Goal: Task Accomplishment & Management: Manage account settings

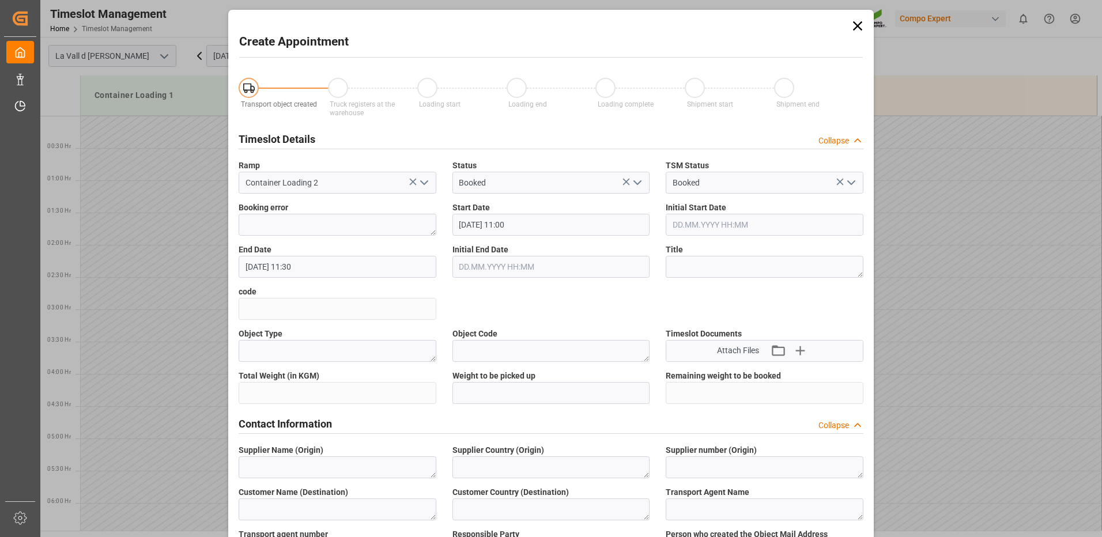
scroll to position [458, 0]
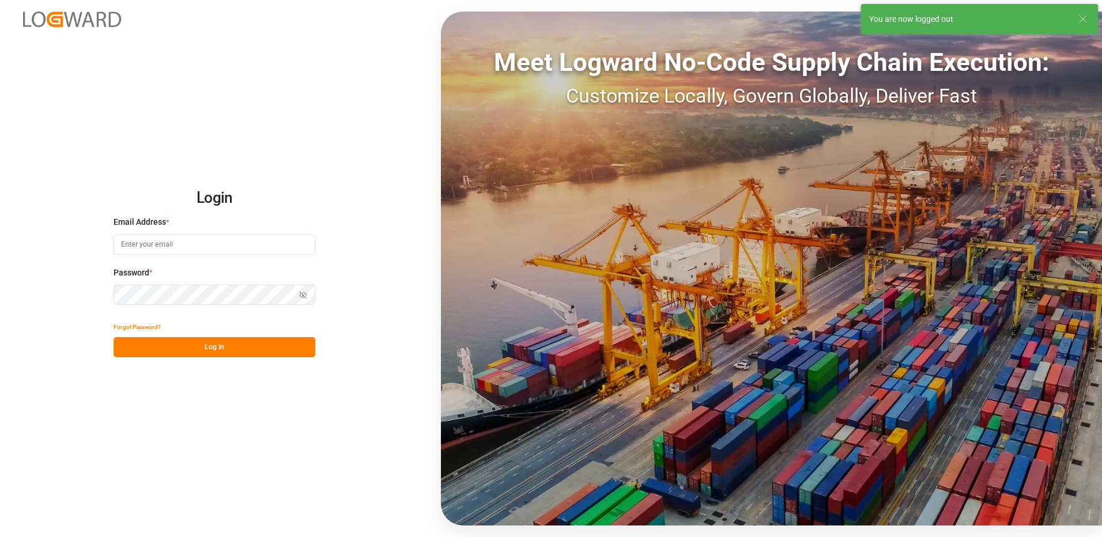
type input "ops-vlc@leschaco.com"
click at [232, 351] on button "Log In" at bounding box center [215, 347] width 202 height 20
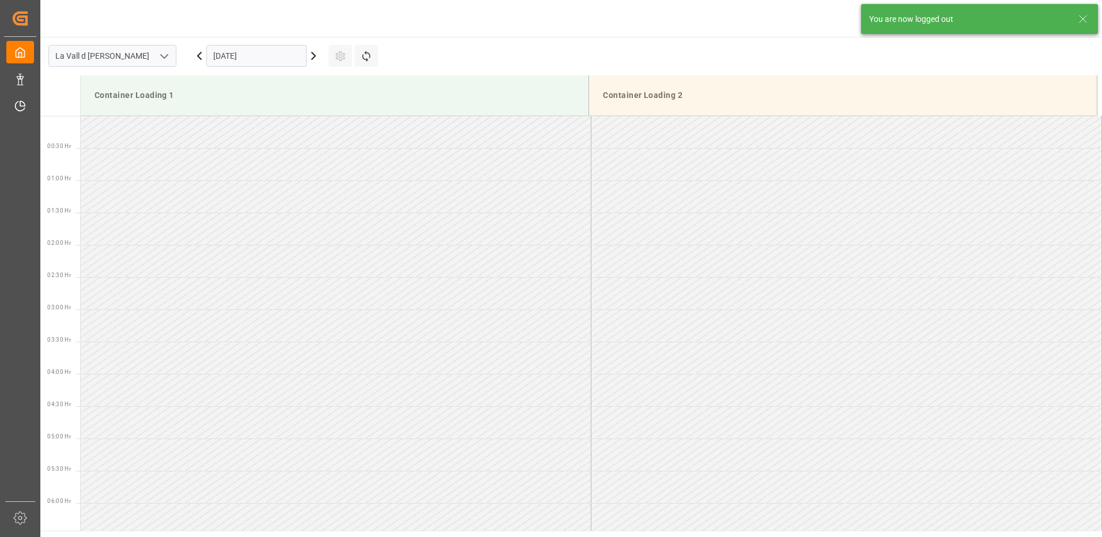
scroll to position [767, 0]
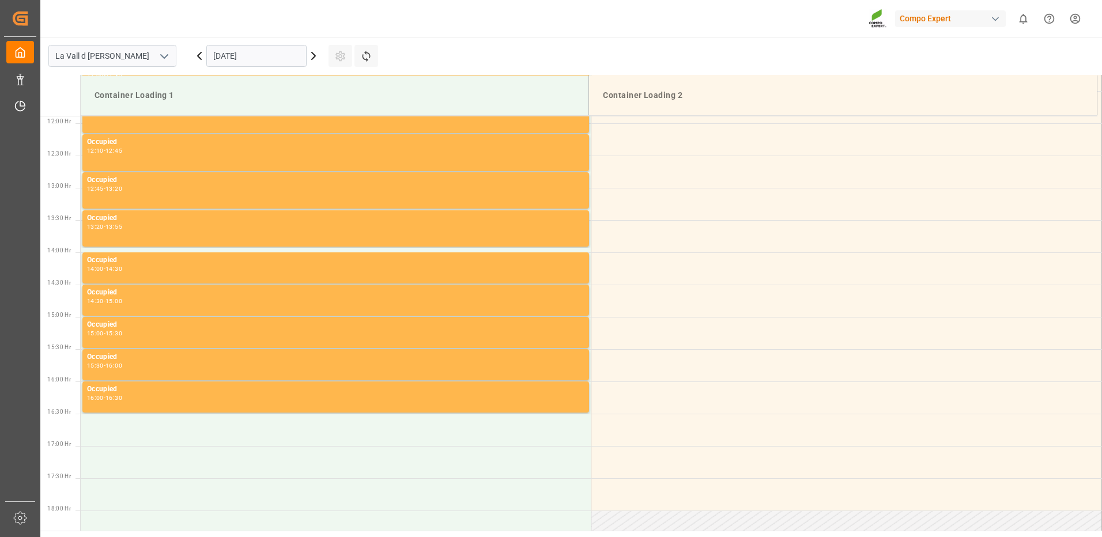
click at [259, 58] on input "[DATE]" at bounding box center [256, 56] width 100 height 22
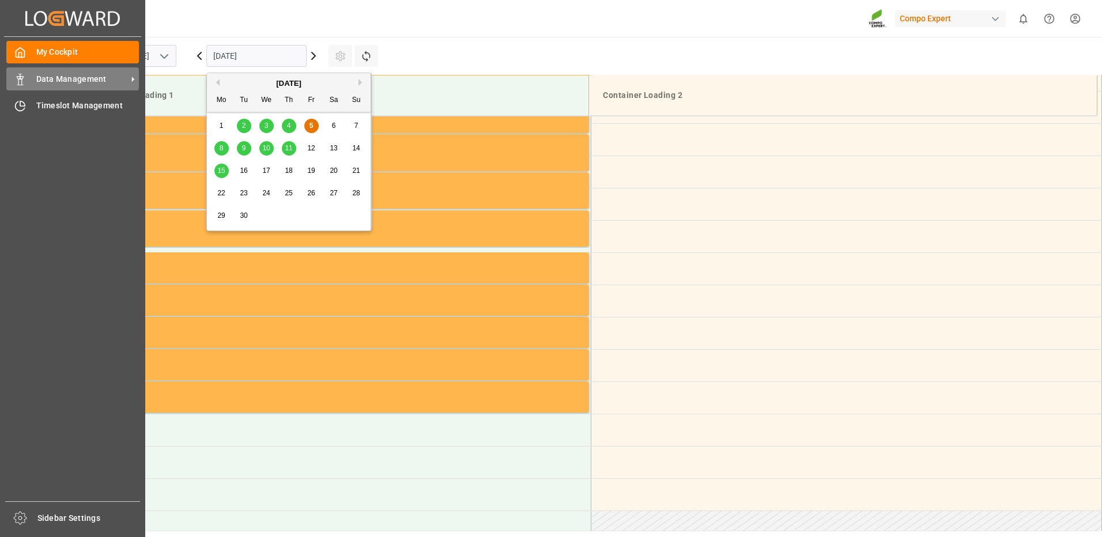
click at [56, 82] on span "Data Management" at bounding box center [81, 79] width 91 height 12
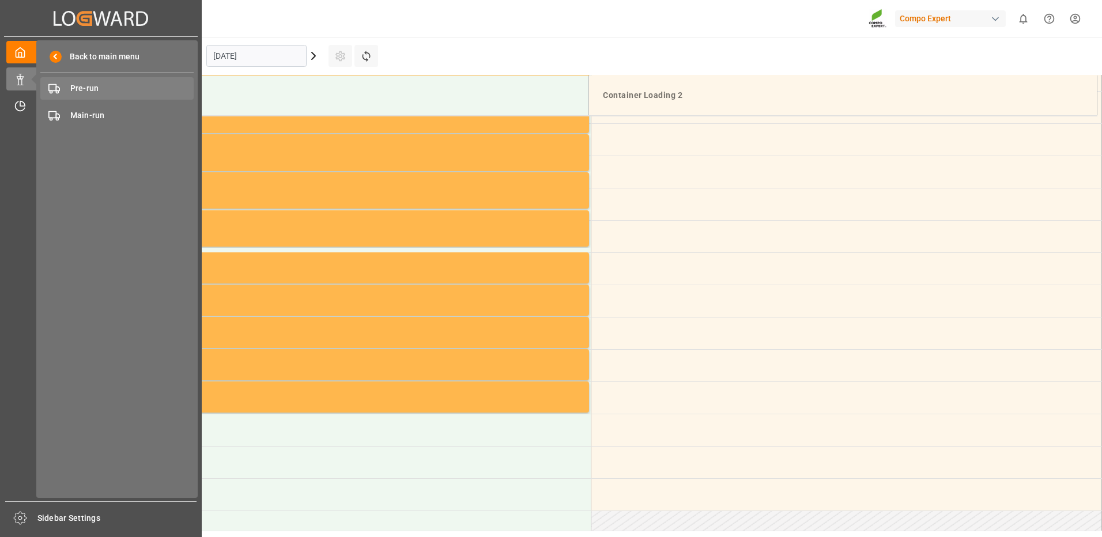
click at [88, 91] on span "Pre-run" at bounding box center [132, 88] width 124 height 12
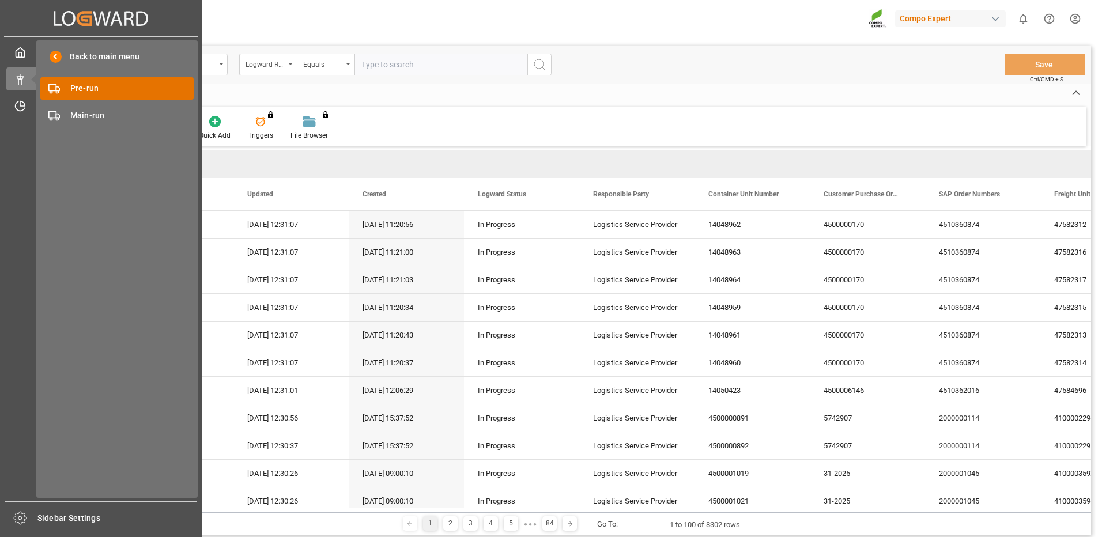
click at [85, 88] on span "Pre-run" at bounding box center [132, 88] width 124 height 12
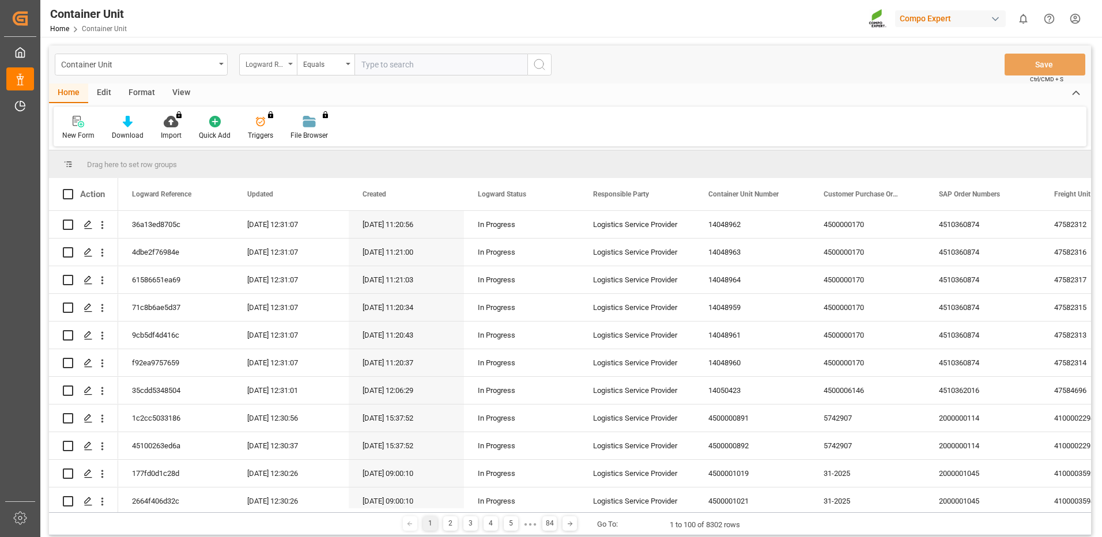
click at [259, 65] on div "Logward Reference" at bounding box center [265, 62] width 39 height 13
type input "SAP"
click at [412, 62] on input "text" at bounding box center [441, 65] width 173 height 22
drag, startPoint x: 414, startPoint y: 62, endPoint x: 416, endPoint y: 68, distance: 6.0
click at [414, 63] on input "text" at bounding box center [441, 65] width 173 height 22
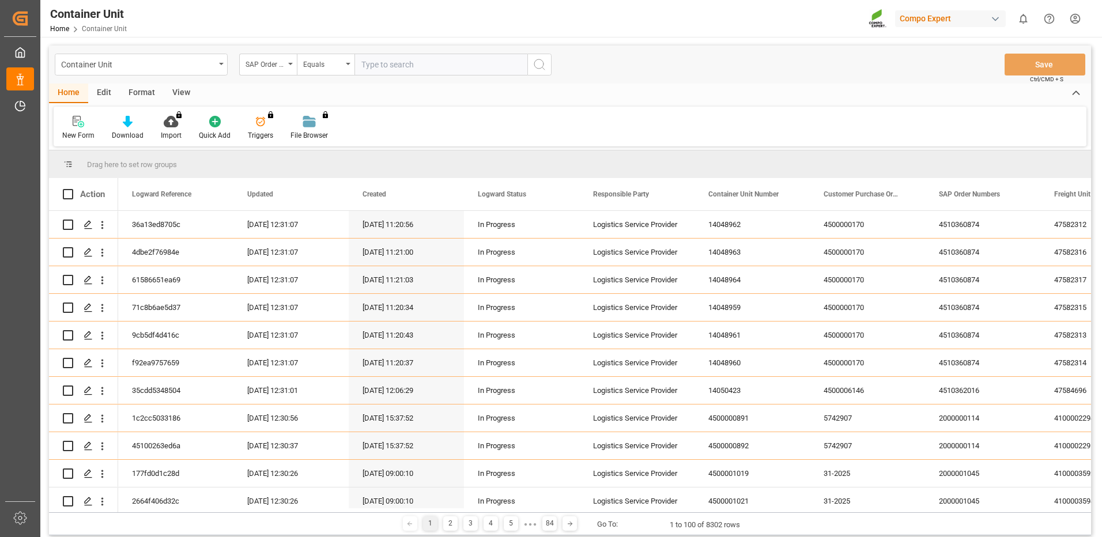
paste input "4510363122"
type input "4510363122"
click at [1040, 76] on span "Ctrl/CMD + S" at bounding box center [1046, 79] width 33 height 9
click at [534, 65] on circle "search button" at bounding box center [538, 63] width 9 height 9
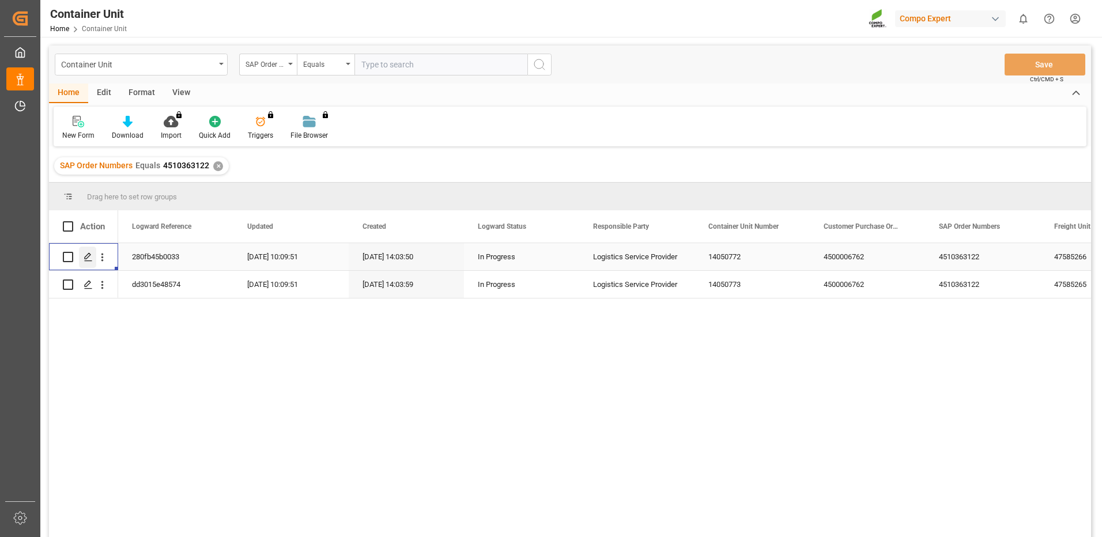
click at [83, 258] on div "Press SPACE to select this row." at bounding box center [87, 257] width 17 height 21
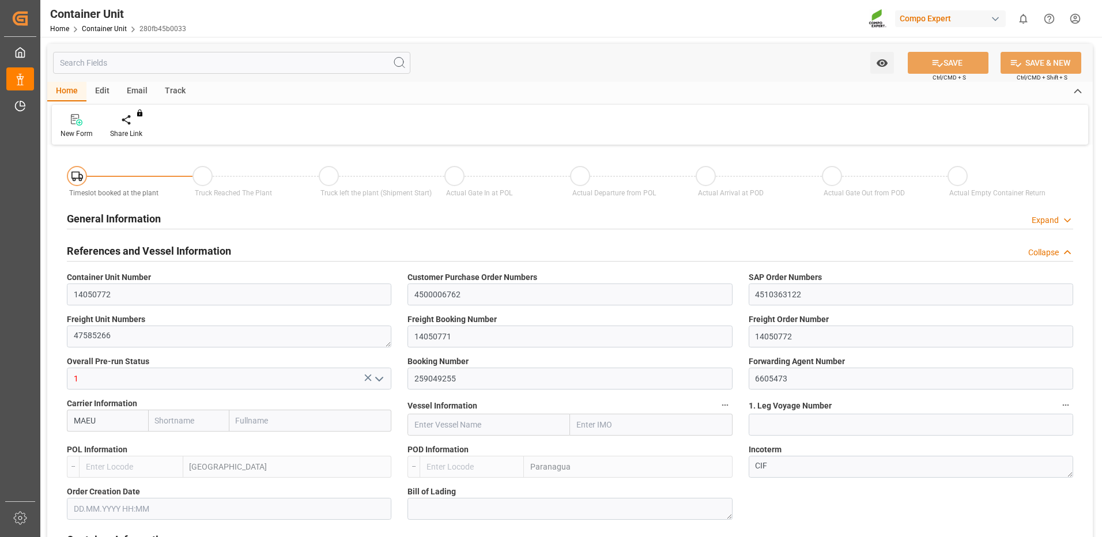
type input "MAEU"
type input "ESVLC"
type input "BRPNG"
type input "10"
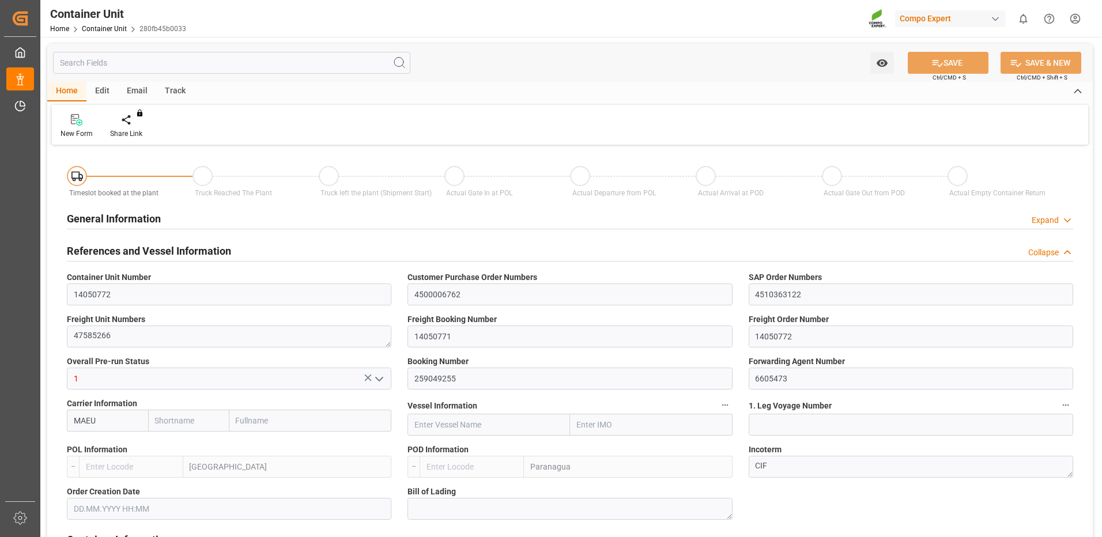
type input "0"
type input "10"
type input "0"
type input "40"
type input "24576"
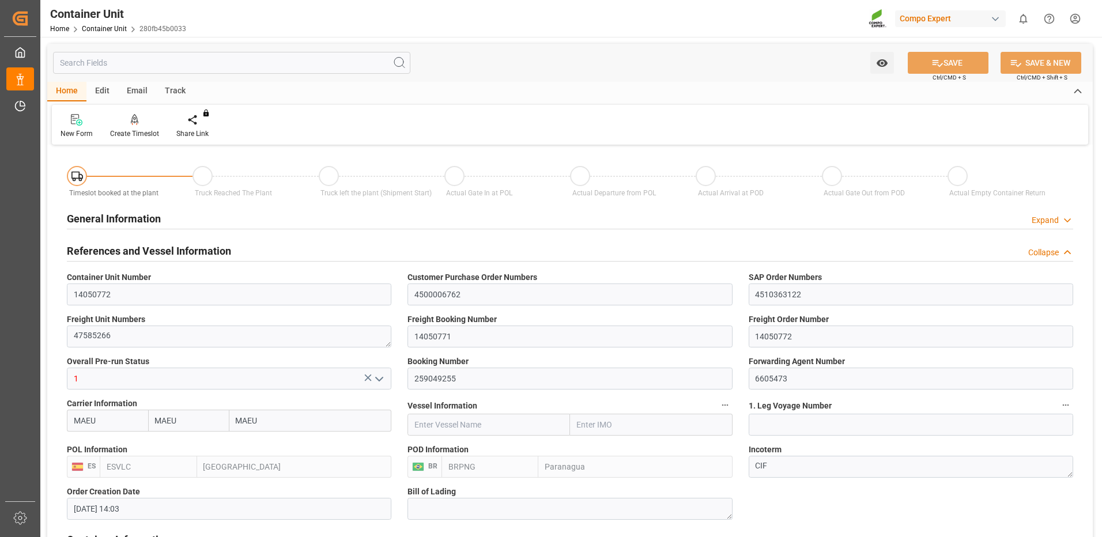
type input "[DATE] 14:03"
type input "15.10.2025"
click at [134, 127] on div "Create Timeslot" at bounding box center [134, 126] width 66 height 25
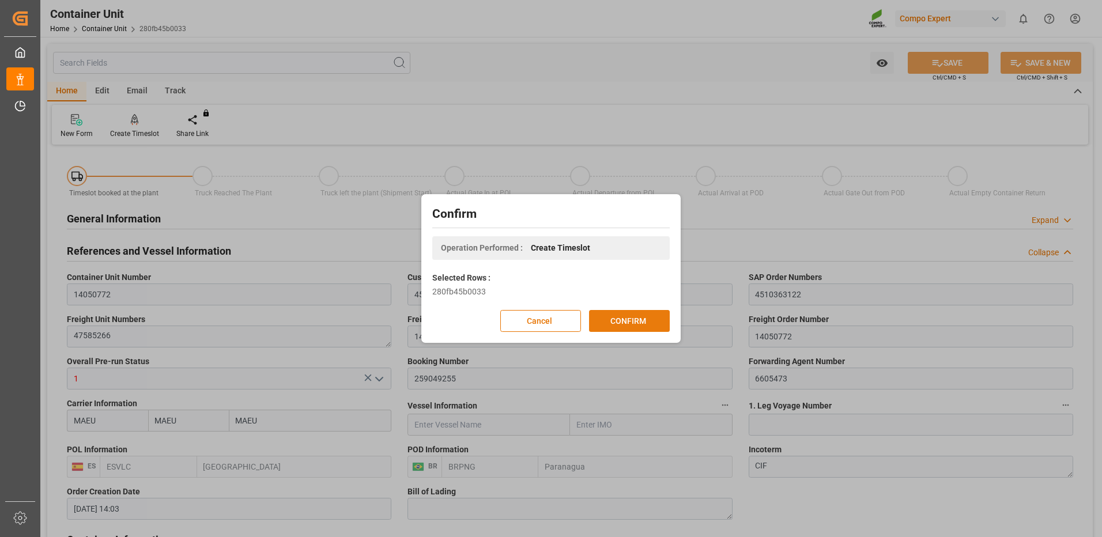
click at [645, 323] on button "CONFIRM" at bounding box center [629, 321] width 81 height 22
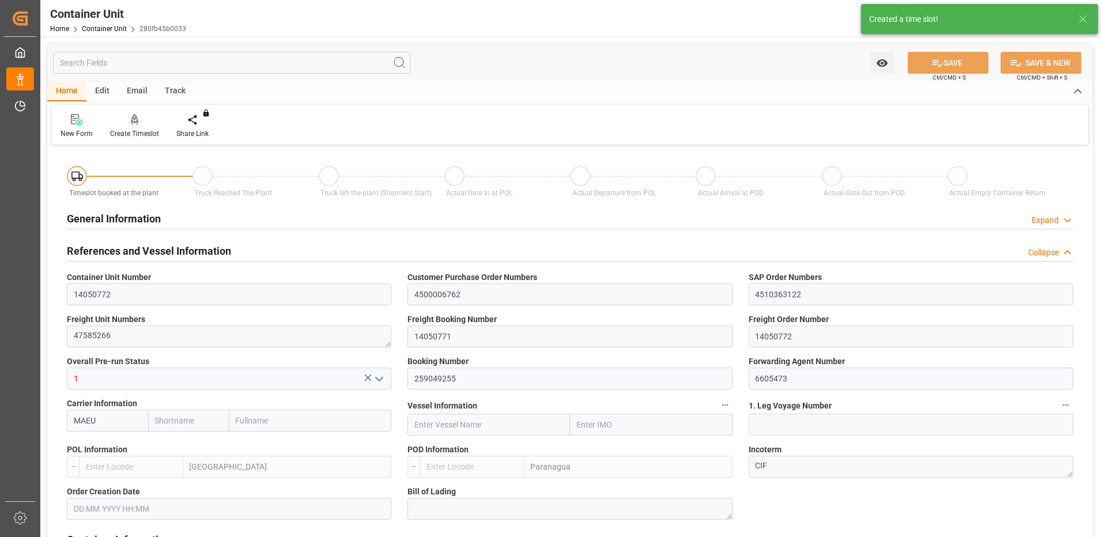
type input "MAEU"
type input "ESVLC"
type input "BRPNG"
type input "10"
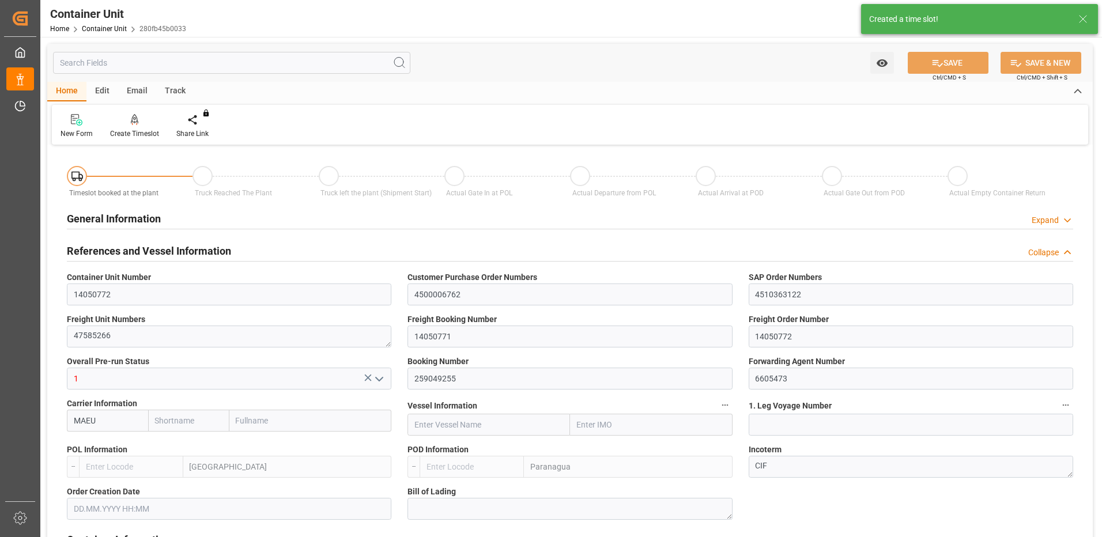
type input "0"
type input "10"
type input "0"
type input "40"
type input "24576"
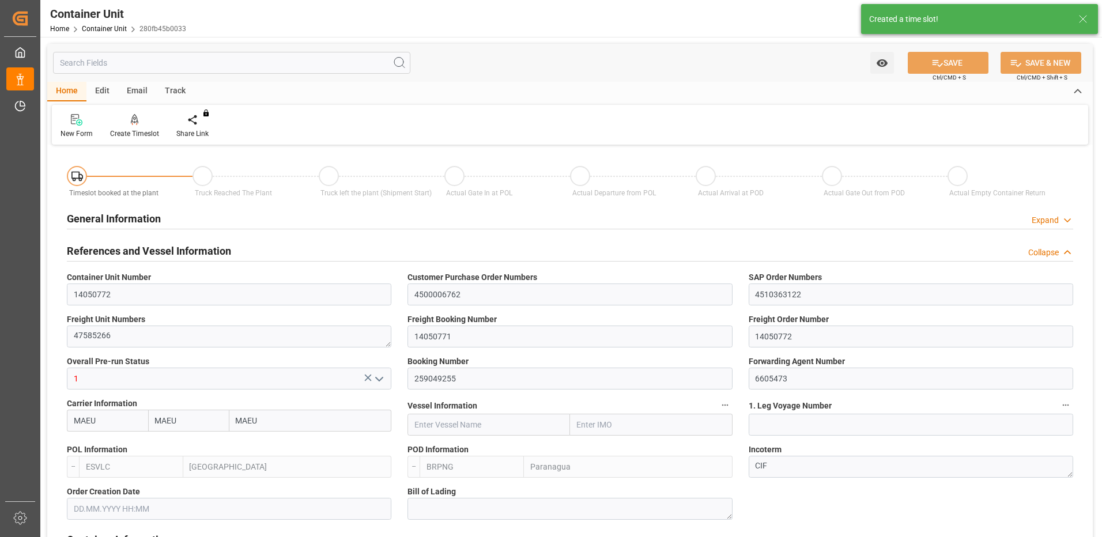
type input "[DATE] 14:03"
type input "15.10.2025"
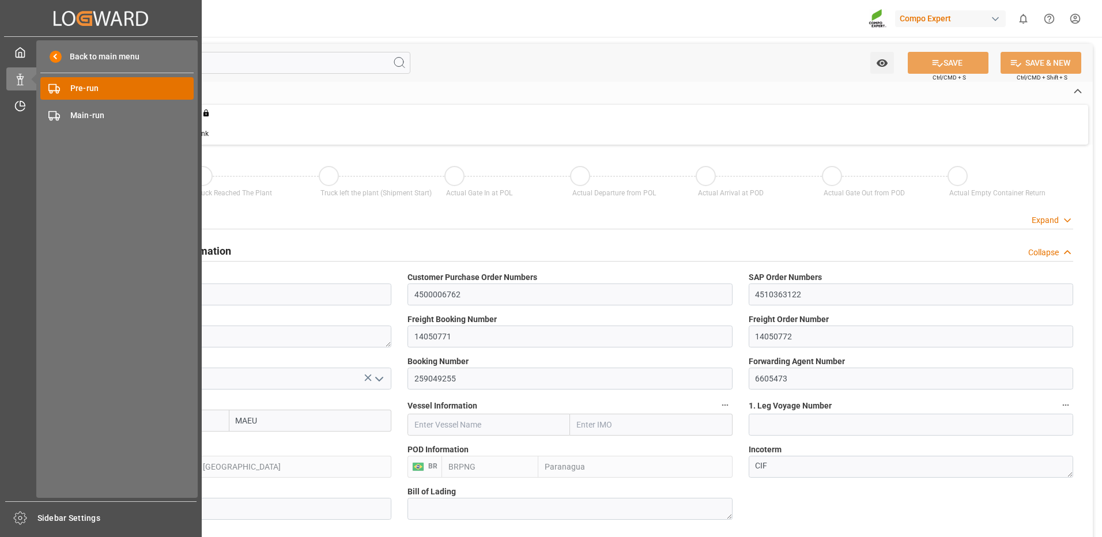
click at [87, 88] on span "Pre-run" at bounding box center [132, 88] width 124 height 12
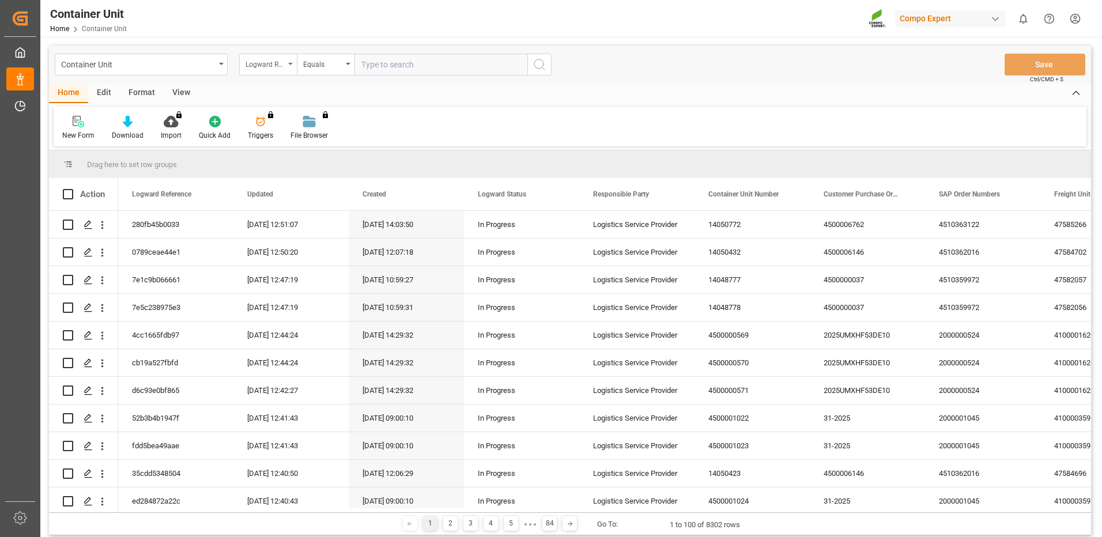
click at [295, 61] on div "Logward Reference" at bounding box center [268, 65] width 58 height 22
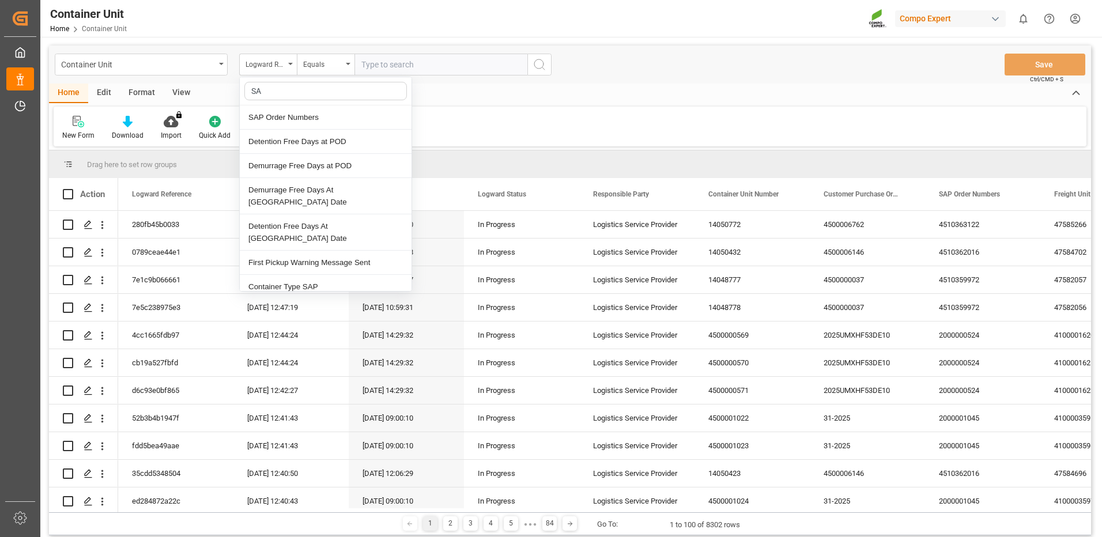
type input "SAP"
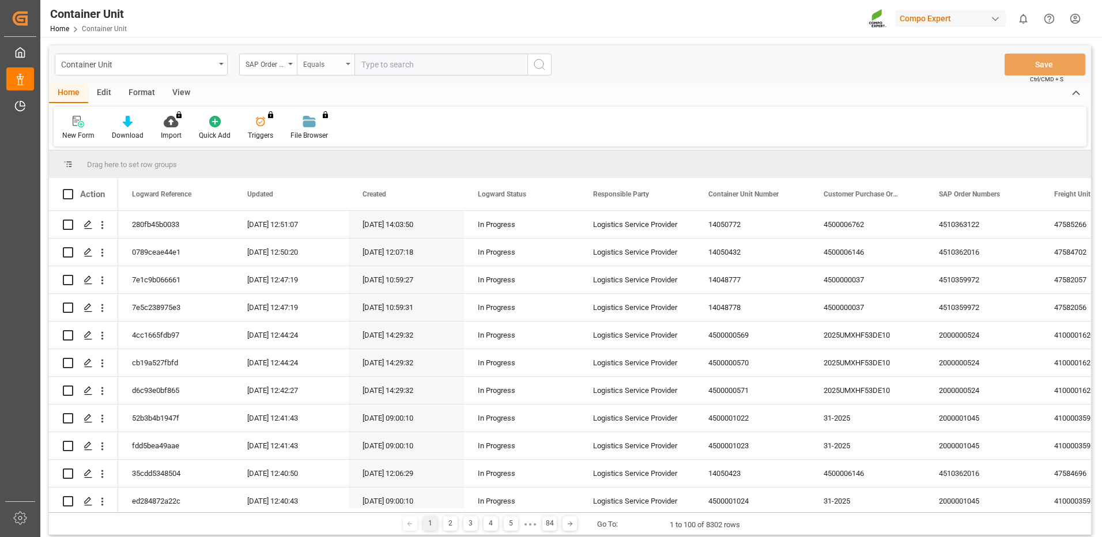
click at [336, 71] on div "Equals" at bounding box center [326, 65] width 58 height 22
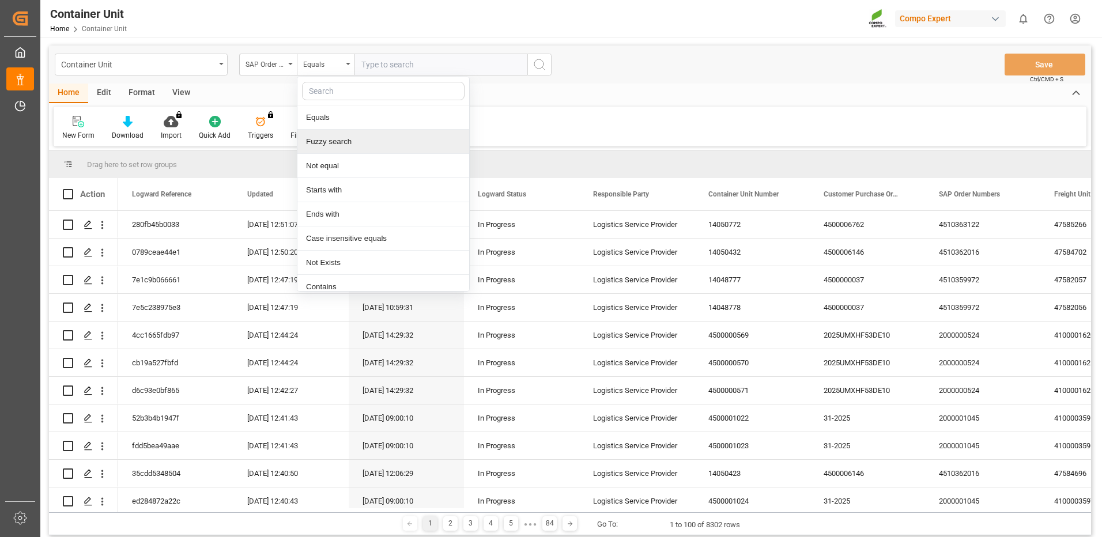
click at [327, 144] on div "Fuzzy search" at bounding box center [383, 142] width 172 height 24
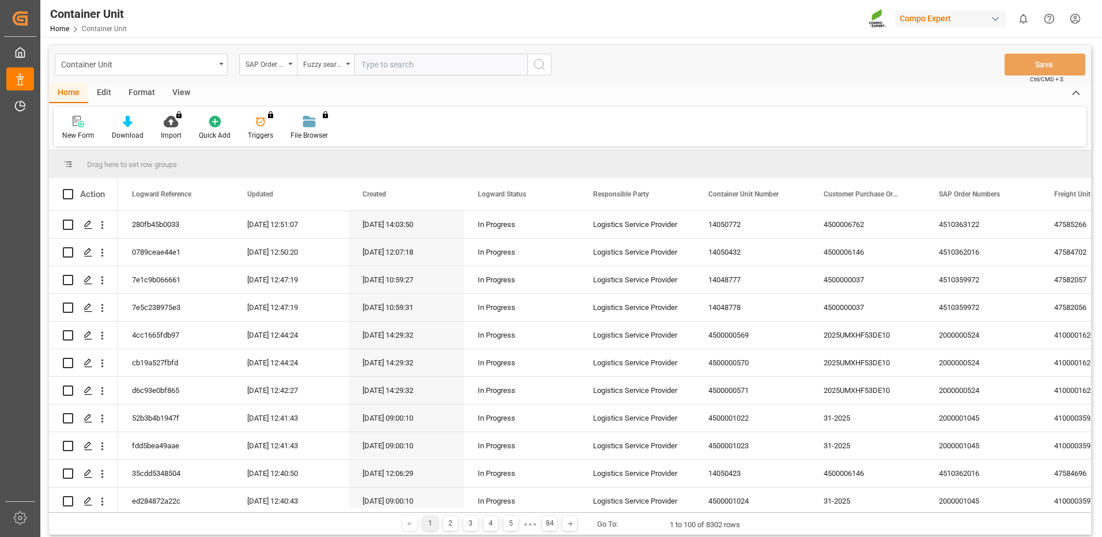
click at [411, 70] on input "text" at bounding box center [441, 65] width 173 height 22
paste input "4510363122"
type input "4510363122"
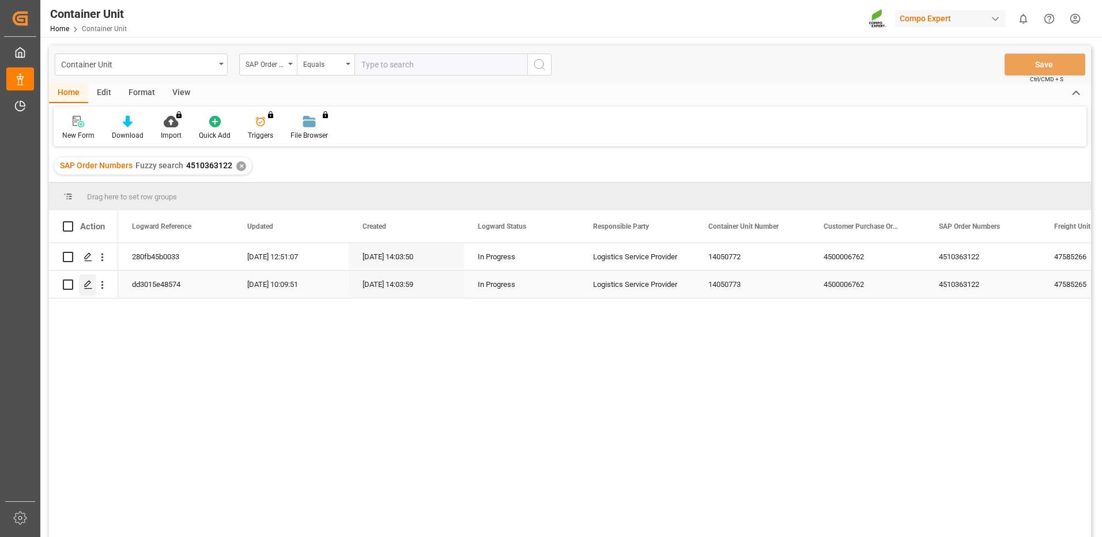
click at [84, 286] on icon "Press SPACE to select this row." at bounding box center [88, 284] width 9 height 9
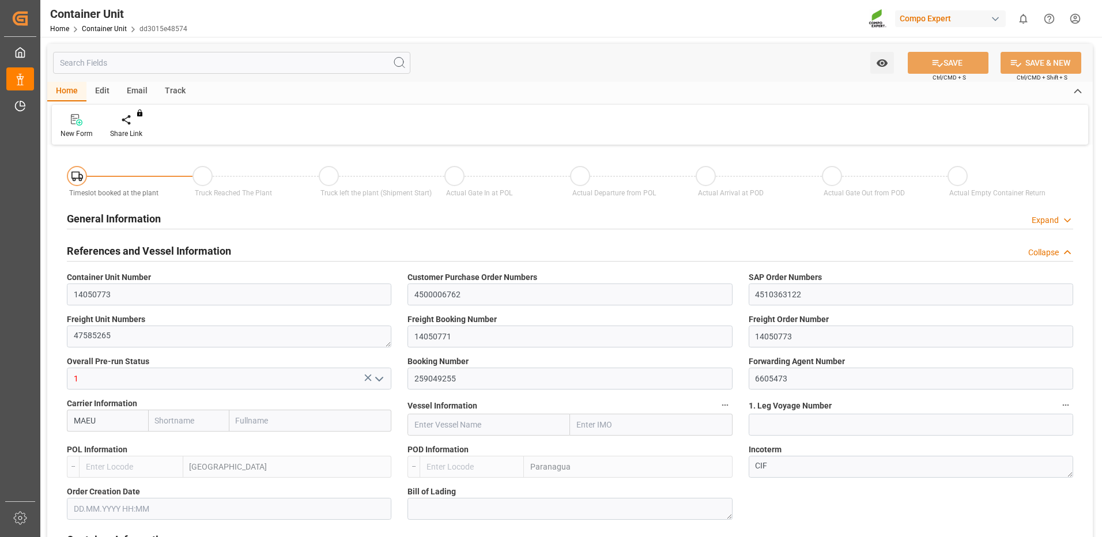
type input "MAEU"
type input "ESVLC"
type input "BRPNG"
type input "10"
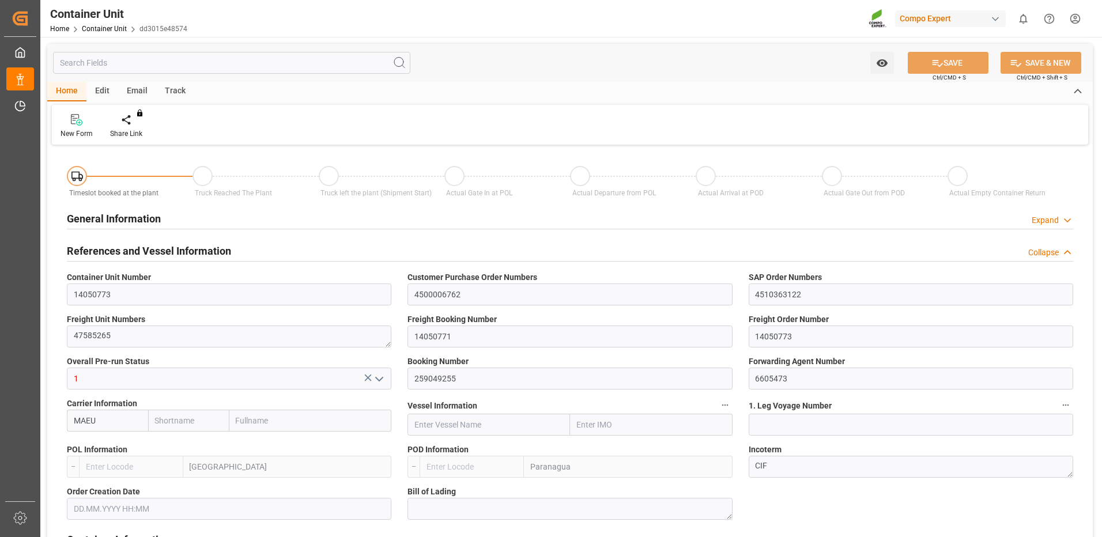
type input "0"
type input "10"
type input "0"
type input "40"
type input "24576"
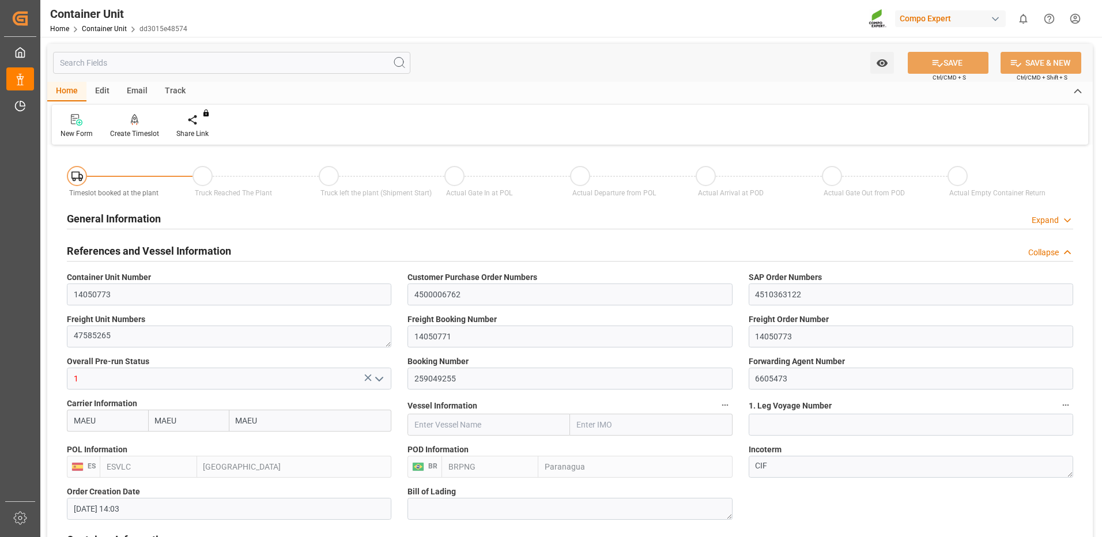
type input "[DATE] 14:03"
type input "15.10.2025"
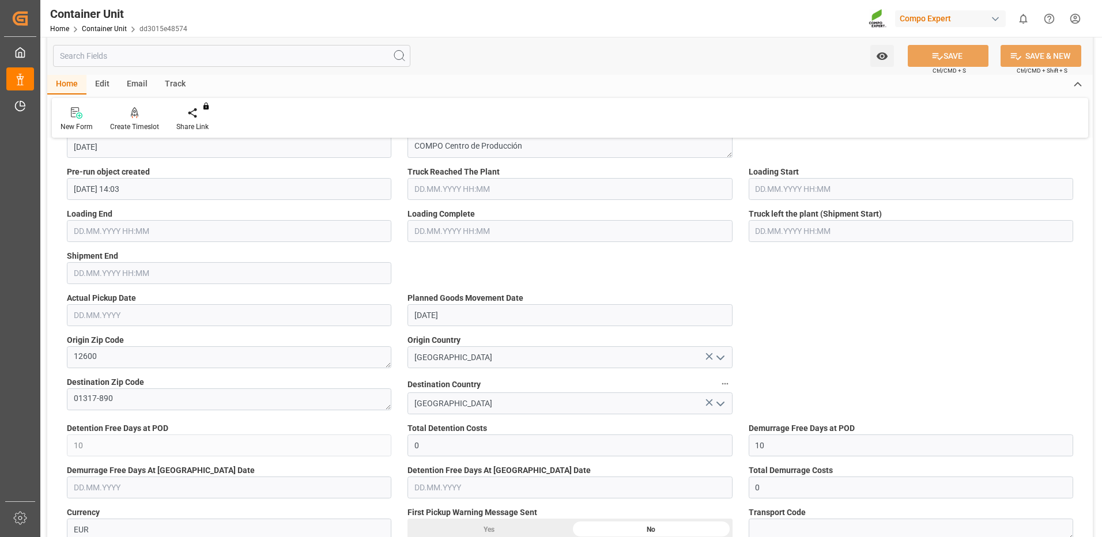
scroll to position [274, 0]
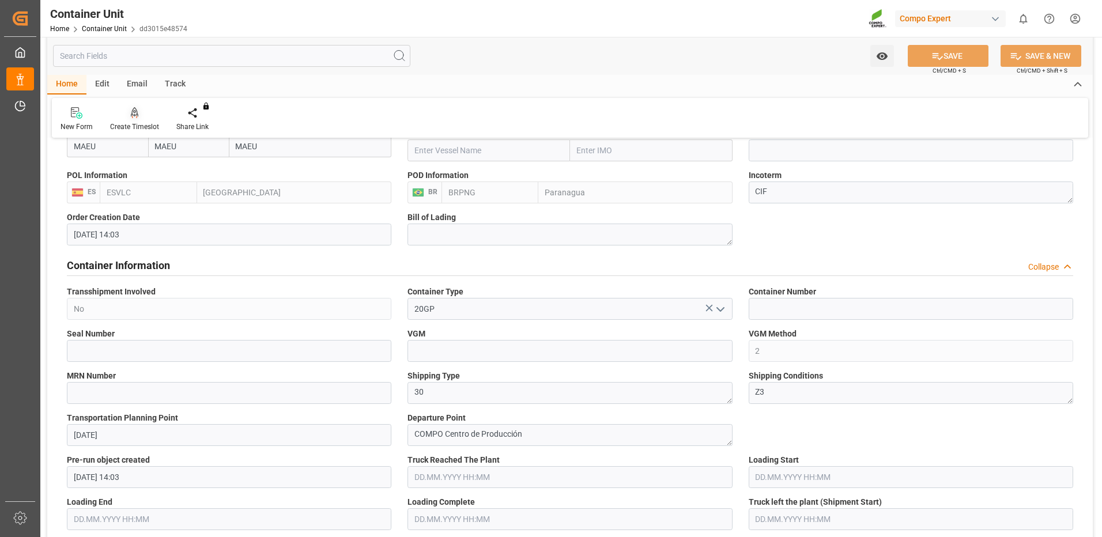
click at [140, 123] on div "Create Timeslot" at bounding box center [134, 127] width 49 height 10
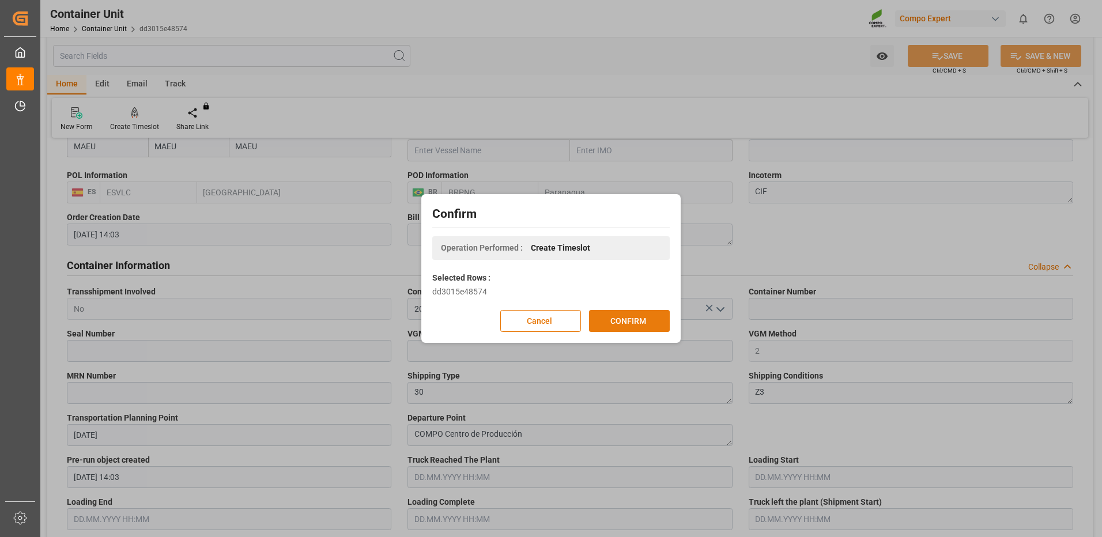
click at [636, 316] on button "CONFIRM" at bounding box center [629, 321] width 81 height 22
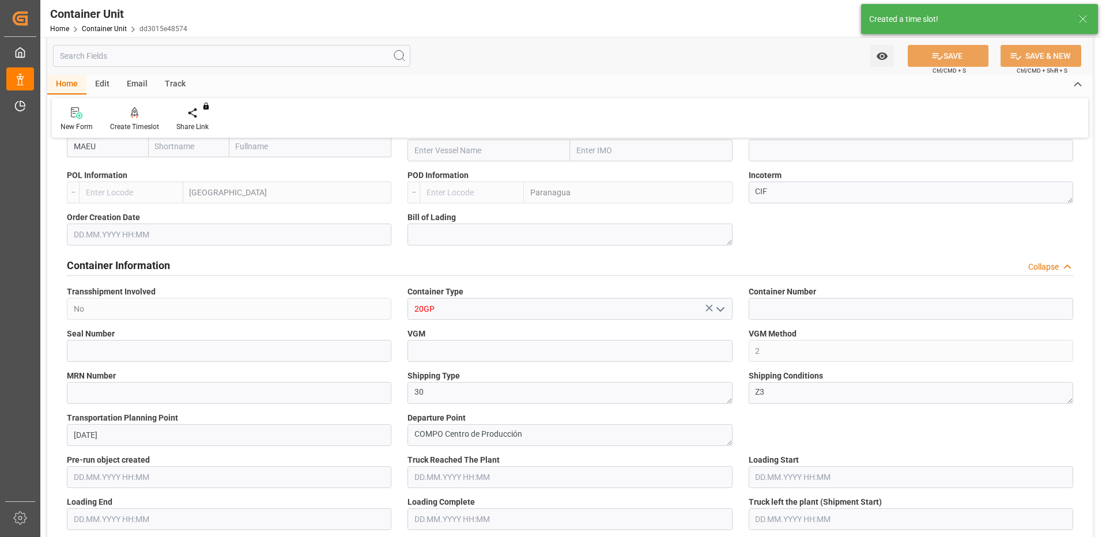
type input "MAEU"
type input "ESVLC"
type input "BRPNG"
type input "10"
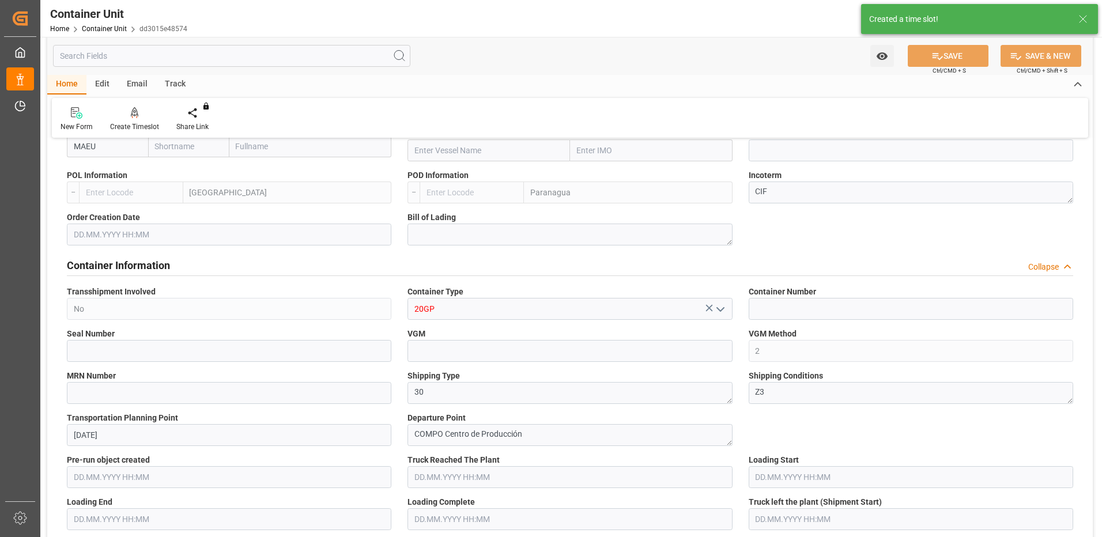
type input "0"
type input "10"
type input "0"
type input "40"
type input "24576"
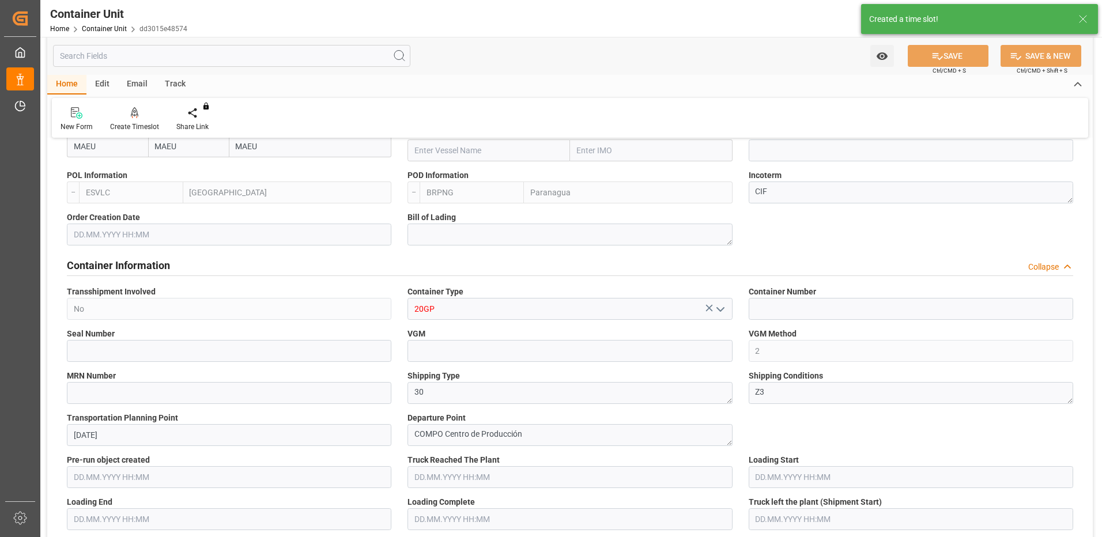
type input "[DATE] 14:03"
type input "15.10.2025"
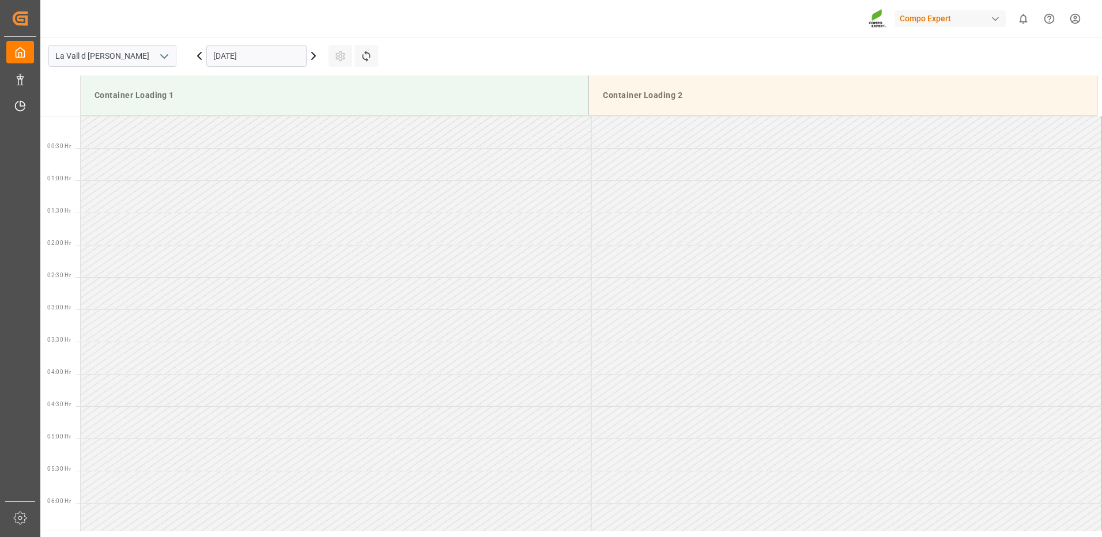
scroll to position [767, 0]
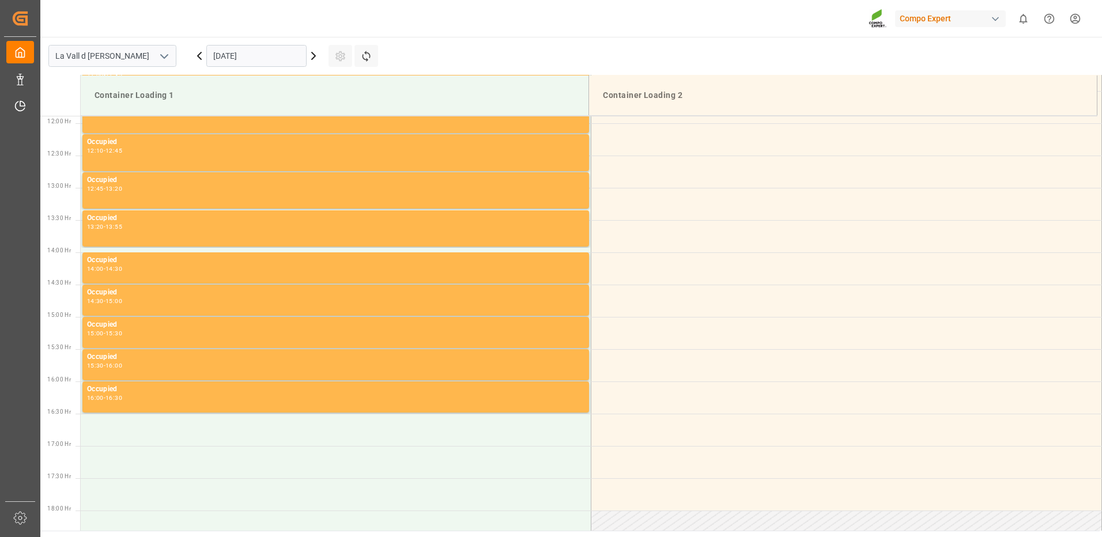
click at [232, 59] on input "[DATE]" at bounding box center [256, 56] width 100 height 22
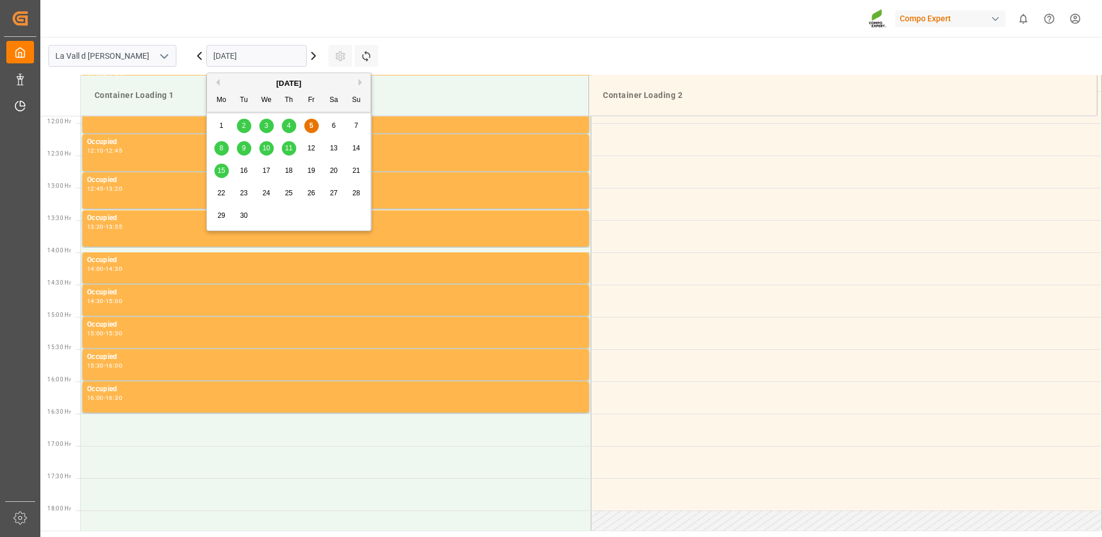
click at [288, 150] on span "11" at bounding box center [288, 148] width 7 height 8
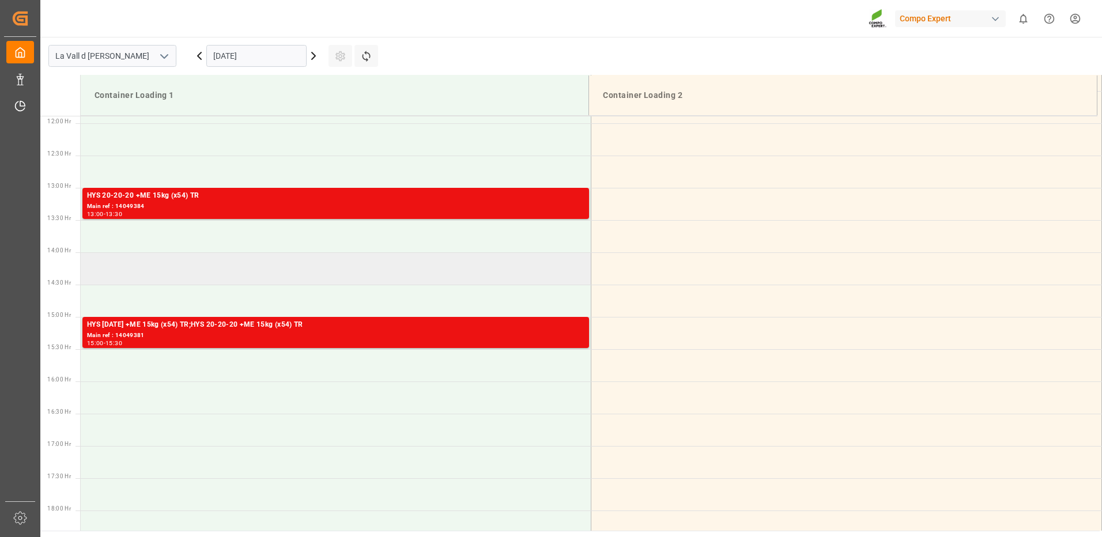
click at [128, 267] on td at bounding box center [336, 269] width 511 height 32
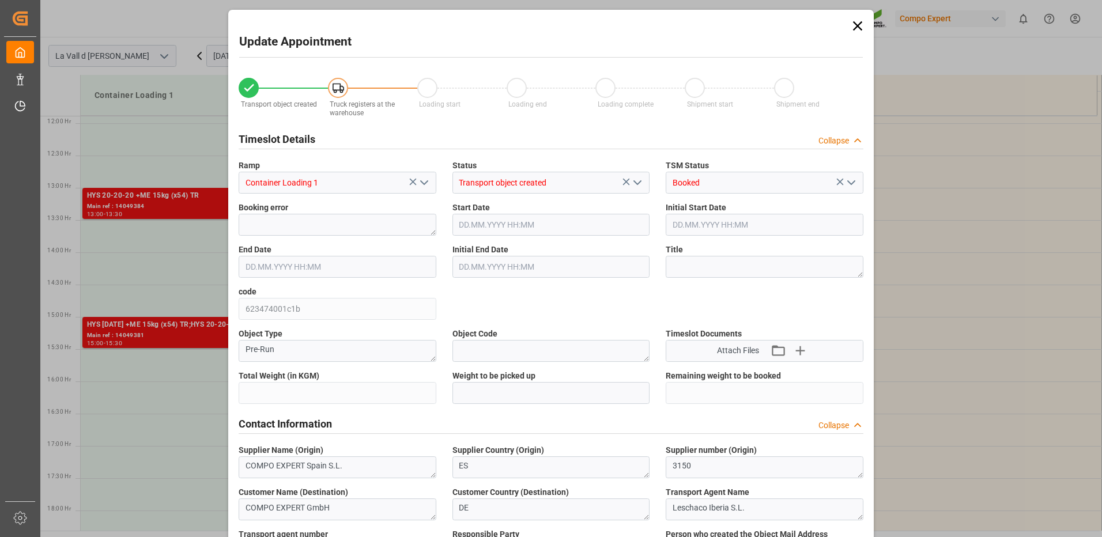
type input "24576"
type input "40"
type input "11.09.2025 14:00"
type input "[DATE] 14:30"
type input "[DATE] 14:03"
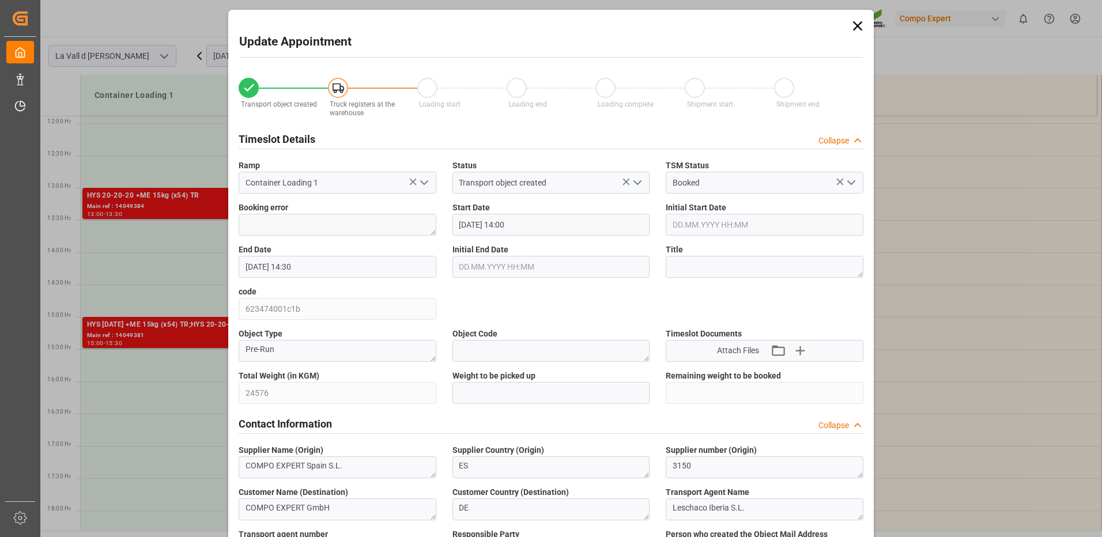
type input "05.09.2025 12:50"
click at [854, 23] on icon at bounding box center [857, 25] width 9 height 9
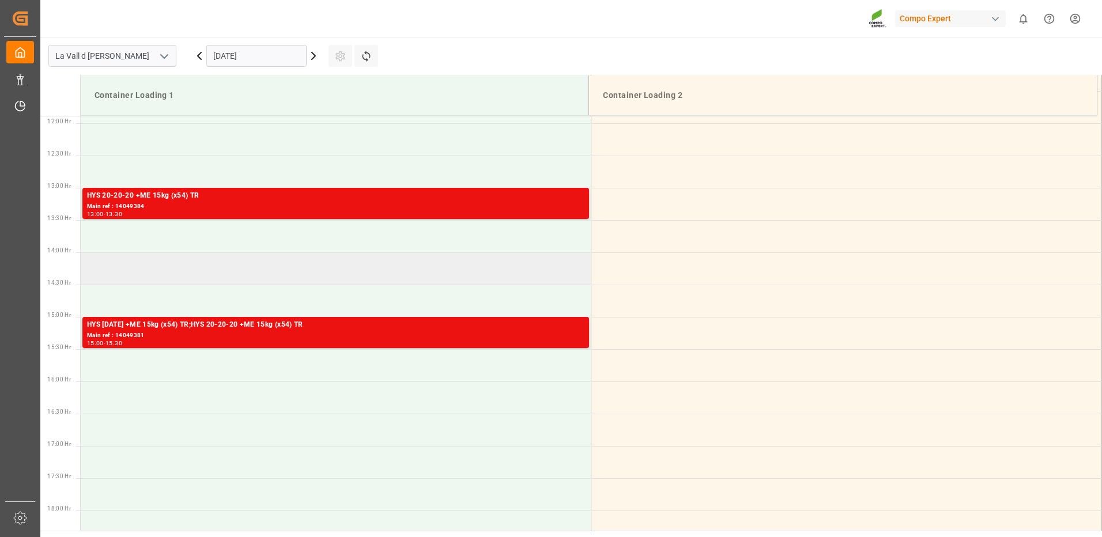
click at [164, 267] on td at bounding box center [336, 269] width 511 height 32
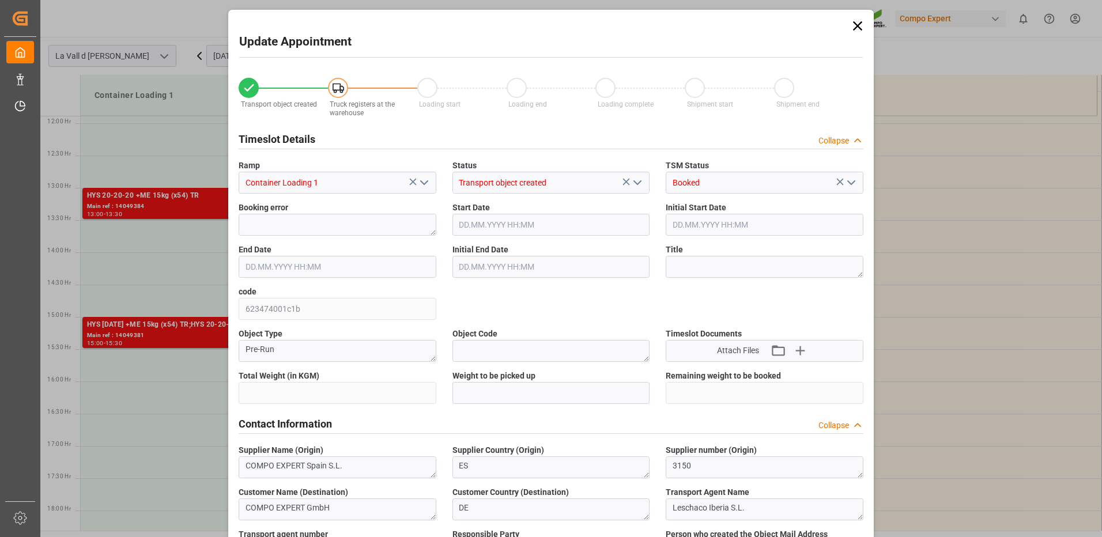
type input "24576"
type input "40"
type input "11.09.2025 14:00"
type input "[DATE] 14:30"
type input "[DATE] 14:03"
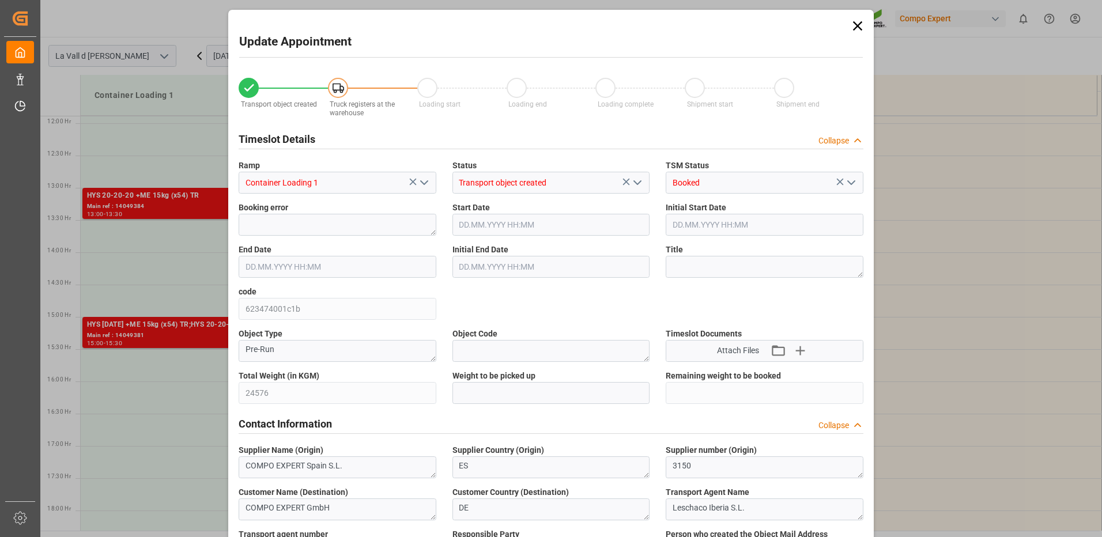
type input "05.09.2025 12:50"
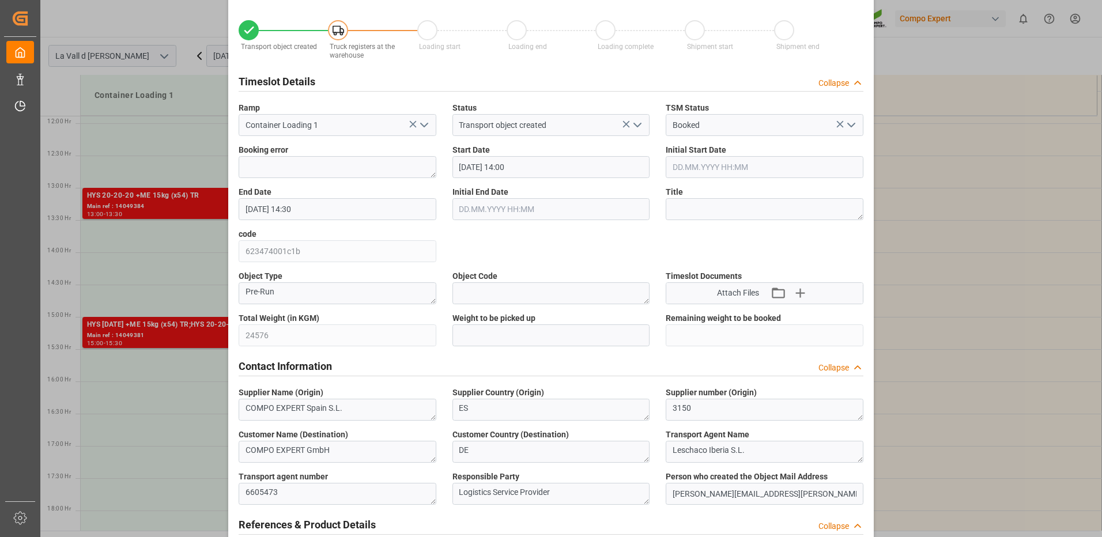
scroll to position [115, 0]
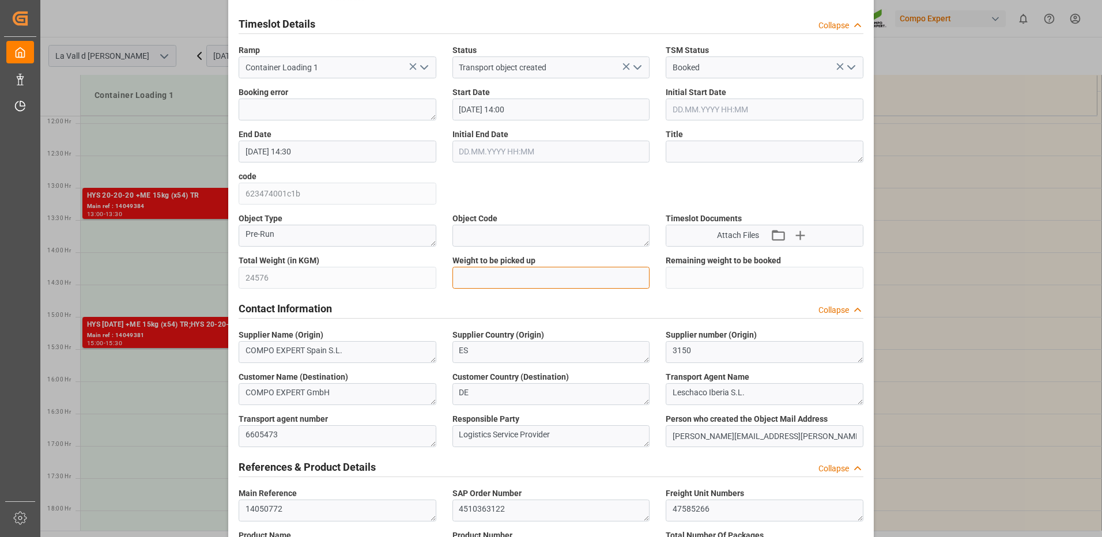
click at [535, 281] on input "text" at bounding box center [552, 278] width 198 height 22
type input "24576"
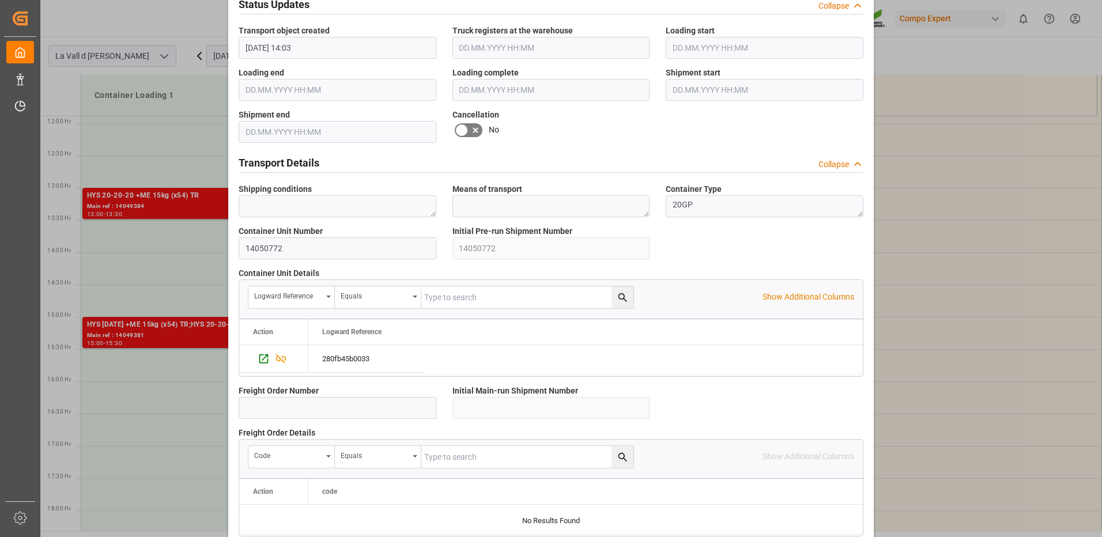
scroll to position [983, 0]
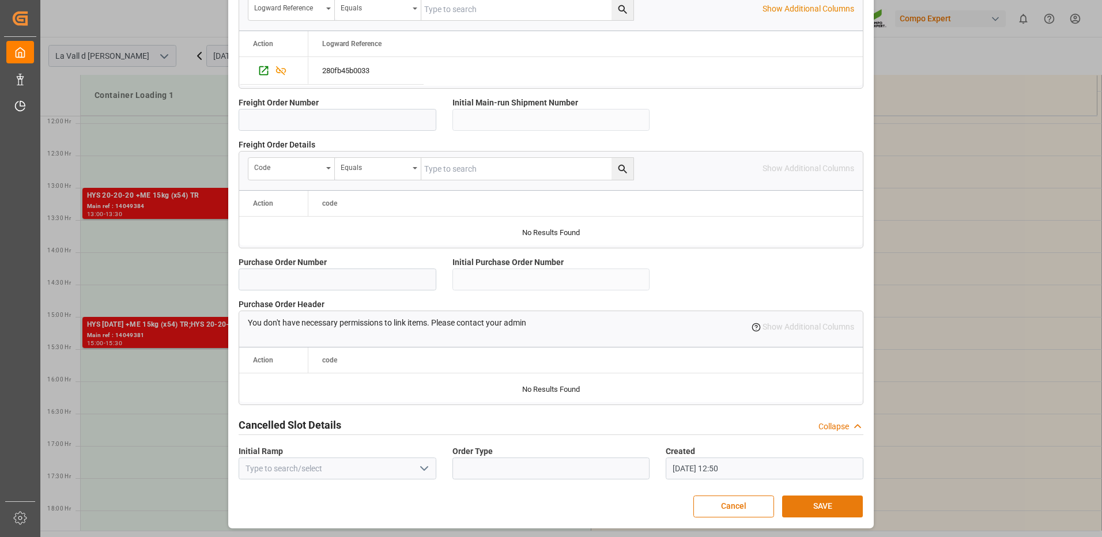
click at [826, 508] on button "SAVE" at bounding box center [822, 507] width 81 height 22
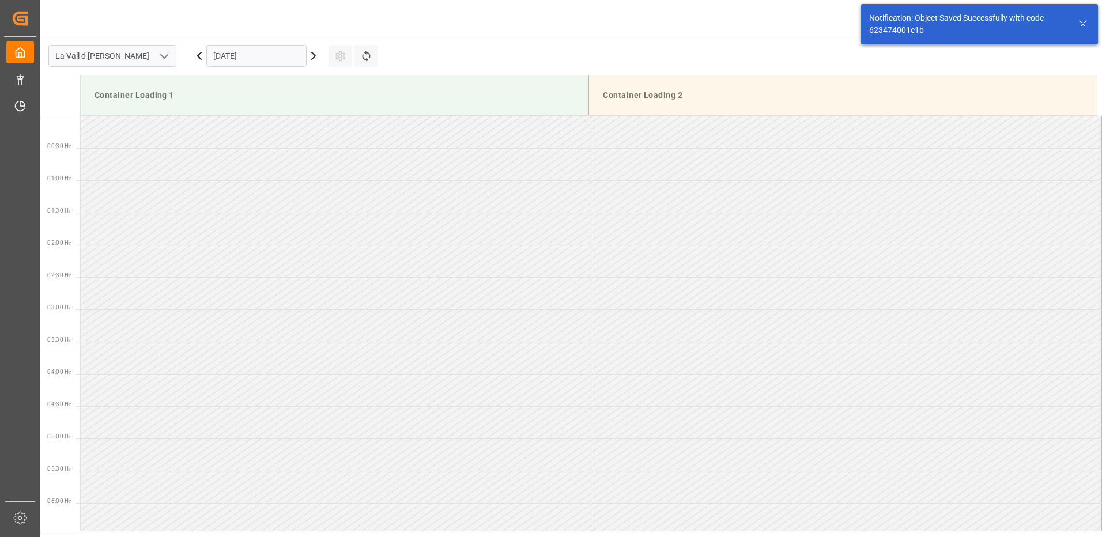
scroll to position [832, 0]
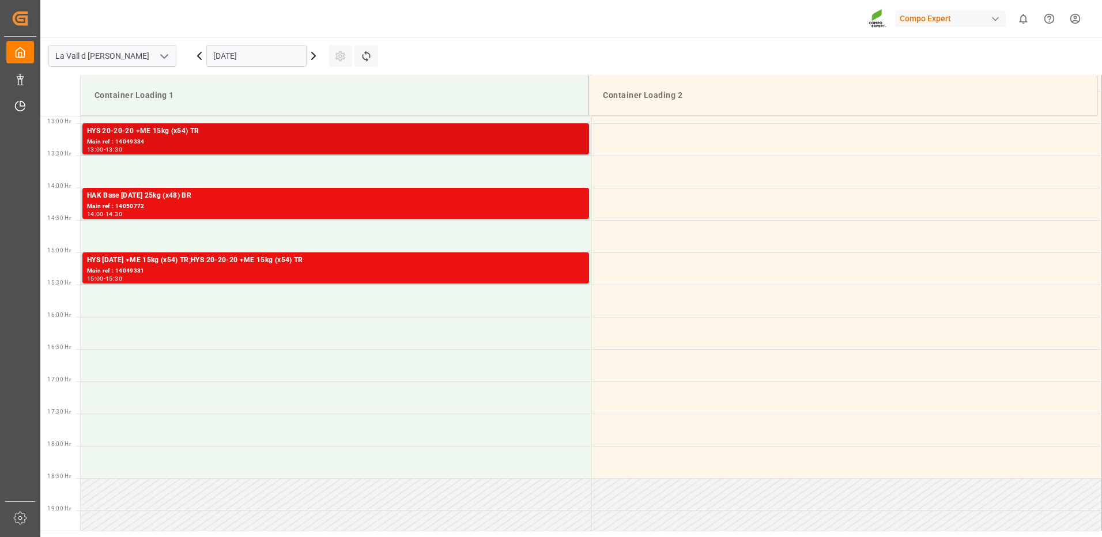
click at [497, 153] on div "13:00 - 13:30" at bounding box center [336, 150] width 498 height 6
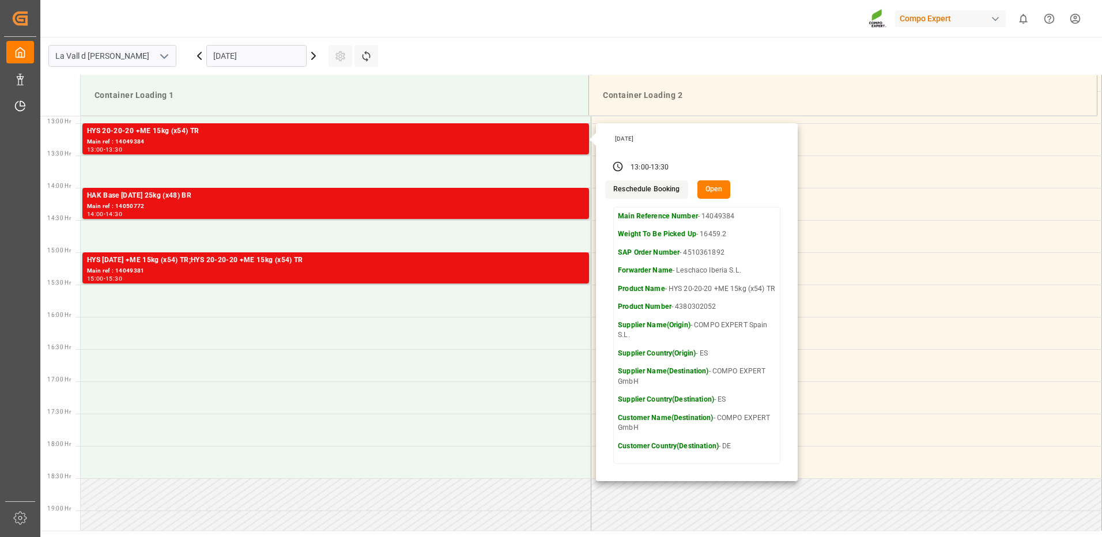
click at [210, 58] on input "[DATE]" at bounding box center [256, 56] width 100 height 22
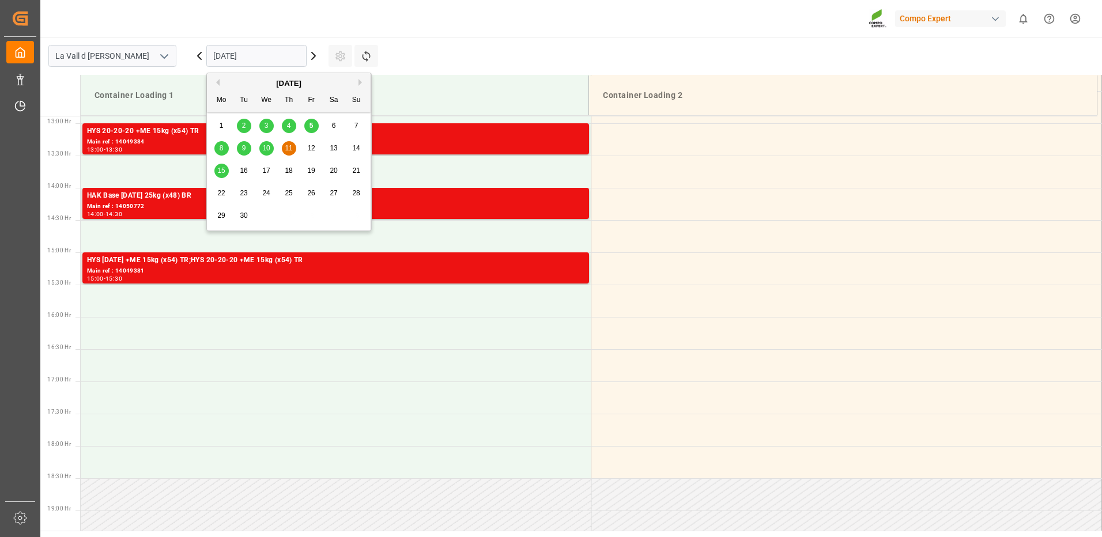
click at [226, 176] on div "15" at bounding box center [221, 171] width 14 height 14
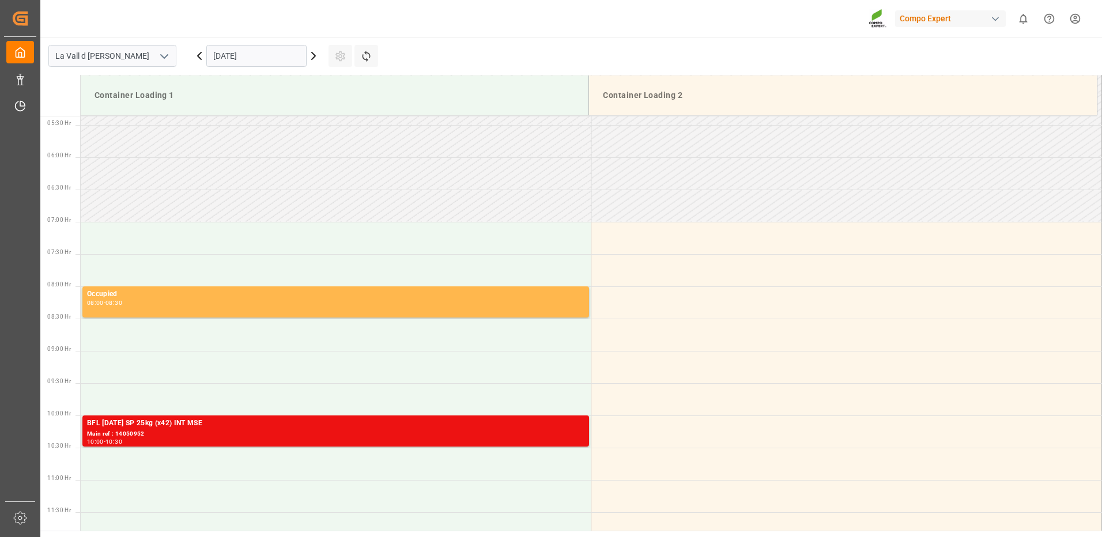
scroll to position [404, 0]
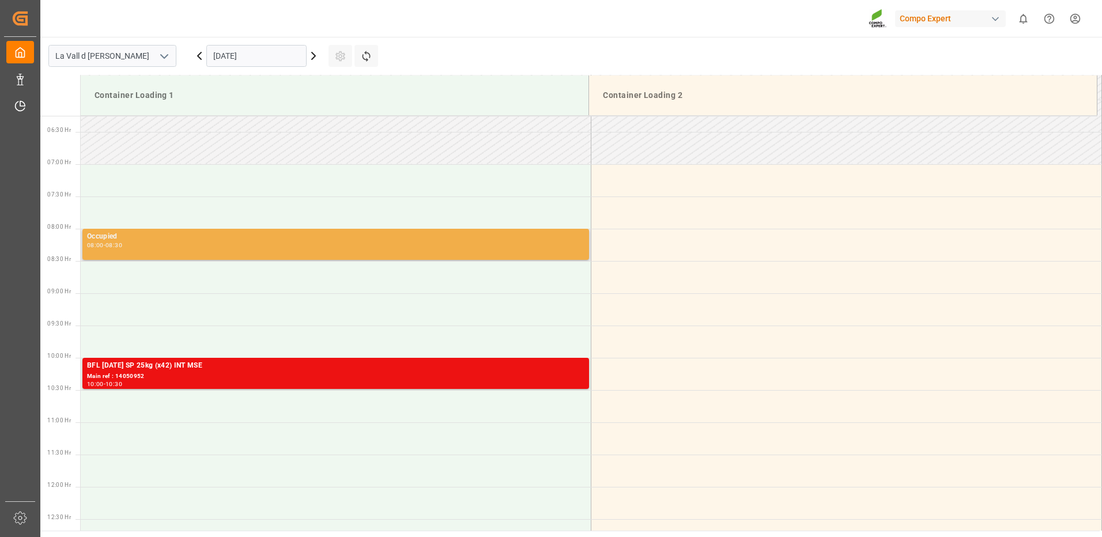
click at [356, 251] on div "Occupied 08:00 - 08:30" at bounding box center [336, 244] width 498 height 27
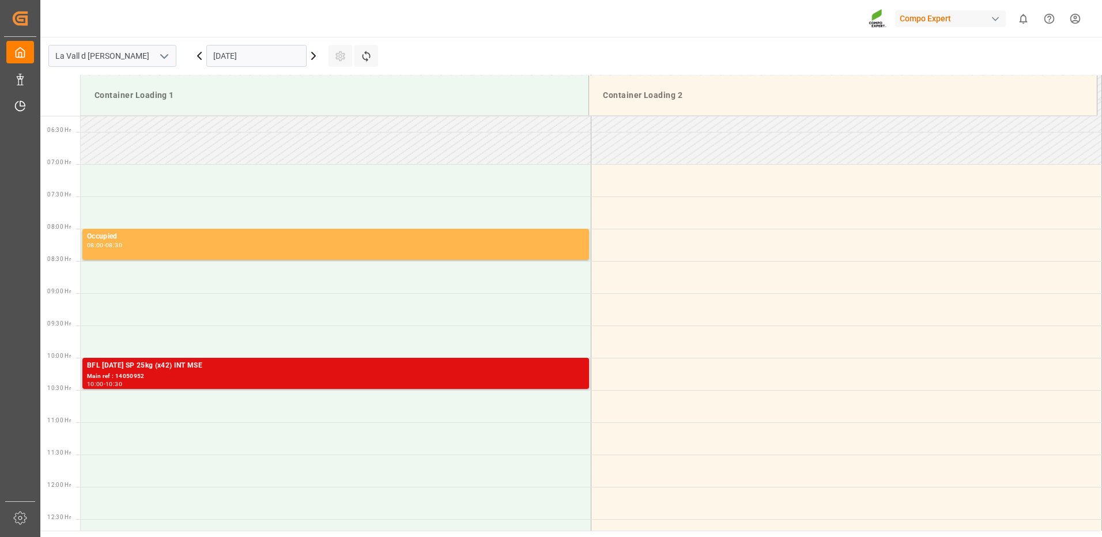
click at [344, 373] on div "Main ref : 14050952" at bounding box center [336, 377] width 498 height 10
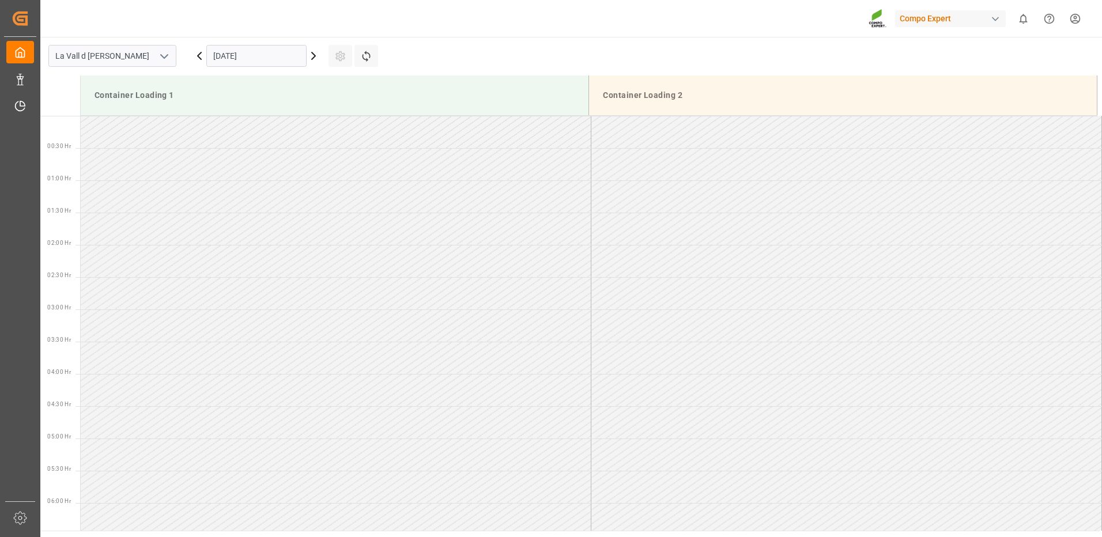
scroll to position [767, 0]
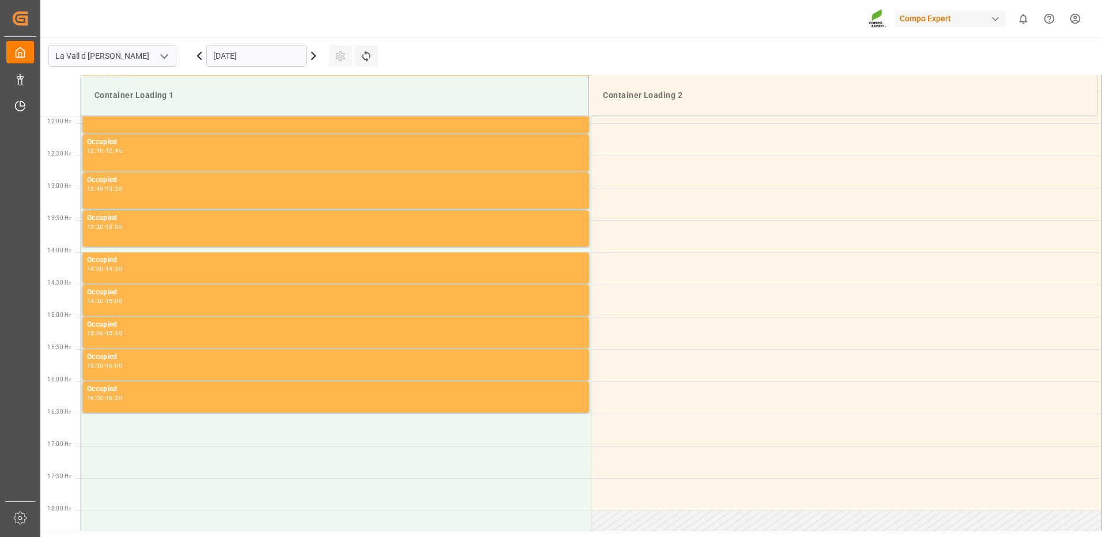
click at [236, 62] on input "[DATE]" at bounding box center [256, 56] width 100 height 22
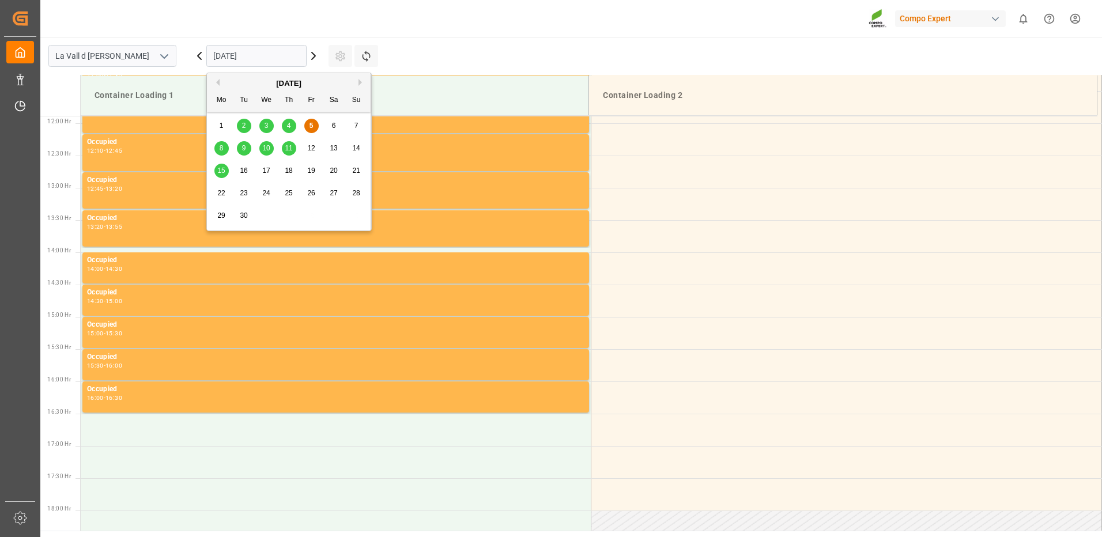
click at [289, 148] on span "11" at bounding box center [288, 148] width 7 height 8
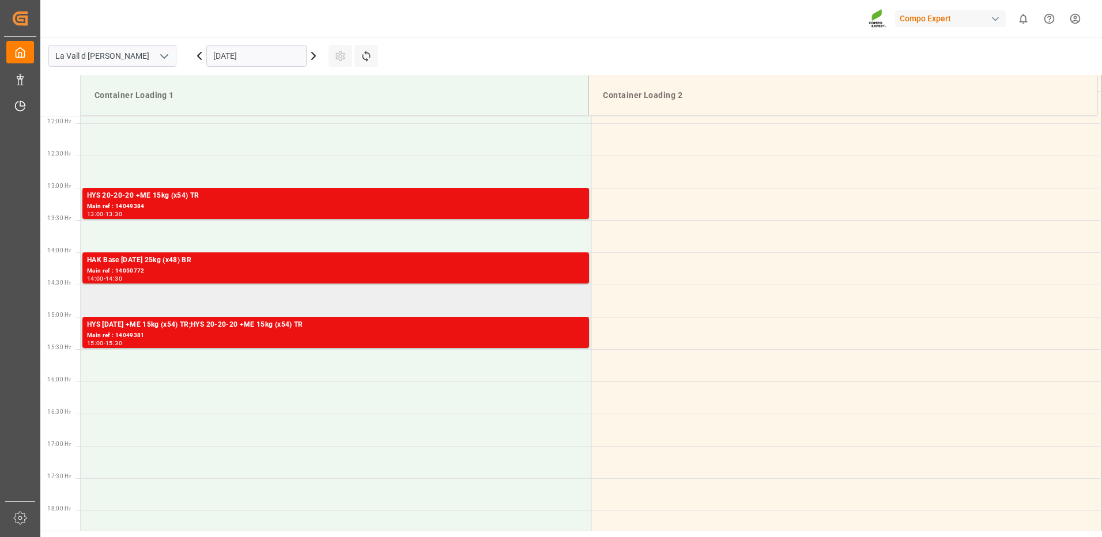
click at [230, 303] on td at bounding box center [336, 301] width 511 height 32
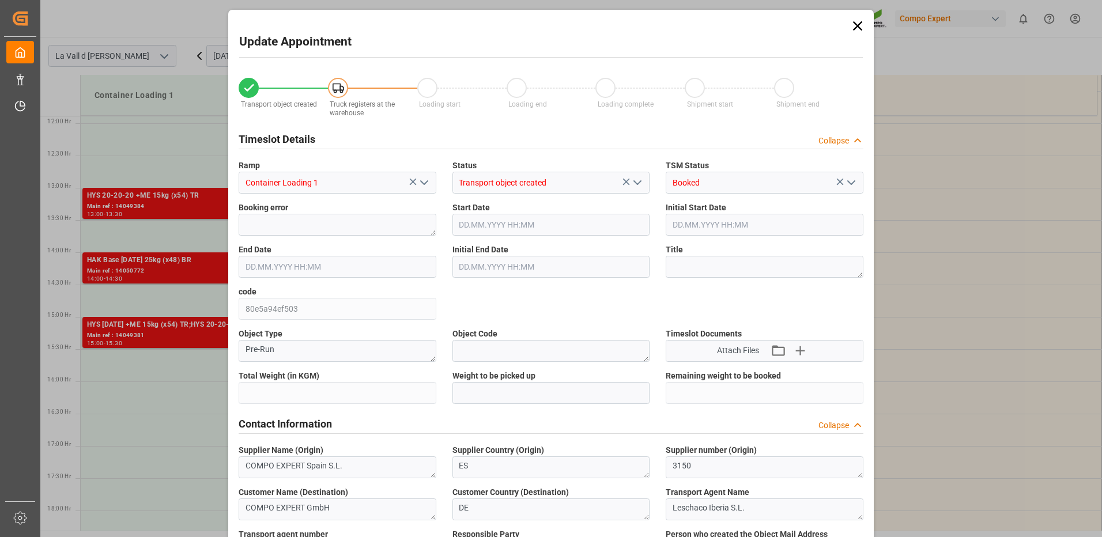
type input "24576"
type input "40"
type input "[DATE] 14:30"
type input "[DATE] 15:00"
type input "[DATE] 14:03"
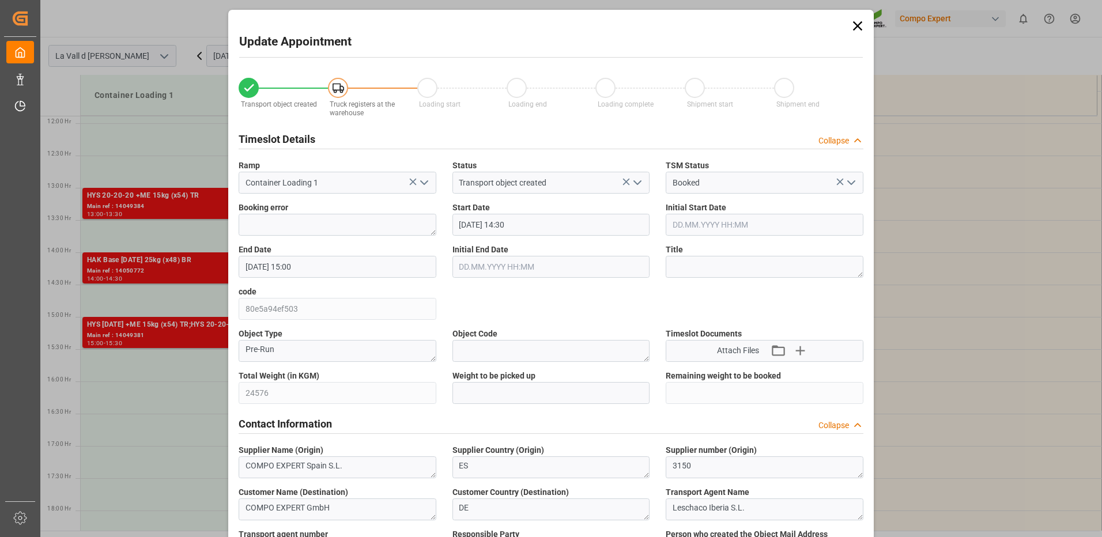
type input "[DATE] 12:52"
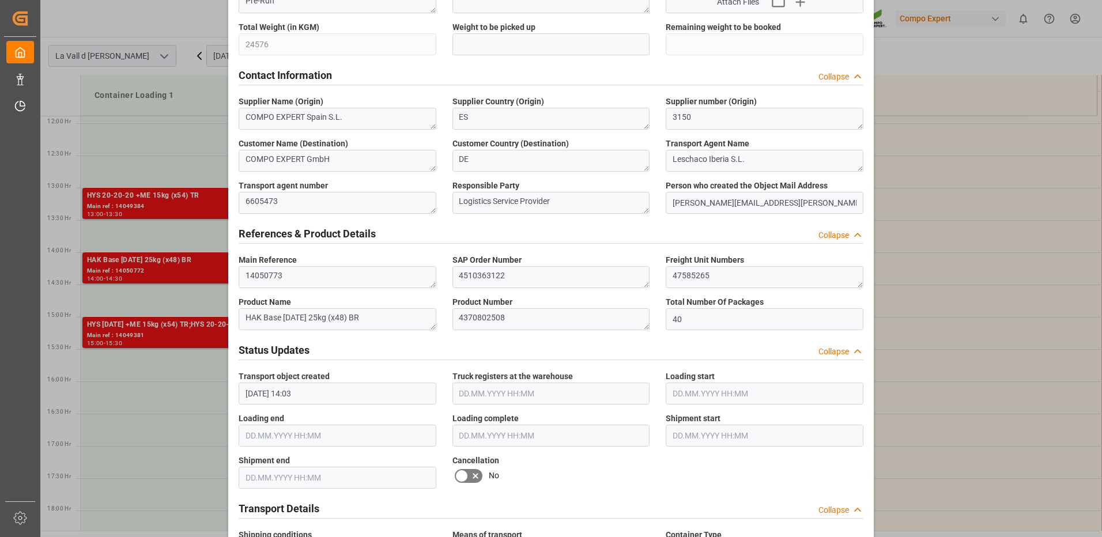
scroll to position [233, 0]
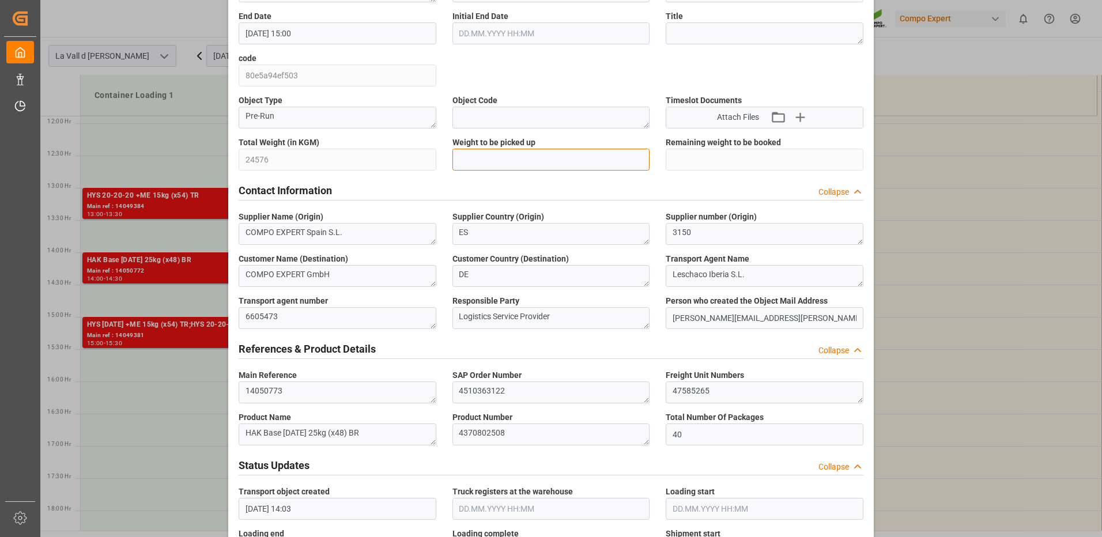
click at [490, 157] on input "text" at bounding box center [552, 160] width 198 height 22
type input "24576"
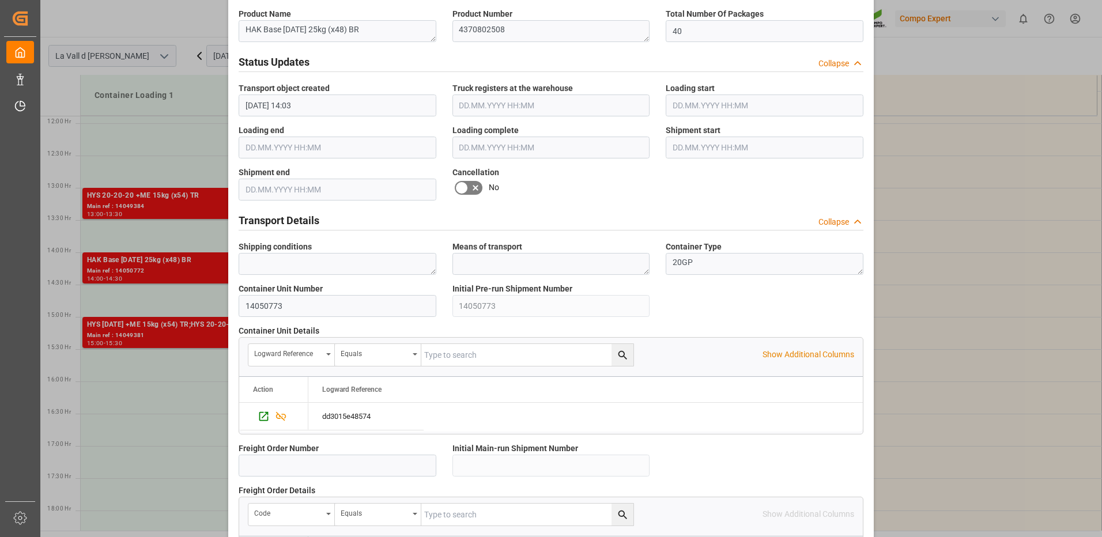
scroll to position [983, 0]
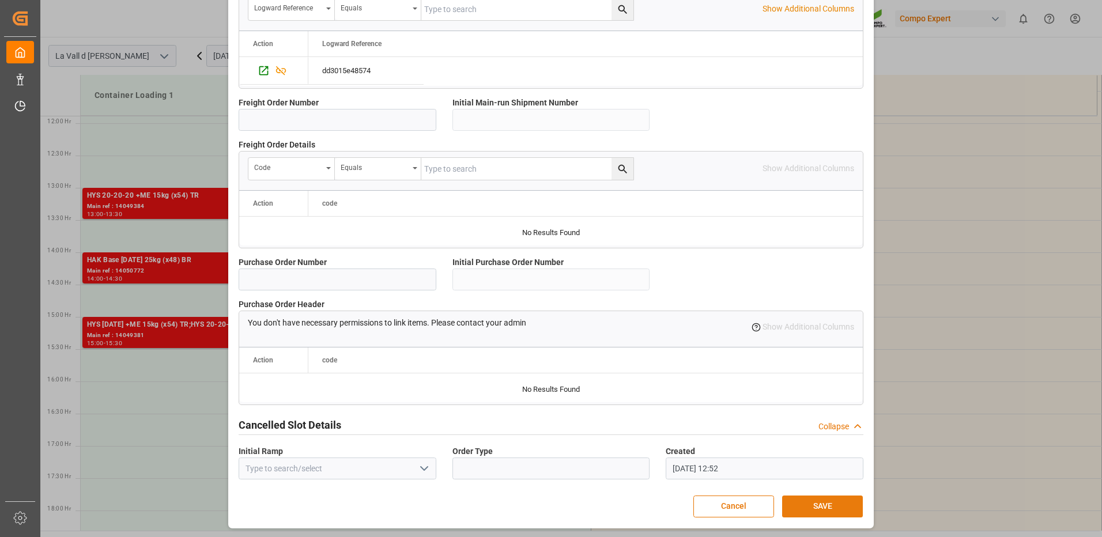
click at [809, 513] on button "SAVE" at bounding box center [822, 507] width 81 height 22
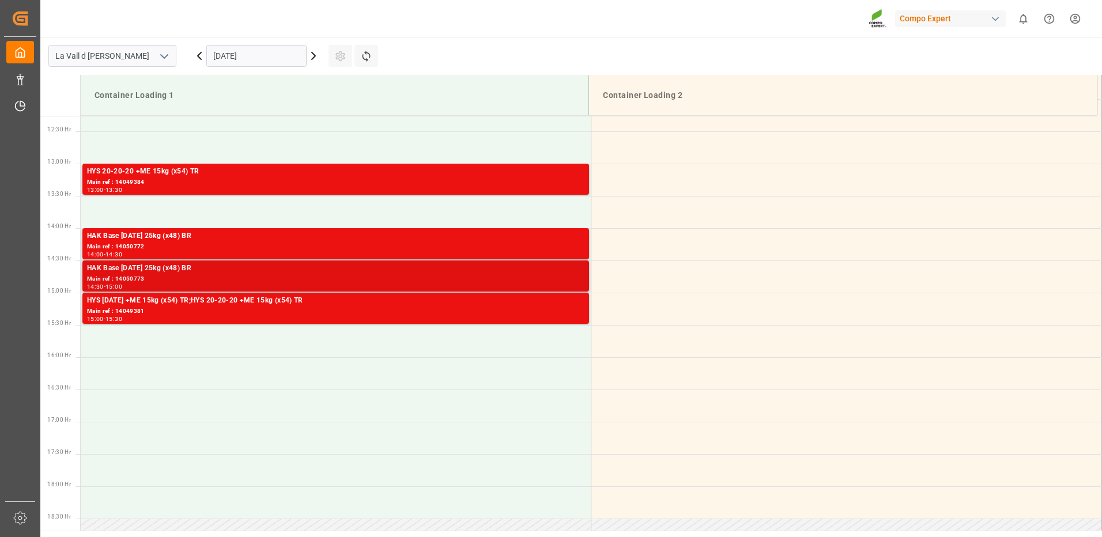
scroll to position [619, 0]
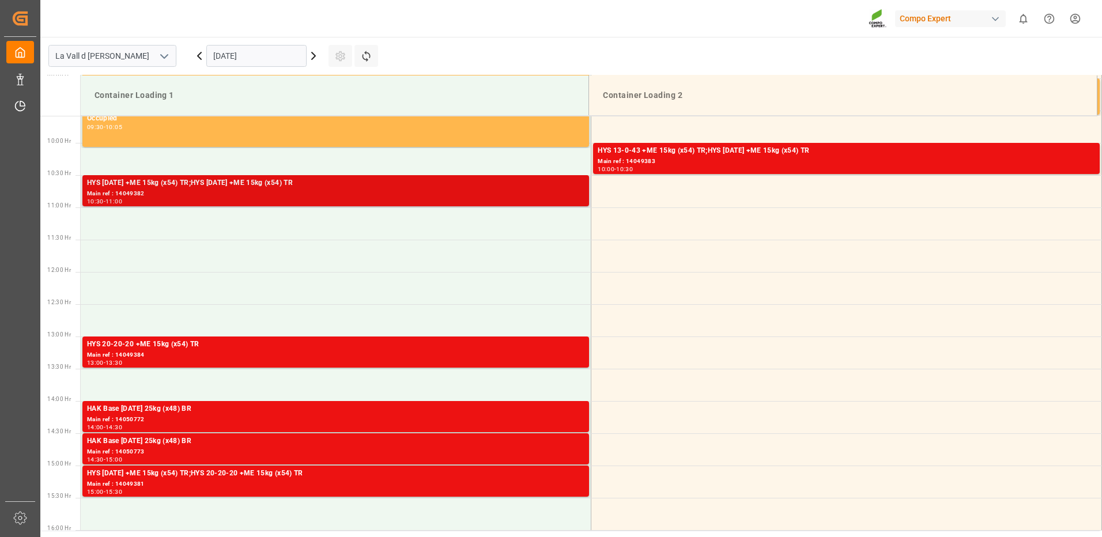
click at [379, 192] on div "Main ref : 14049382" at bounding box center [336, 194] width 498 height 10
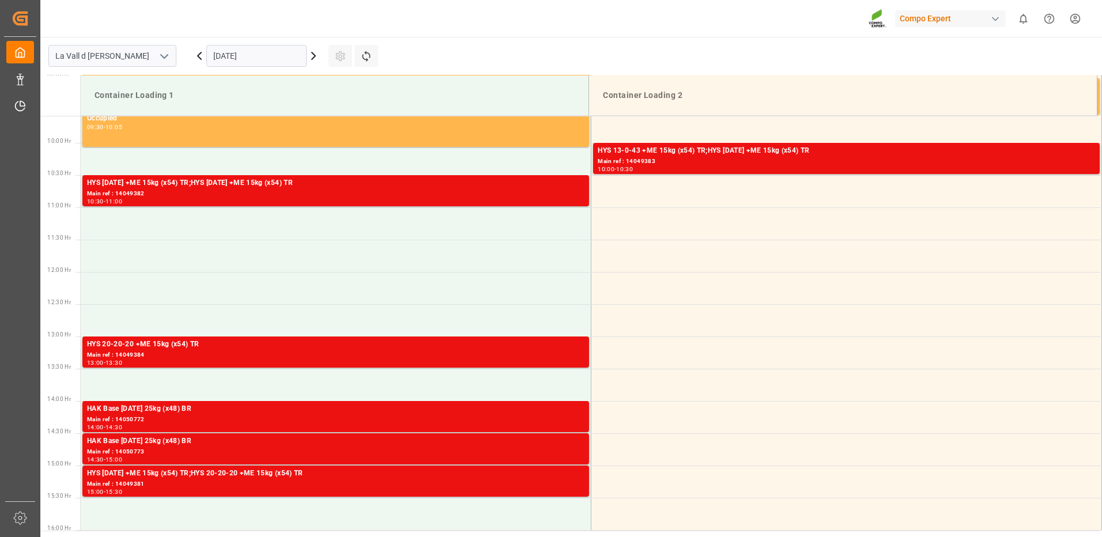
click at [478, 361] on div "13:00 - 13:30" at bounding box center [336, 363] width 498 height 6
click at [538, 418] on div "Main ref : 14050772" at bounding box center [336, 420] width 498 height 10
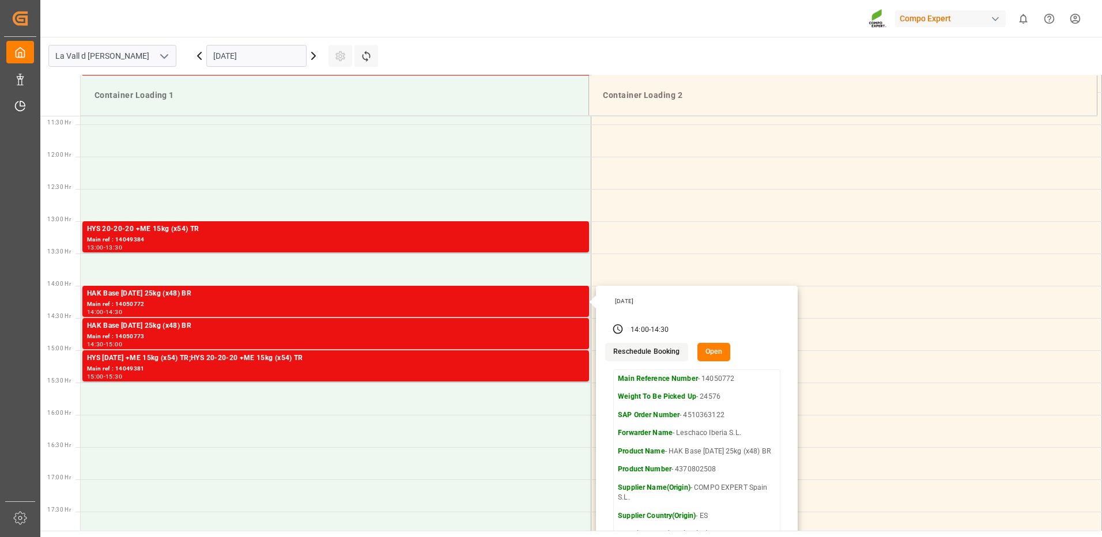
scroll to position [792, 0]
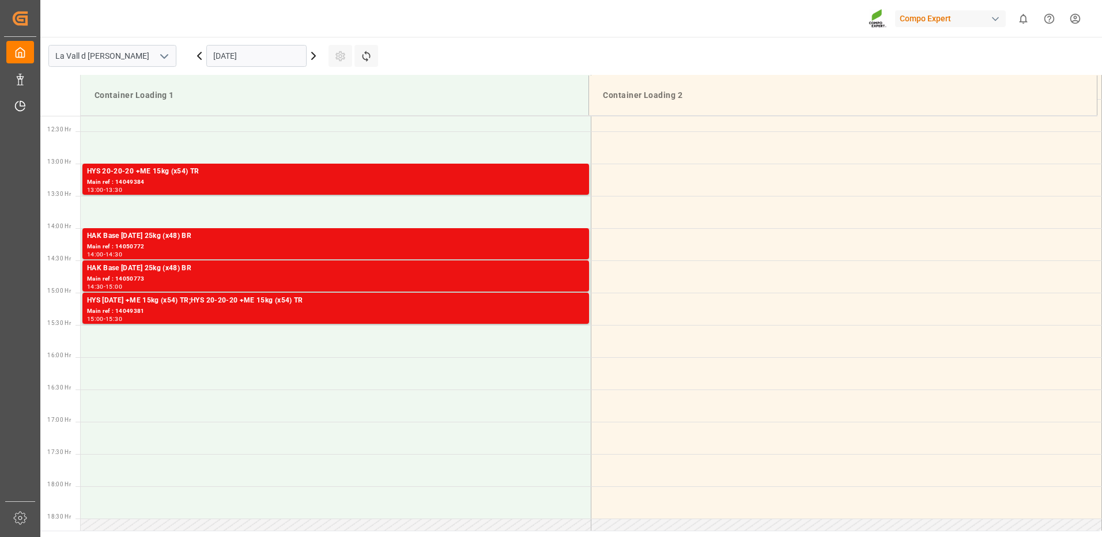
click at [560, 276] on div "Main ref : 14050773" at bounding box center [336, 279] width 498 height 10
click at [559, 306] on div "HYS [DATE] +ME 15kg (x54) TR;HYS 20-20-20 +ME 15kg (x54) TR" at bounding box center [336, 301] width 498 height 12
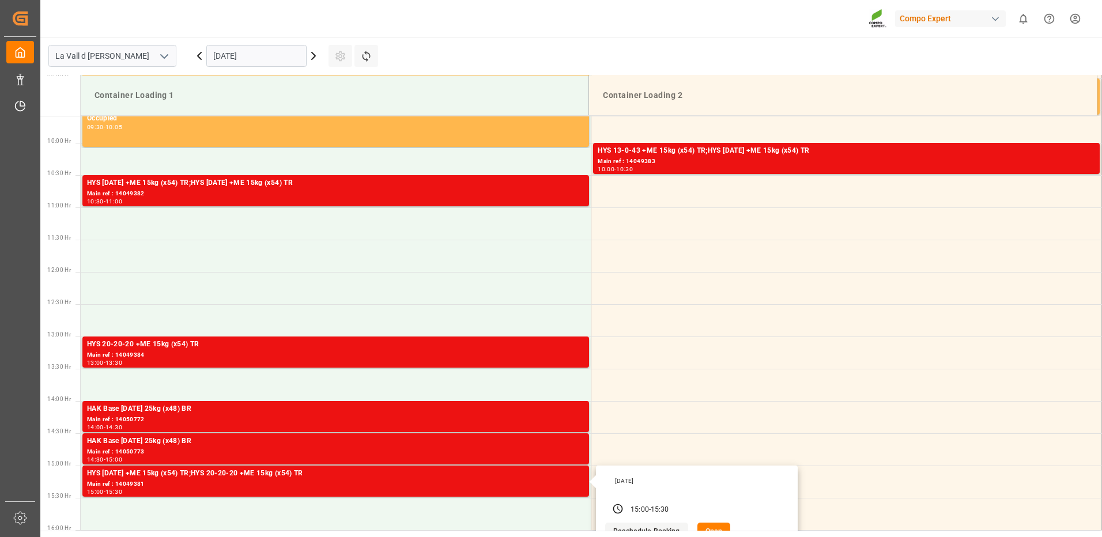
scroll to position [388, 0]
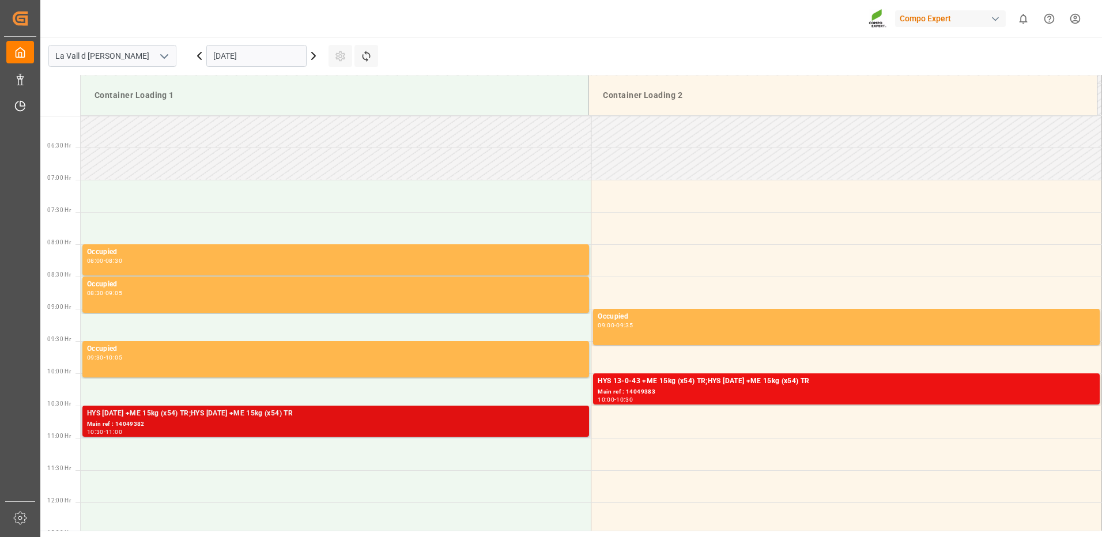
click at [417, 419] on div "HYS [DATE] +ME 15kg (x54) TR;HYS [DATE] +ME 15kg (x54) TR" at bounding box center [336, 414] width 498 height 12
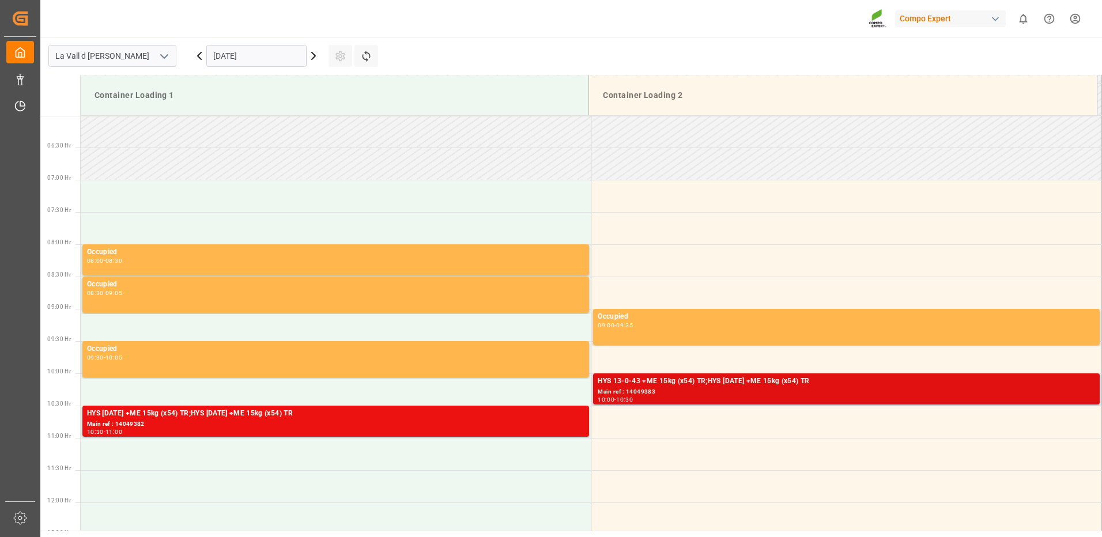
click at [714, 398] on div "10:00 - 10:30" at bounding box center [847, 400] width 498 height 6
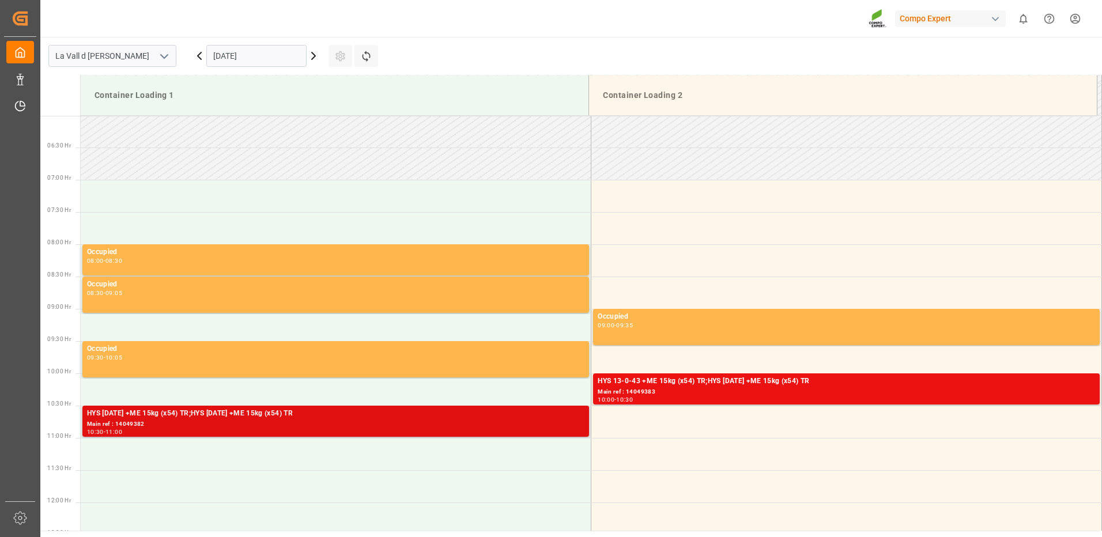
click at [325, 429] on div "10:30 - 11:00" at bounding box center [336, 432] width 498 height 6
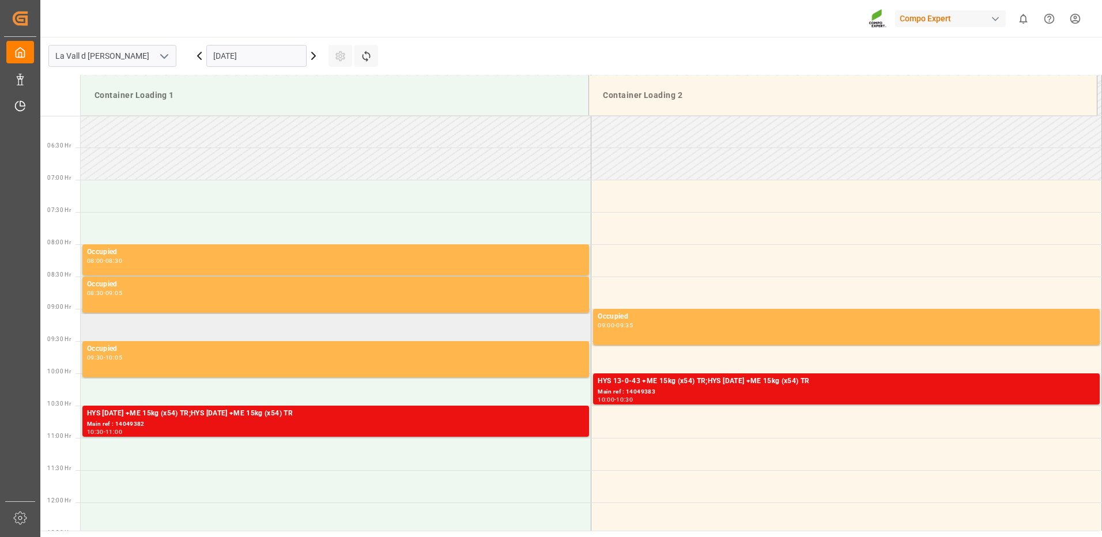
click at [220, 321] on td at bounding box center [336, 325] width 511 height 32
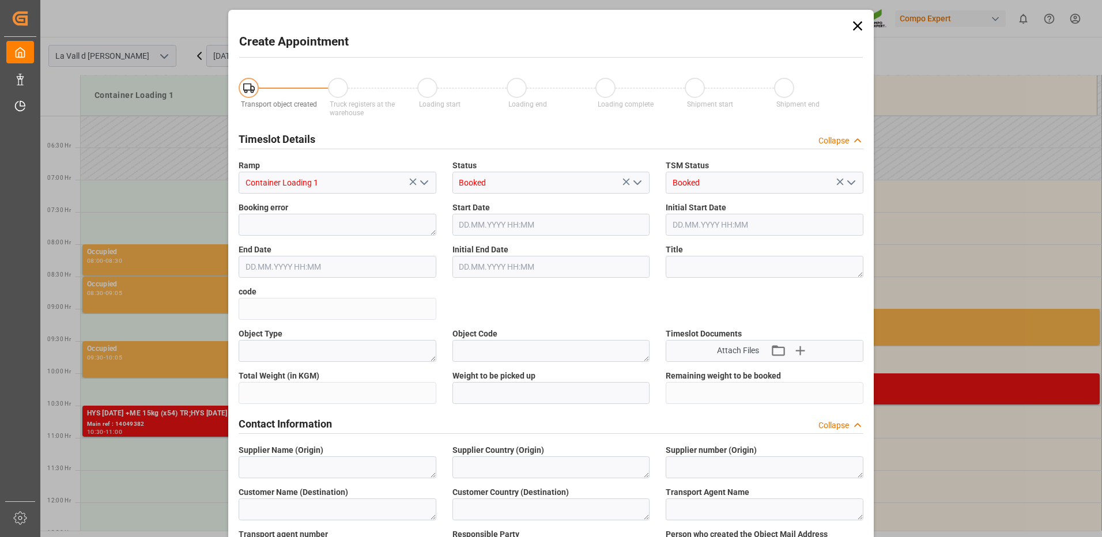
type input "[DATE] 09:00"
type input "[DATE] 09:30"
click at [862, 31] on icon at bounding box center [858, 26] width 16 height 16
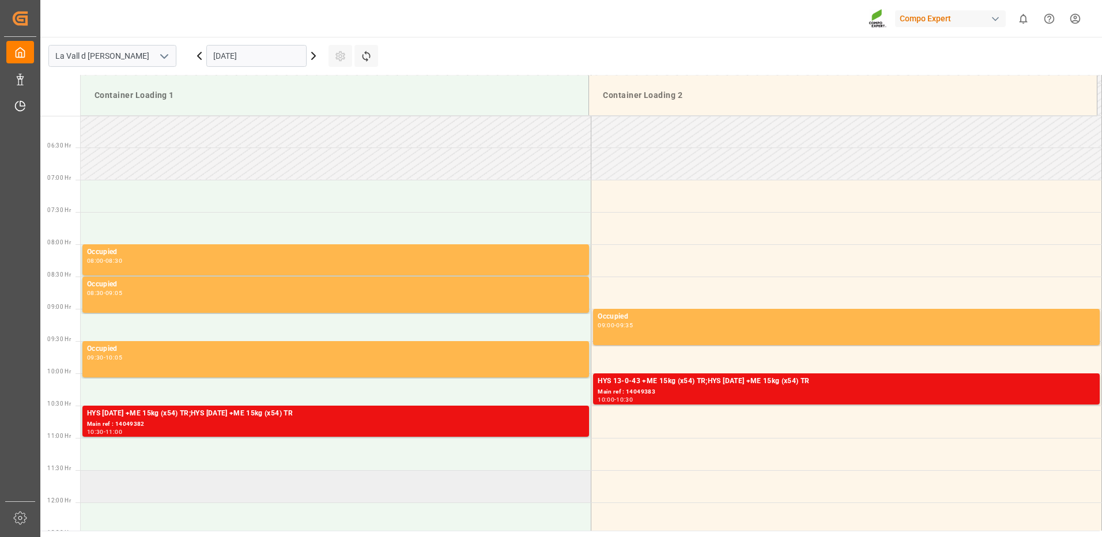
drag, startPoint x: 296, startPoint y: 419, endPoint x: 297, endPoint y: 496, distance: 76.7
click at [297, 496] on td at bounding box center [336, 486] width 511 height 32
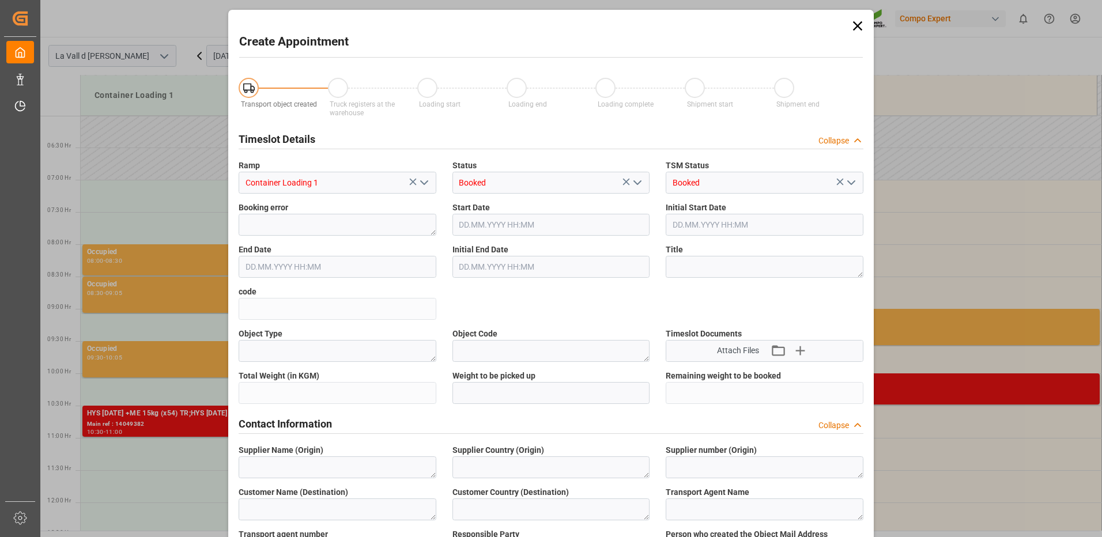
type input "[DATE] 11:30"
type input "[DATE] 12:00"
click at [224, 429] on div "Create Appointment Transport object created Truck registers at the warehouse Lo…" at bounding box center [551, 268] width 1102 height 537
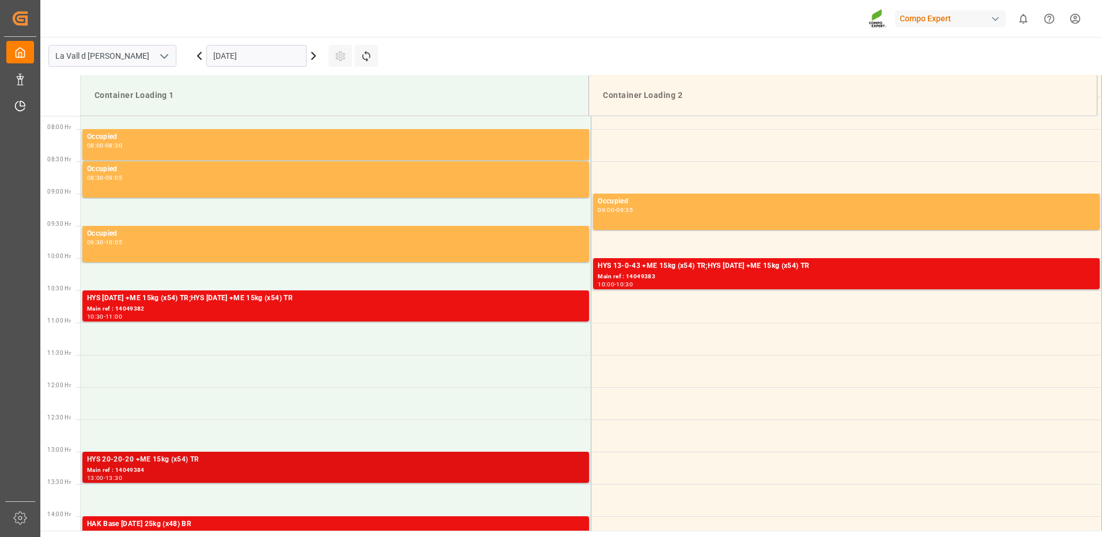
scroll to position [561, 0]
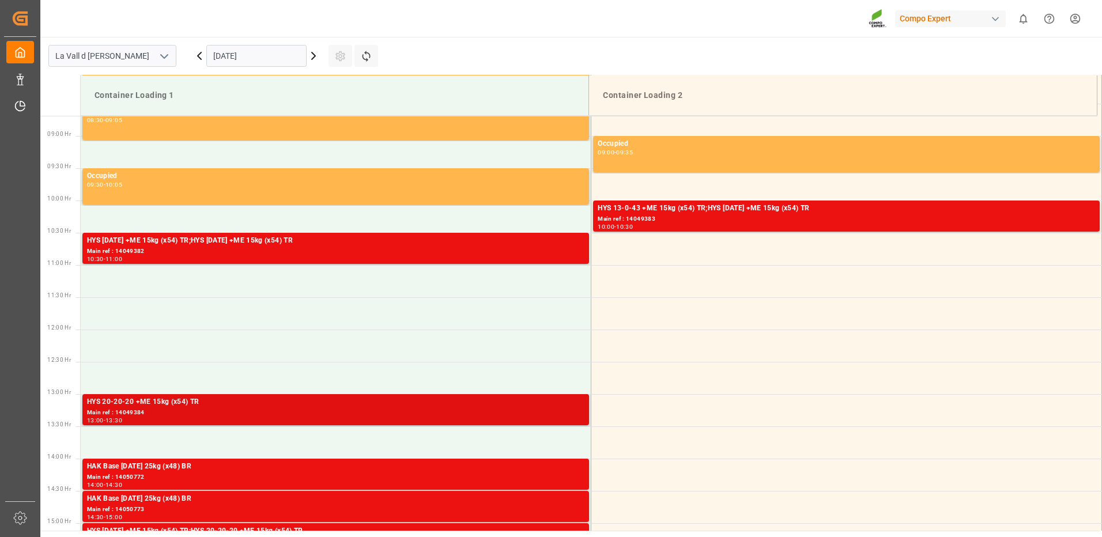
click at [231, 411] on div "Main ref : 14049384" at bounding box center [336, 413] width 498 height 10
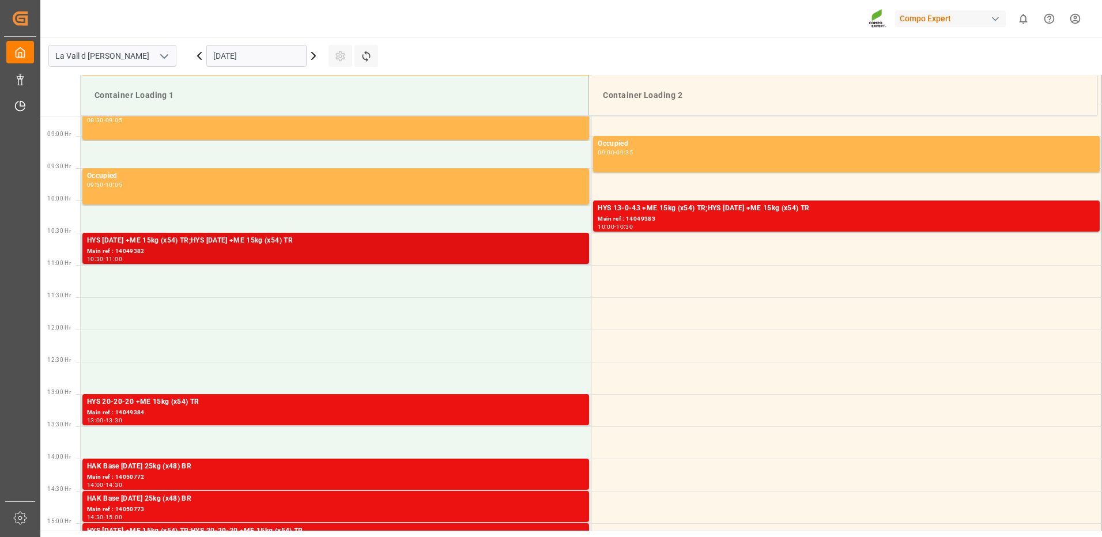
drag, startPoint x: 213, startPoint y: 254, endPoint x: 201, endPoint y: 248, distance: 13.4
click at [201, 248] on div "Main ref : 14049382" at bounding box center [336, 252] width 498 height 10
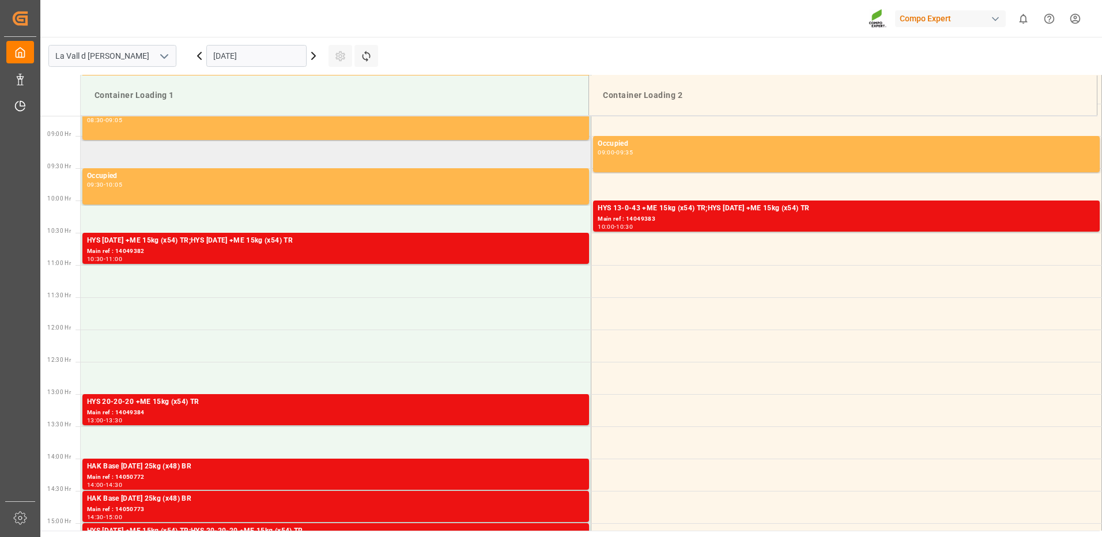
click at [499, 147] on td at bounding box center [336, 152] width 511 height 32
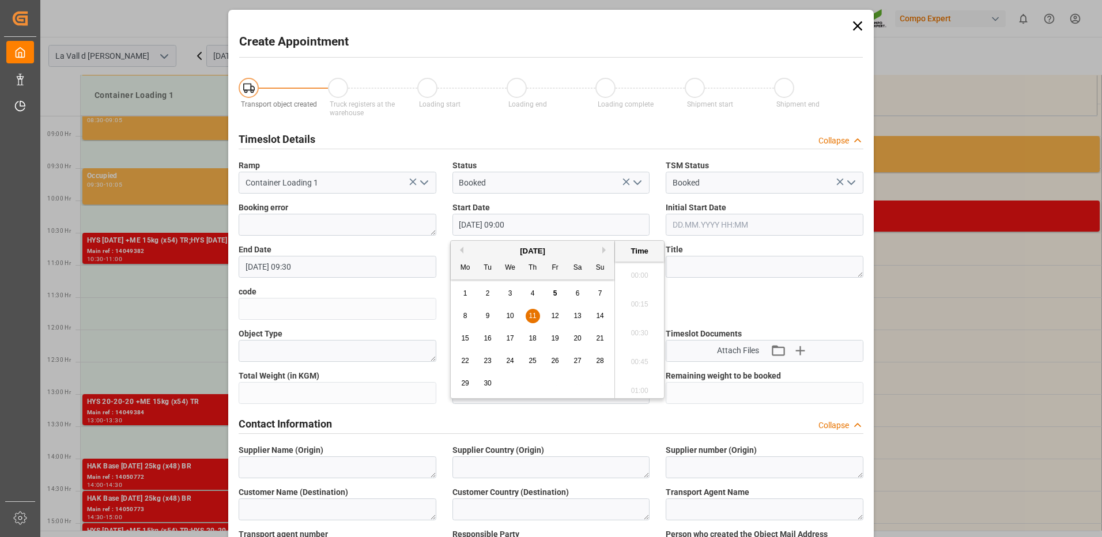
click at [615, 217] on input "[DATE] 09:00" at bounding box center [552, 225] width 198 height 22
click at [854, 25] on icon at bounding box center [858, 26] width 16 height 16
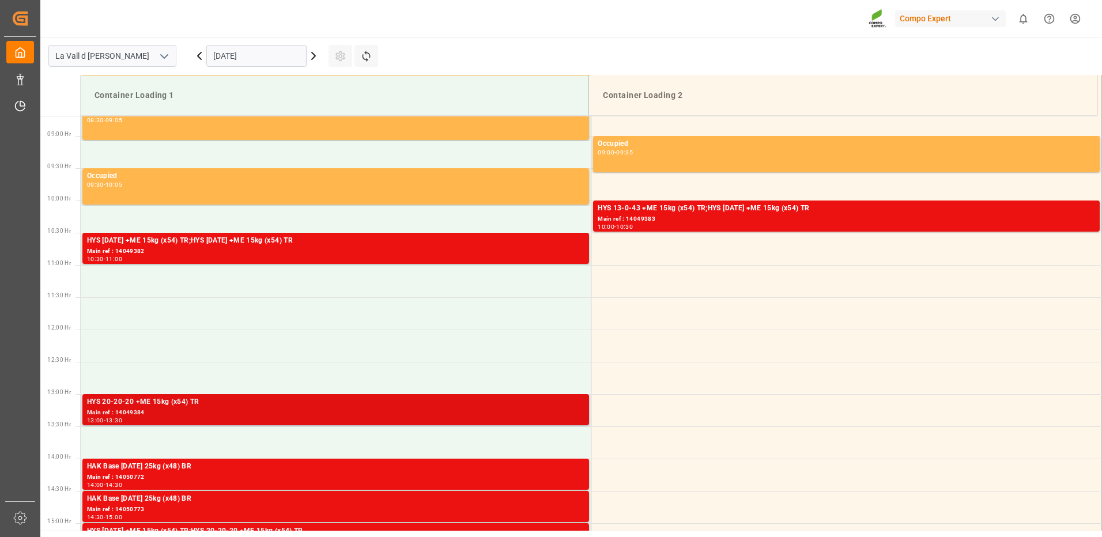
click at [283, 404] on div "HYS 20-20-20 +ME 15kg (x54) TR" at bounding box center [336, 403] width 498 height 12
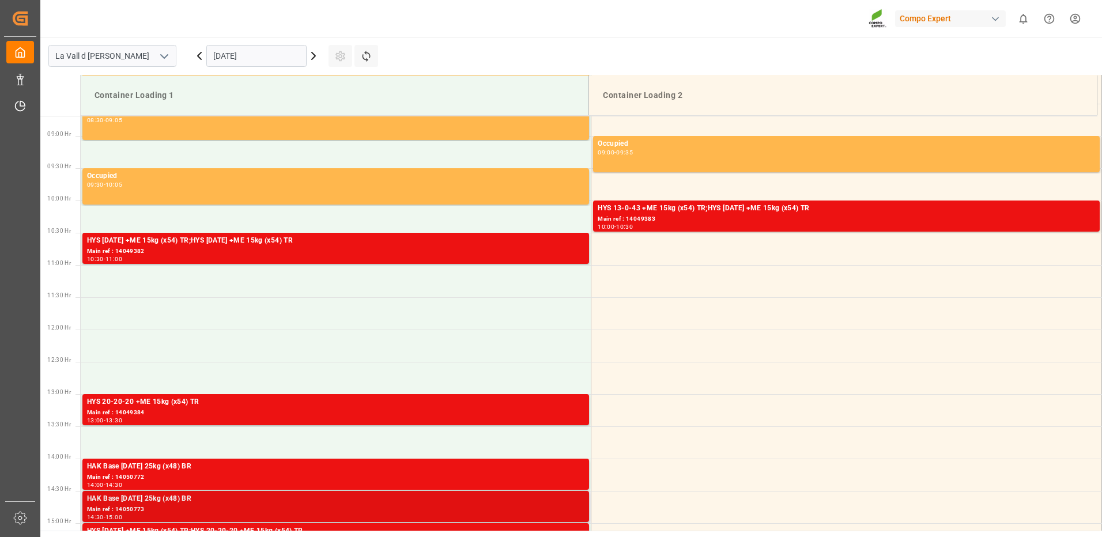
click at [388, 495] on div "HAK Base [DATE] 25kg (x48) BR" at bounding box center [336, 499] width 498 height 12
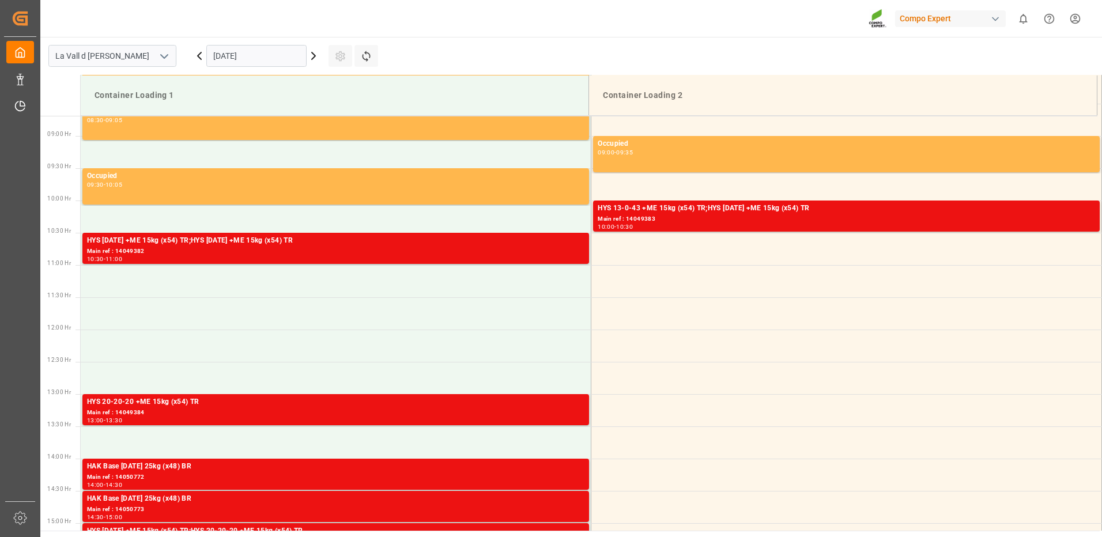
scroll to position [734, 0]
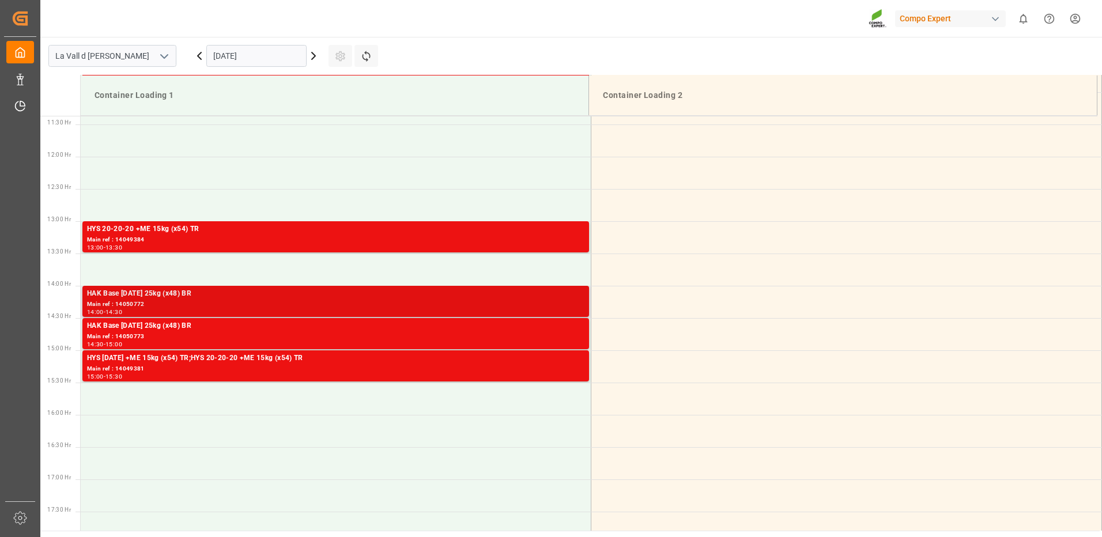
click at [506, 303] on div "Main ref : 14050772" at bounding box center [336, 305] width 498 height 10
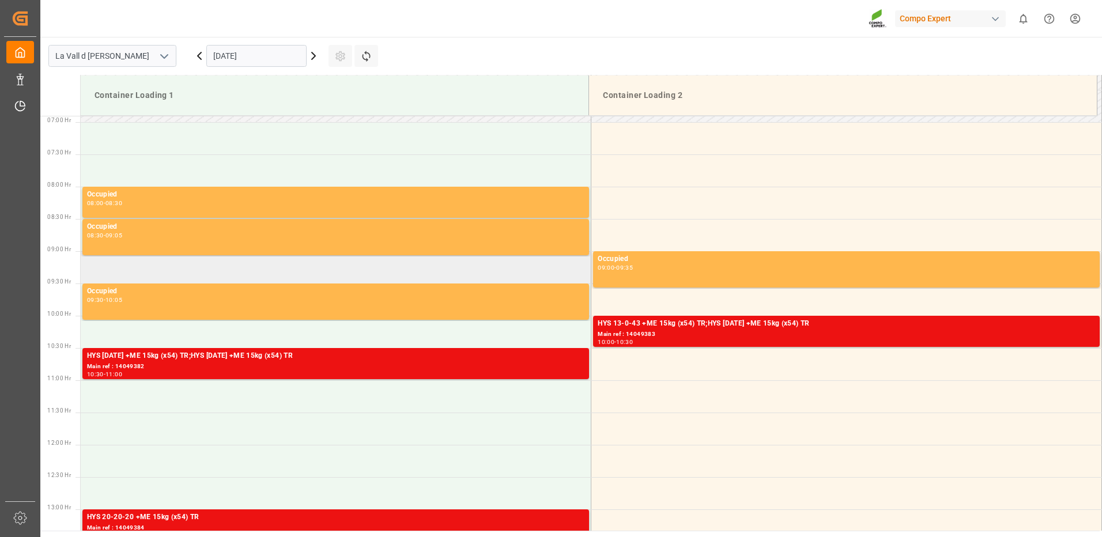
click at [393, 266] on td at bounding box center [336, 267] width 511 height 32
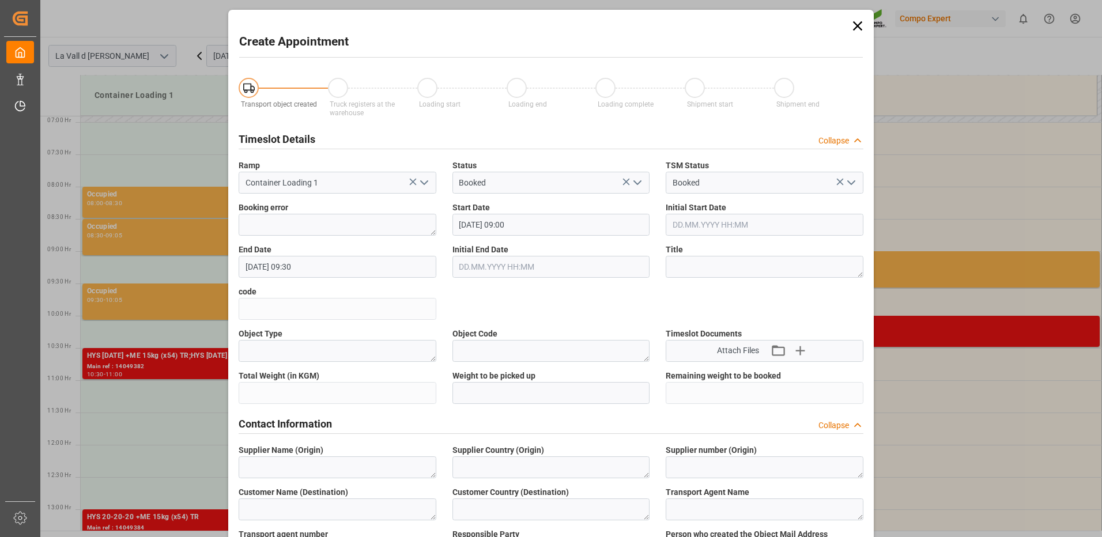
type input "[DATE] 09:00"
type input "[DATE] 09:30"
click at [856, 25] on icon at bounding box center [857, 25] width 9 height 9
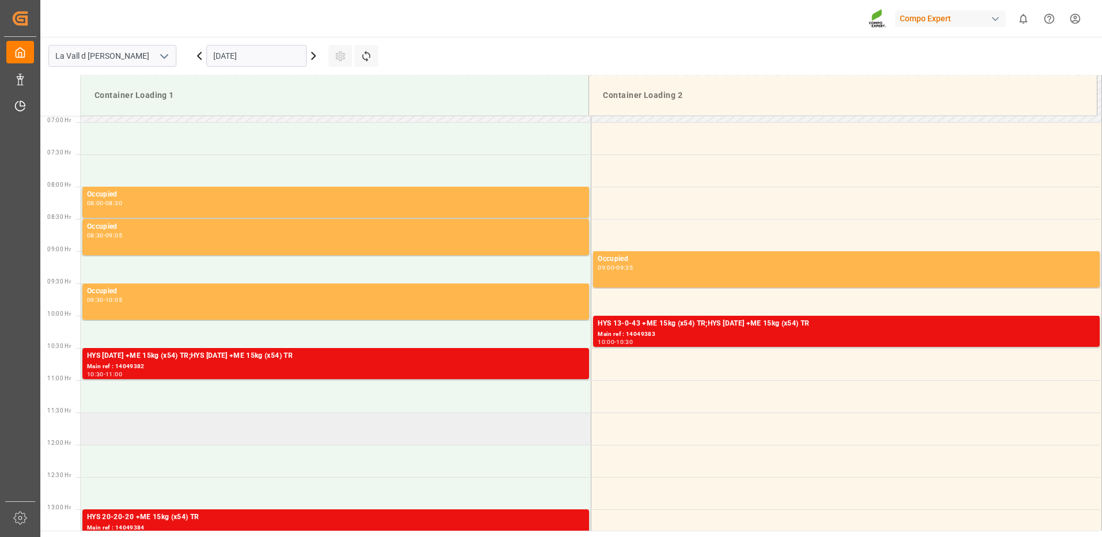
scroll to position [561, 0]
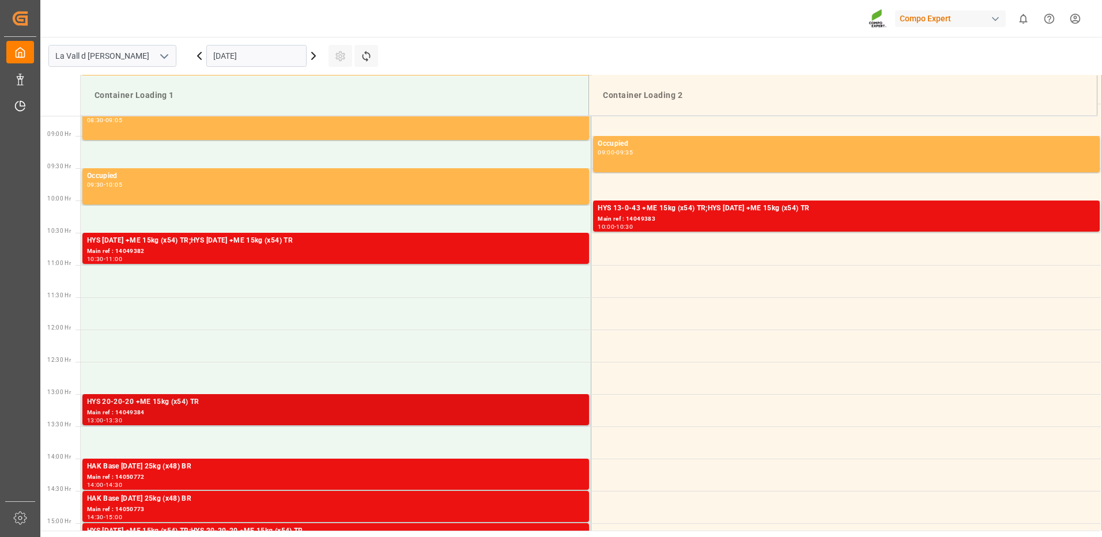
click at [387, 409] on div "Main ref : 14049384" at bounding box center [336, 413] width 498 height 10
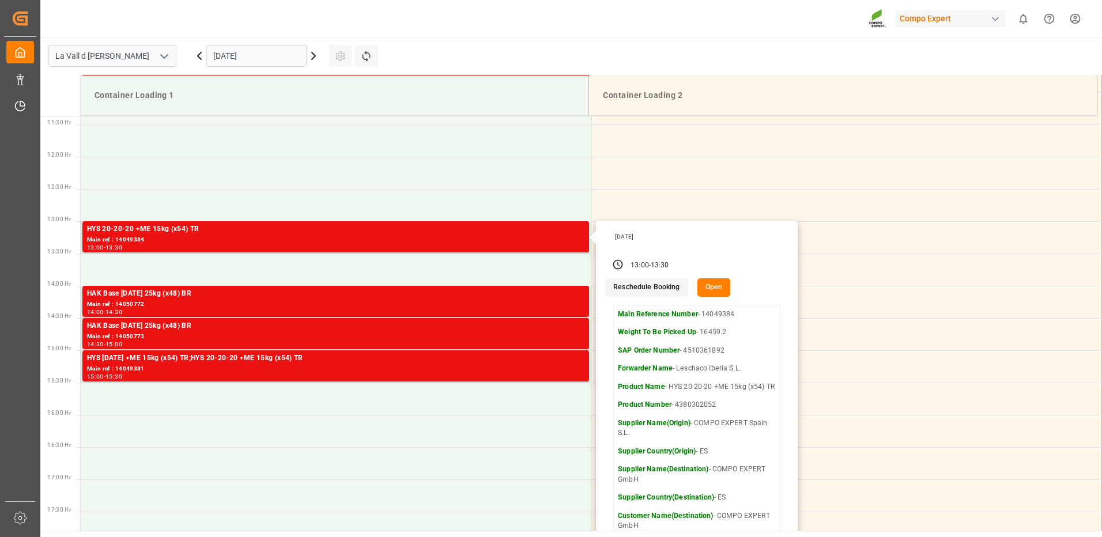
scroll to position [503, 0]
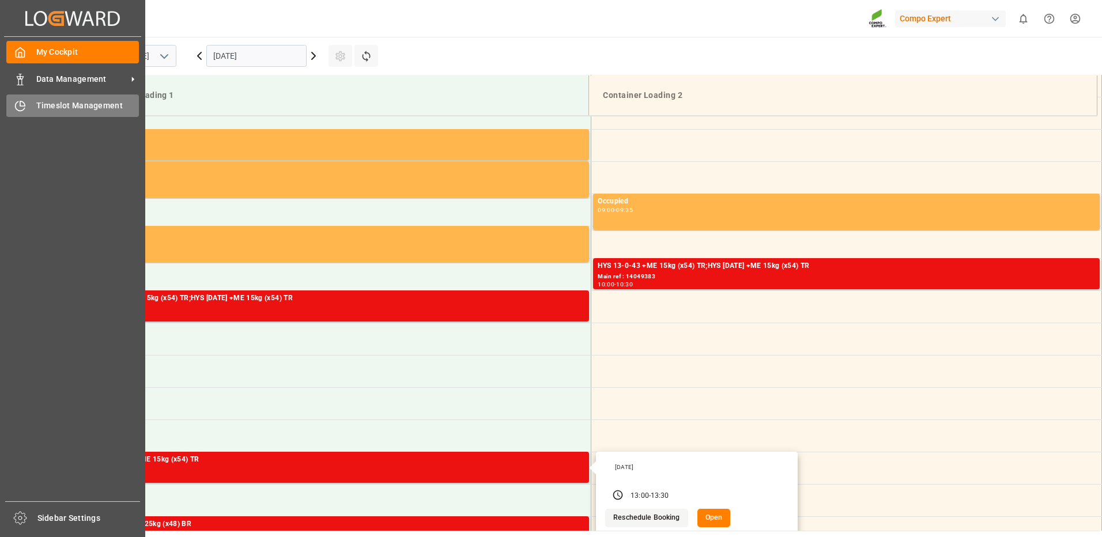
drag, startPoint x: 17, startPoint y: 108, endPoint x: 25, endPoint y: 108, distance: 8.6
click at [18, 108] on icon at bounding box center [20, 106] width 12 height 12
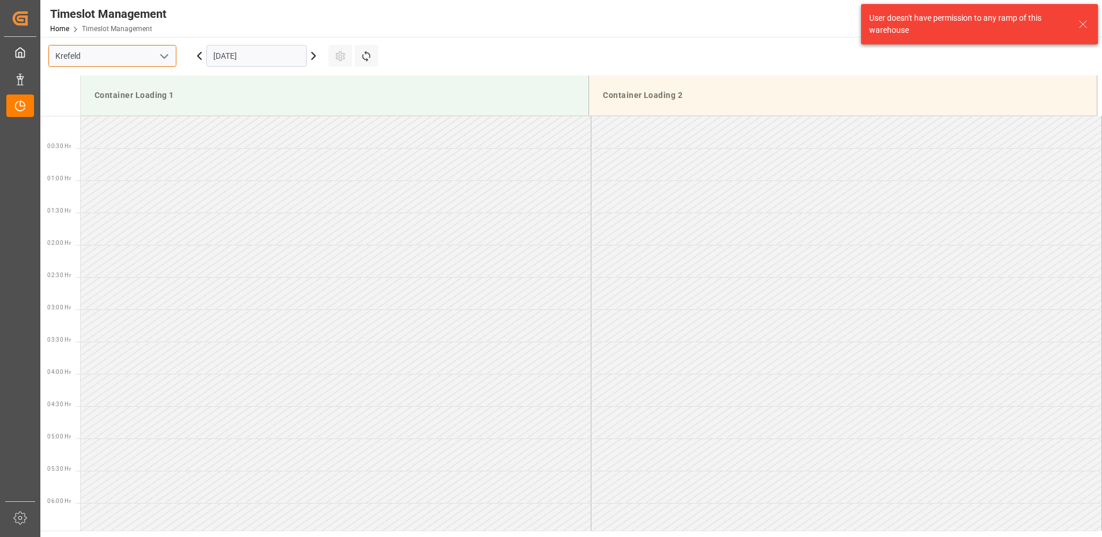
click at [149, 64] on input "Krefeld" at bounding box center [112, 56] width 128 height 22
click at [160, 55] on icon "open menu" at bounding box center [164, 57] width 14 height 14
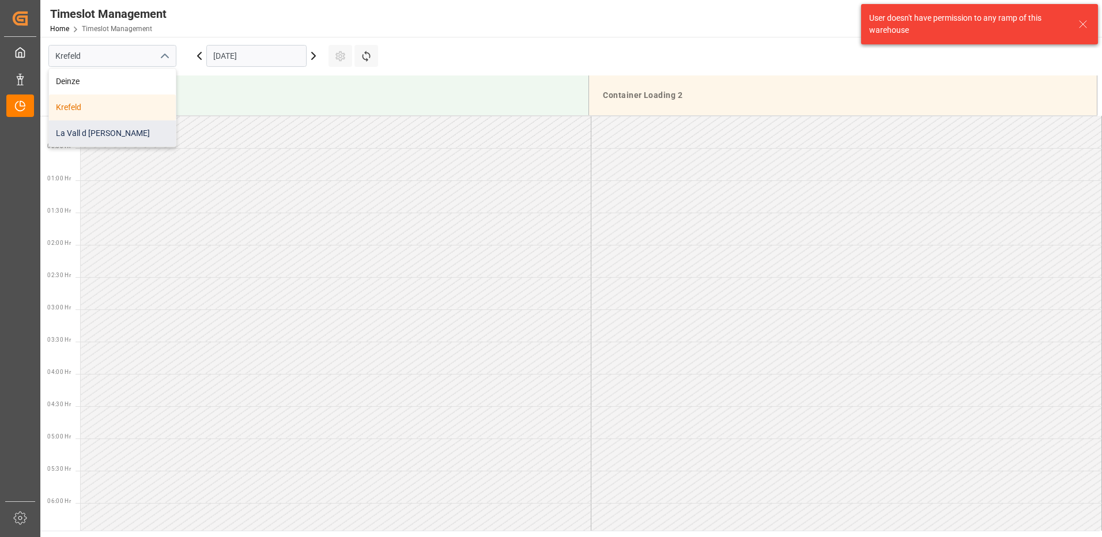
click at [122, 135] on div "La Vall d [PERSON_NAME]" at bounding box center [112, 133] width 127 height 26
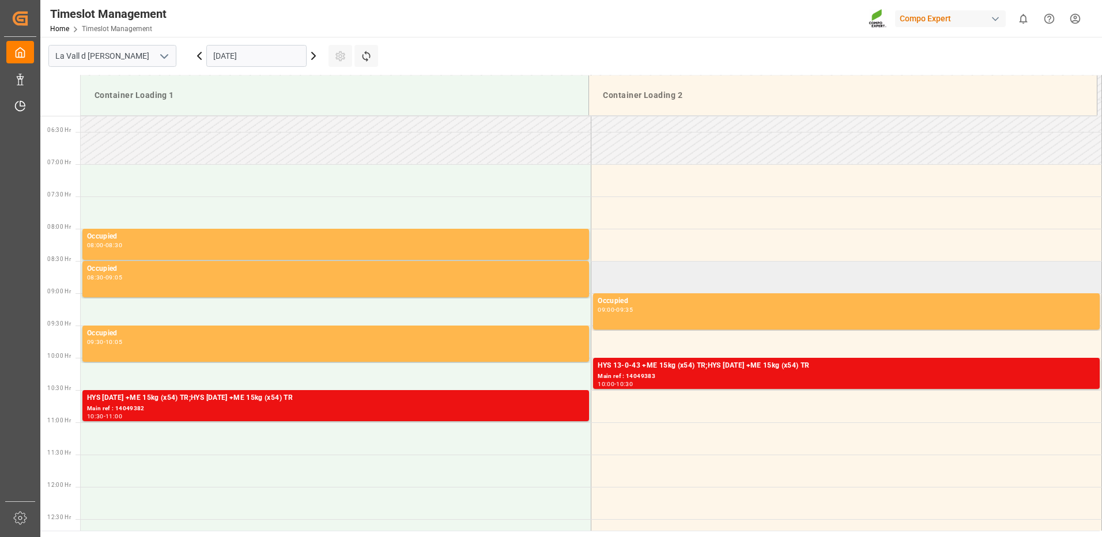
scroll to position [461, 0]
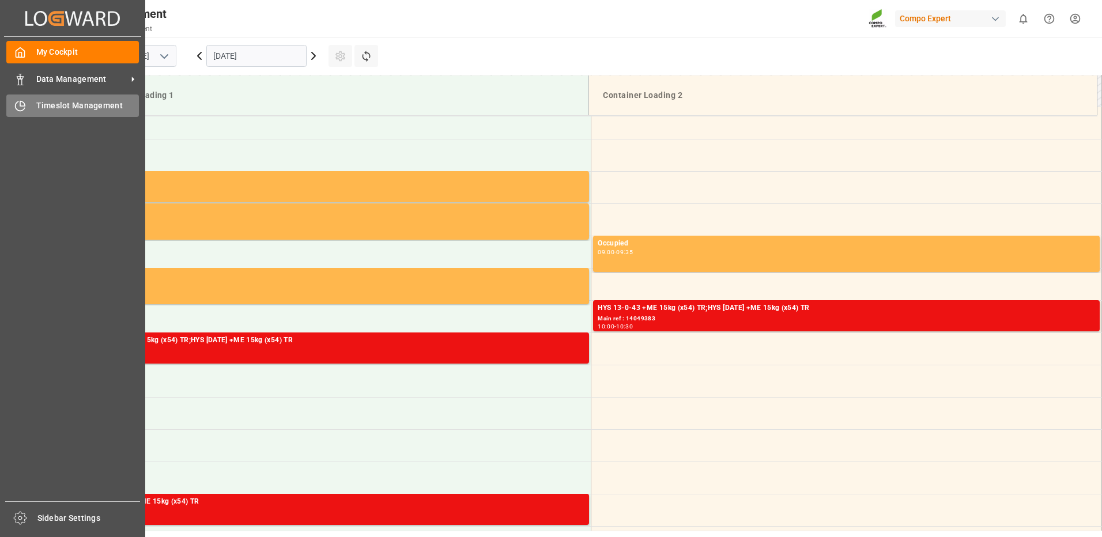
click at [61, 105] on span "Timeslot Management" at bounding box center [87, 106] width 103 height 12
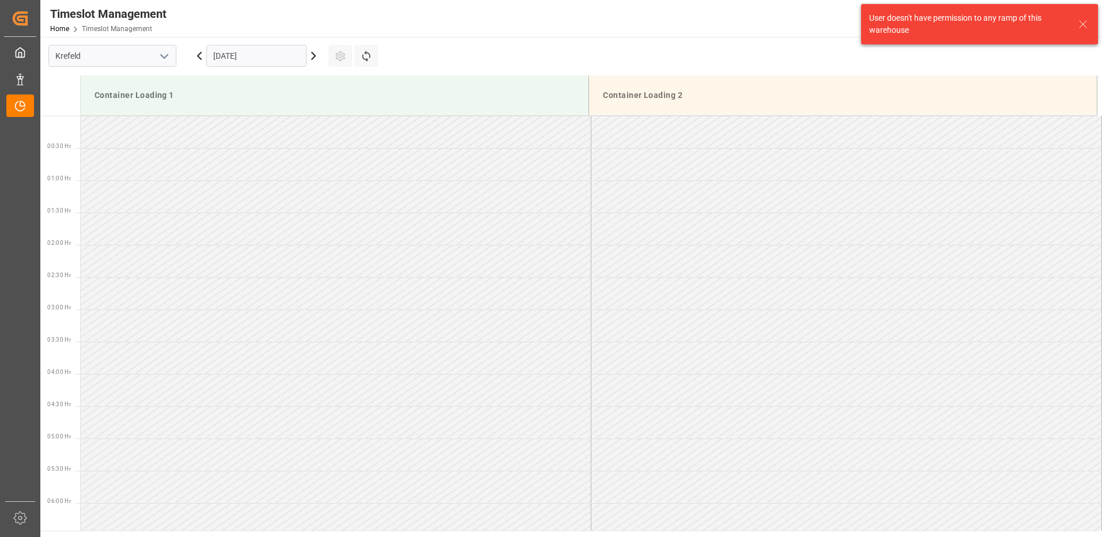
click at [155, 55] on button "open menu" at bounding box center [163, 56] width 17 height 18
click at [132, 133] on div "La Vall d [PERSON_NAME]" at bounding box center [112, 133] width 127 height 26
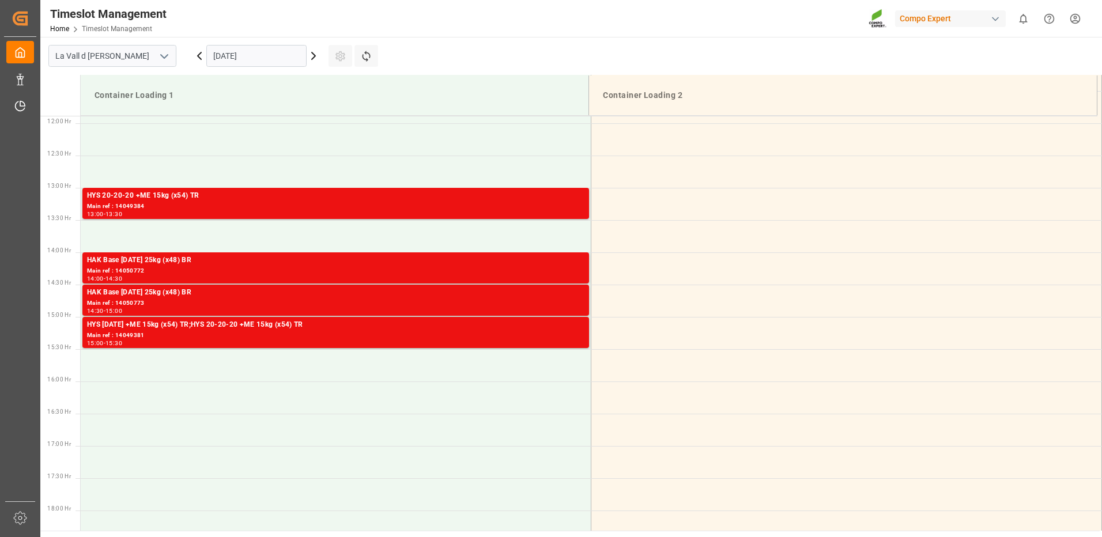
scroll to position [594, 0]
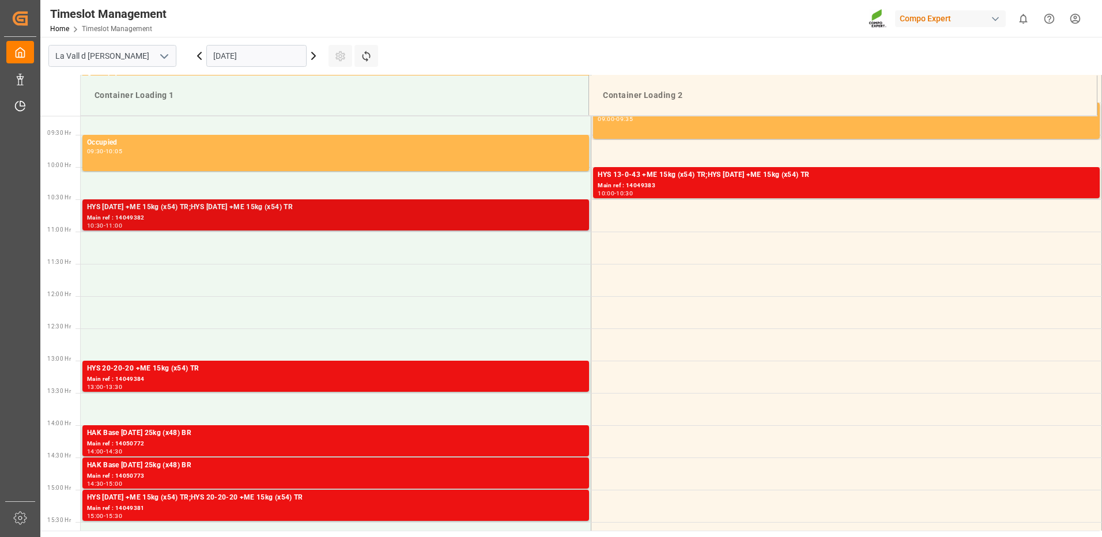
click at [259, 211] on div "HYS [DATE] +ME 15kg (x54) TR;HYS [DATE] +ME 15kg (x54) TR" at bounding box center [336, 208] width 498 height 12
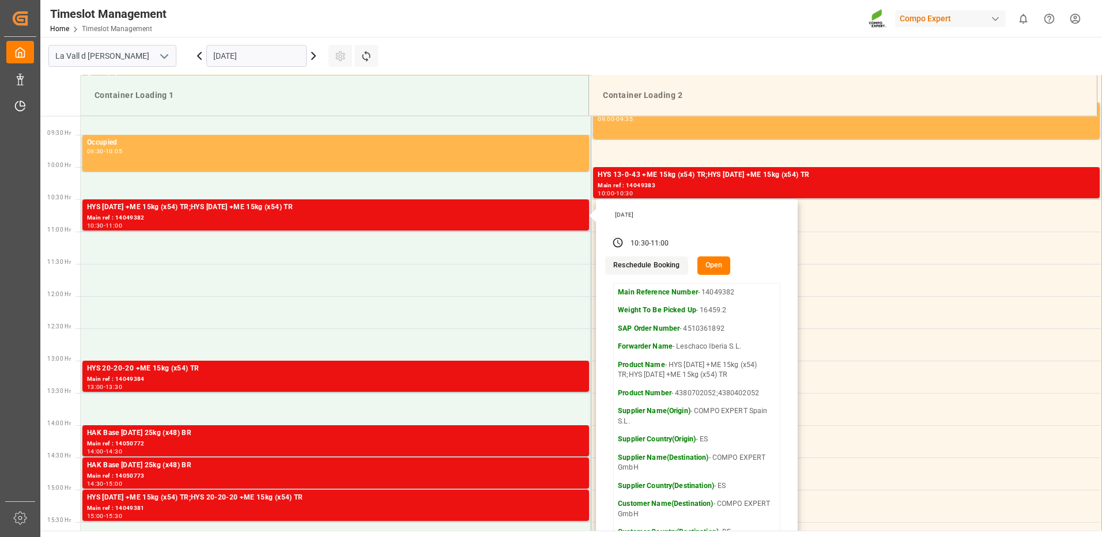
click at [705, 265] on button "Open" at bounding box center [714, 266] width 33 height 18
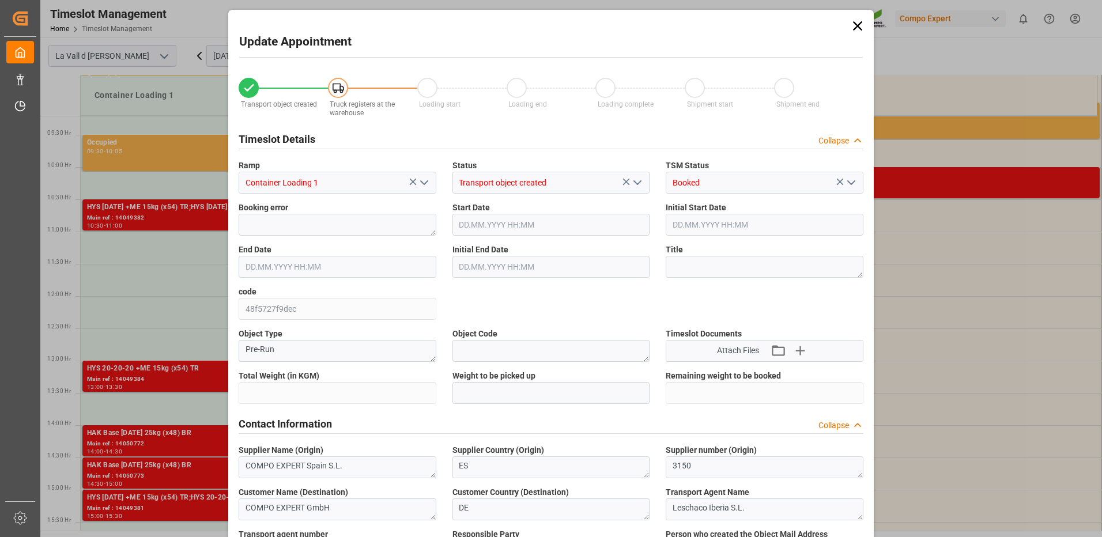
type input "16459.2"
type input "80"
type input "[DATE] 10:30"
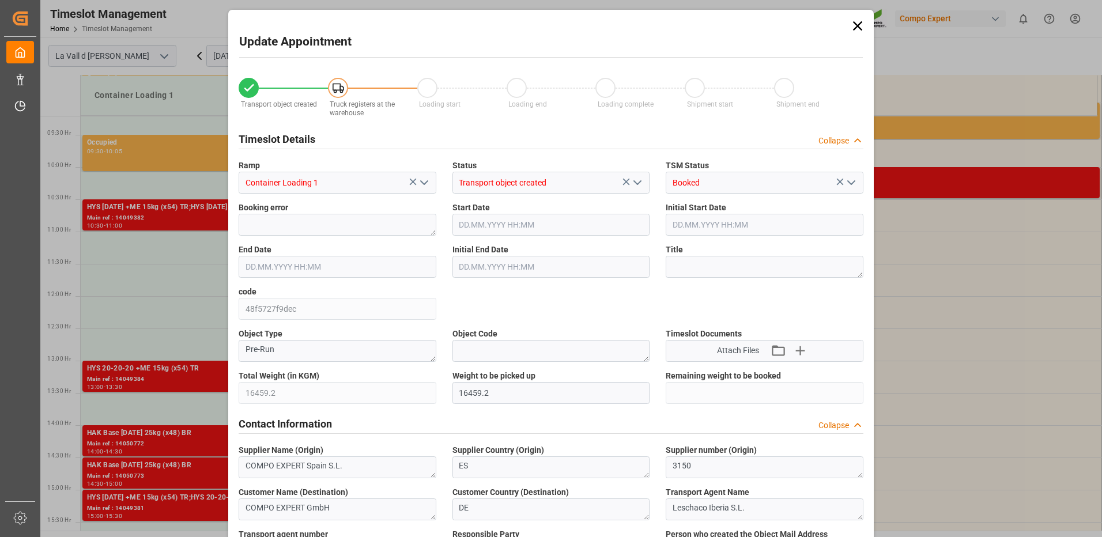
type input "[DATE] 11:00"
type input "[DATE] 09:56"
type input "[DATE] 12:22"
click at [574, 220] on input "[DATE] 10:30" at bounding box center [552, 225] width 198 height 22
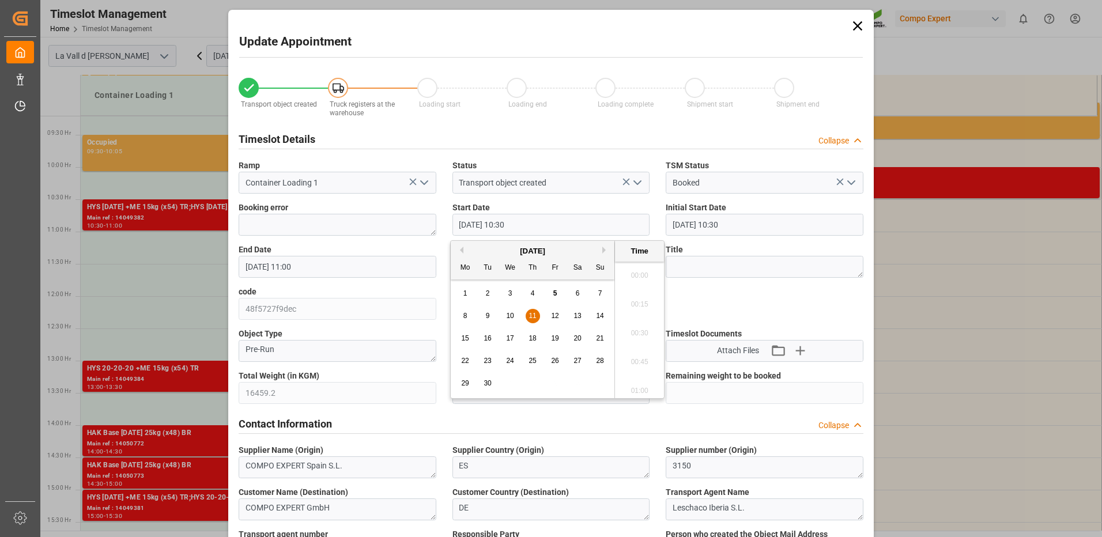
scroll to position [1157, 0]
click at [855, 27] on icon at bounding box center [857, 25] width 9 height 9
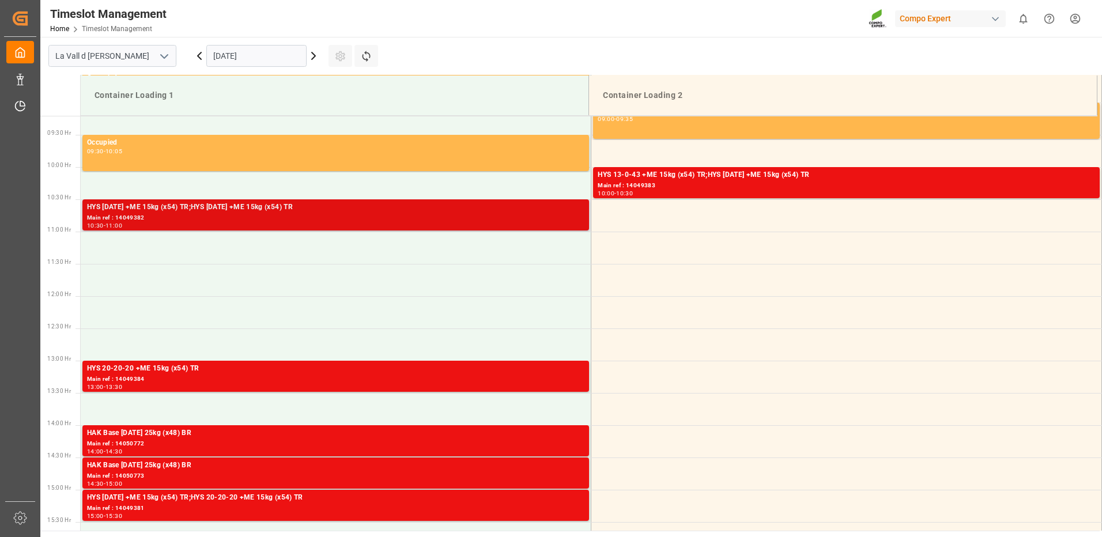
click at [513, 221] on div "Main ref : 14049382" at bounding box center [336, 218] width 498 height 10
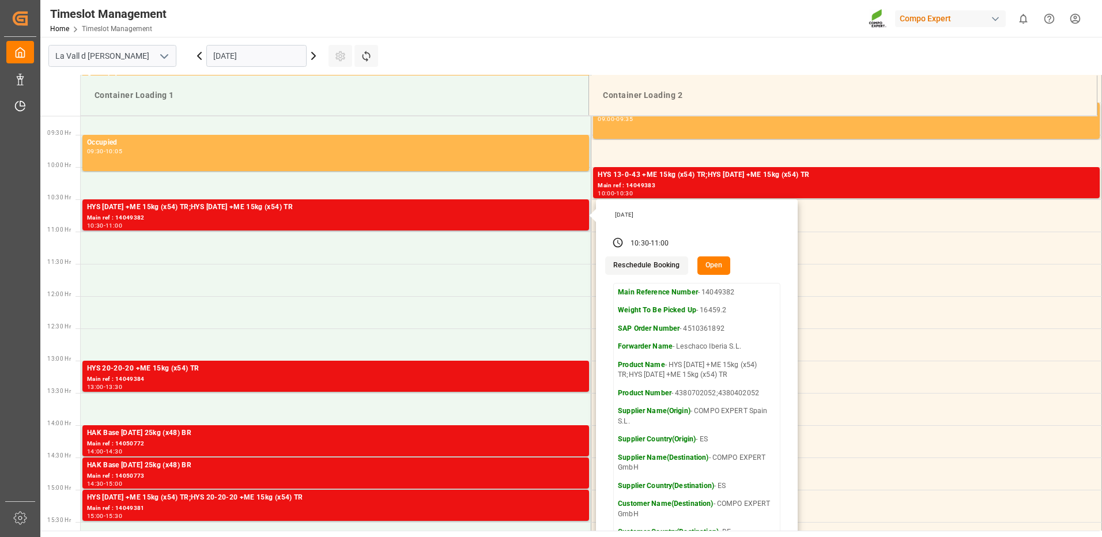
click at [640, 266] on button "Reschedule Booking" at bounding box center [646, 266] width 82 height 18
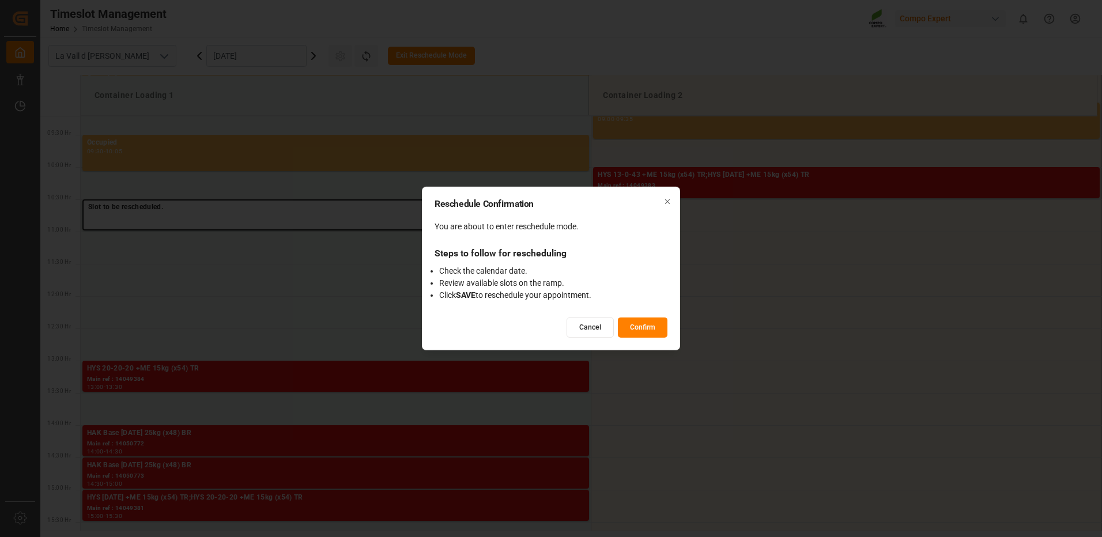
click at [664, 203] on icon "button" at bounding box center [668, 202] width 8 height 8
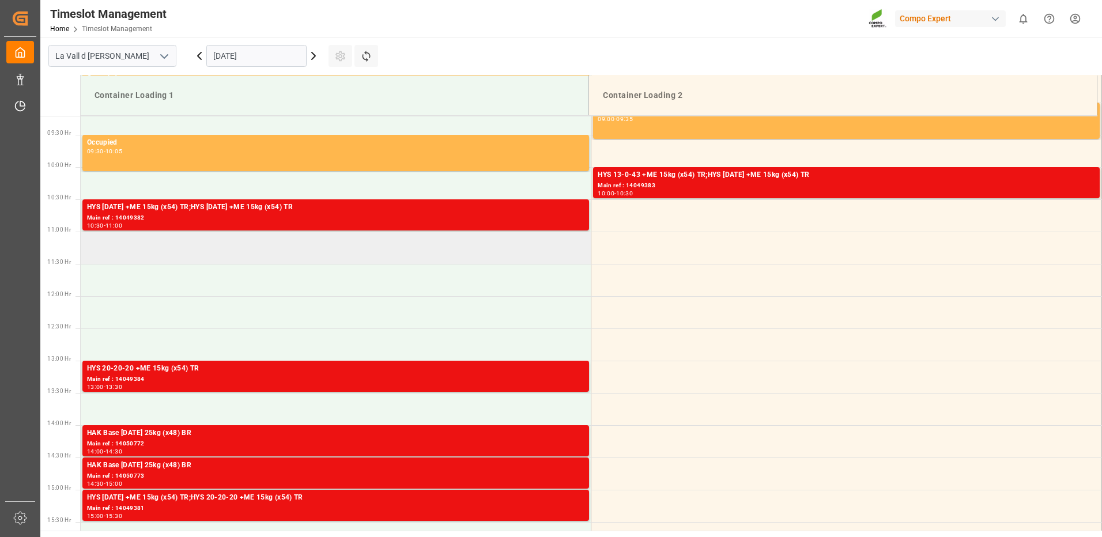
click at [508, 232] on td at bounding box center [336, 248] width 511 height 32
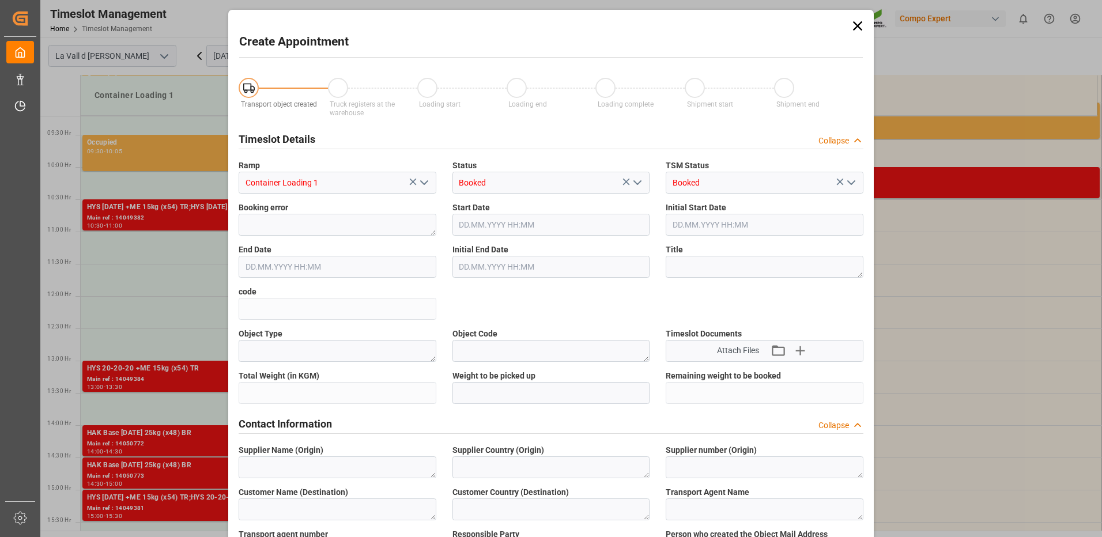
type input "[DATE] 11:00"
type input "[DATE] 11:30"
drag, startPoint x: 854, startPoint y: 29, endPoint x: 820, endPoint y: 44, distance: 37.2
click at [855, 29] on icon at bounding box center [858, 26] width 16 height 16
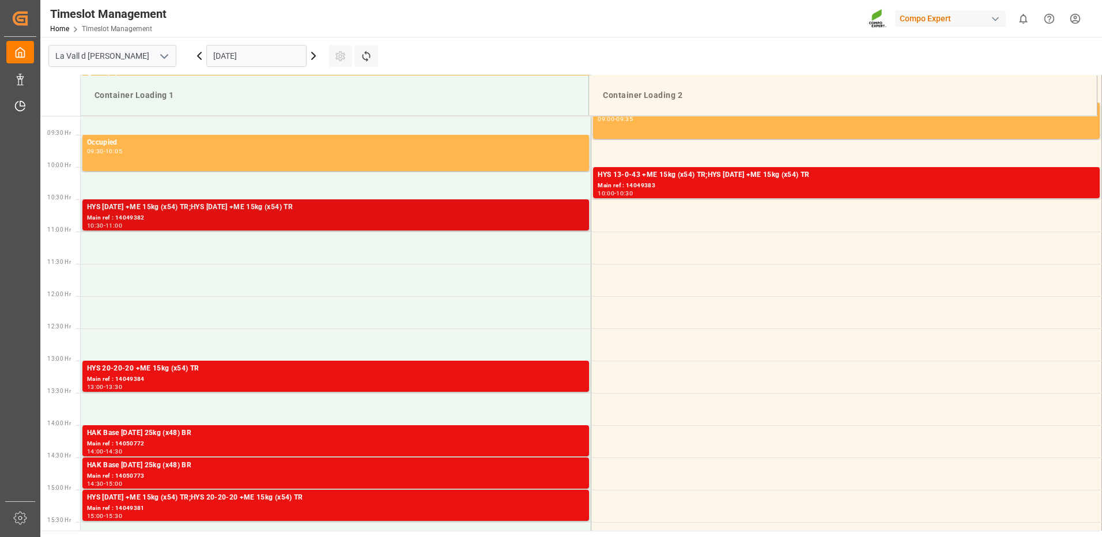
click at [548, 214] on div "Main ref : 14049382" at bounding box center [336, 218] width 498 height 10
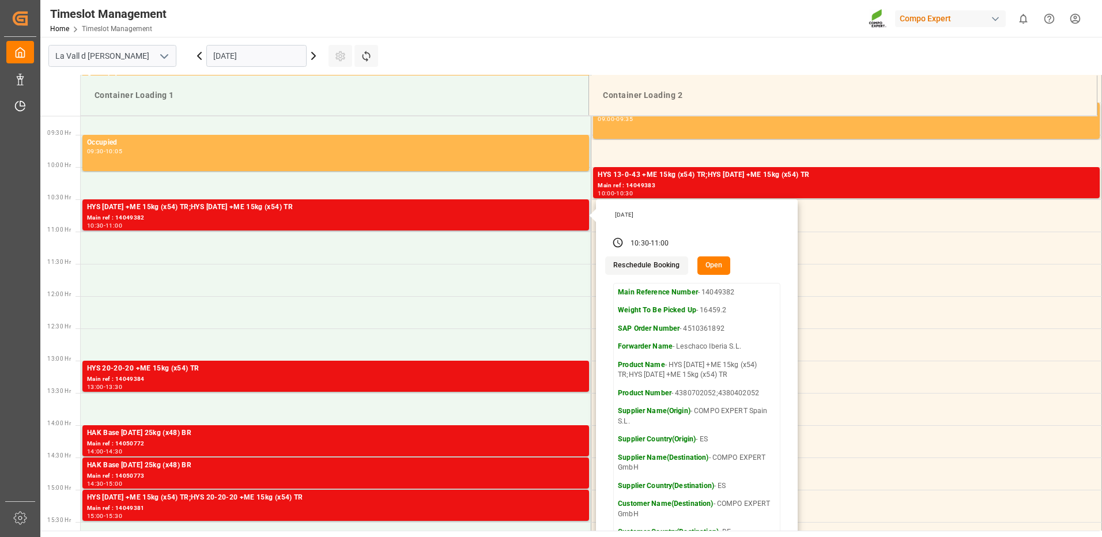
click at [639, 265] on button "Reschedule Booking" at bounding box center [646, 266] width 82 height 18
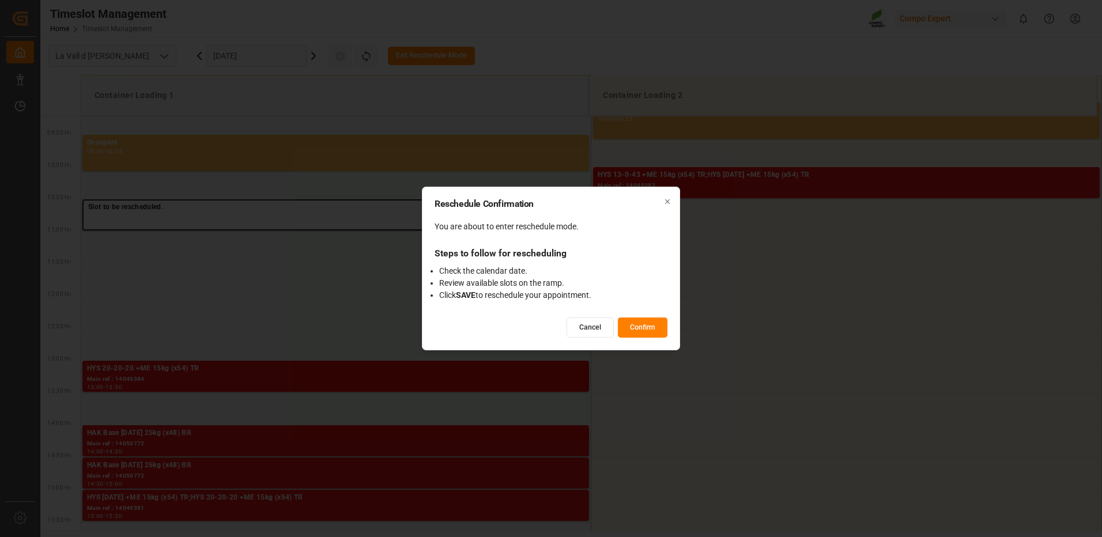
click at [632, 327] on button "Confirm" at bounding box center [643, 328] width 50 height 20
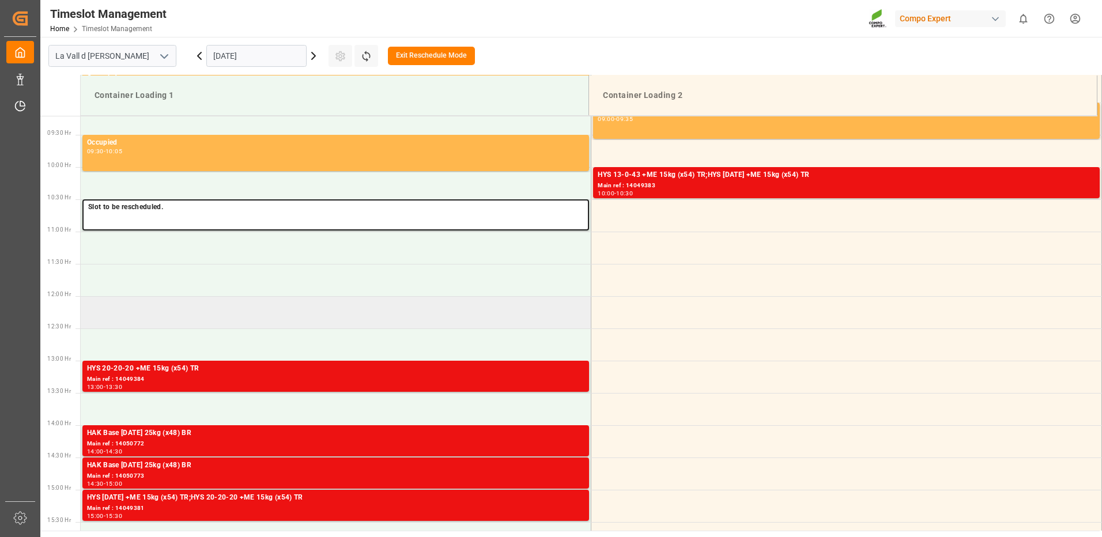
click at [552, 316] on td at bounding box center [336, 312] width 511 height 32
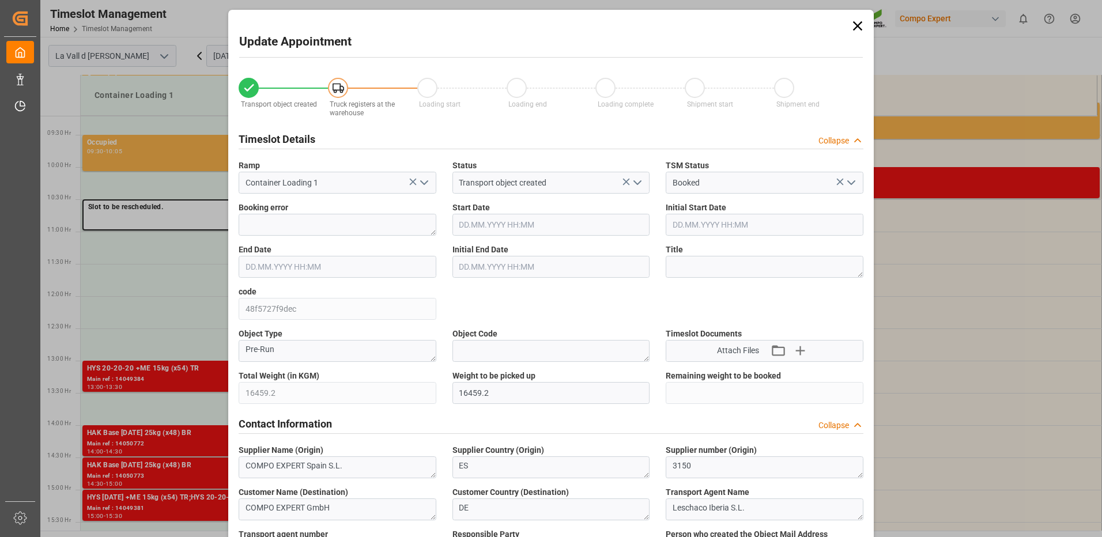
type input "[DATE] 12:00"
type input "[DATE] 10:30"
type input "[DATE] 12:30"
type input "[DATE] 11:00"
type input "[DATE] 09:56"
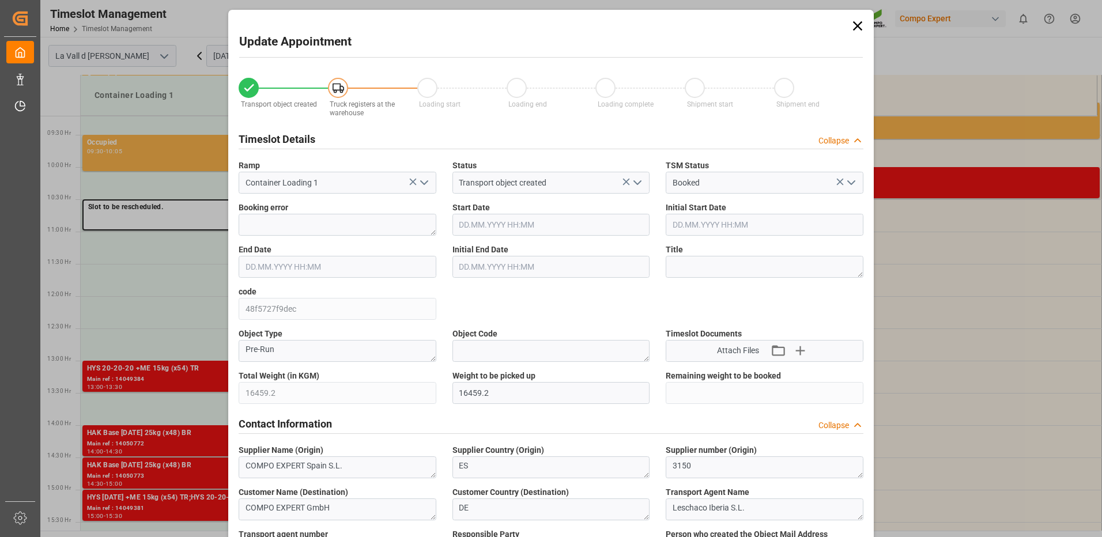
type input "[DATE] 12:22"
click at [856, 22] on icon at bounding box center [858, 26] width 16 height 16
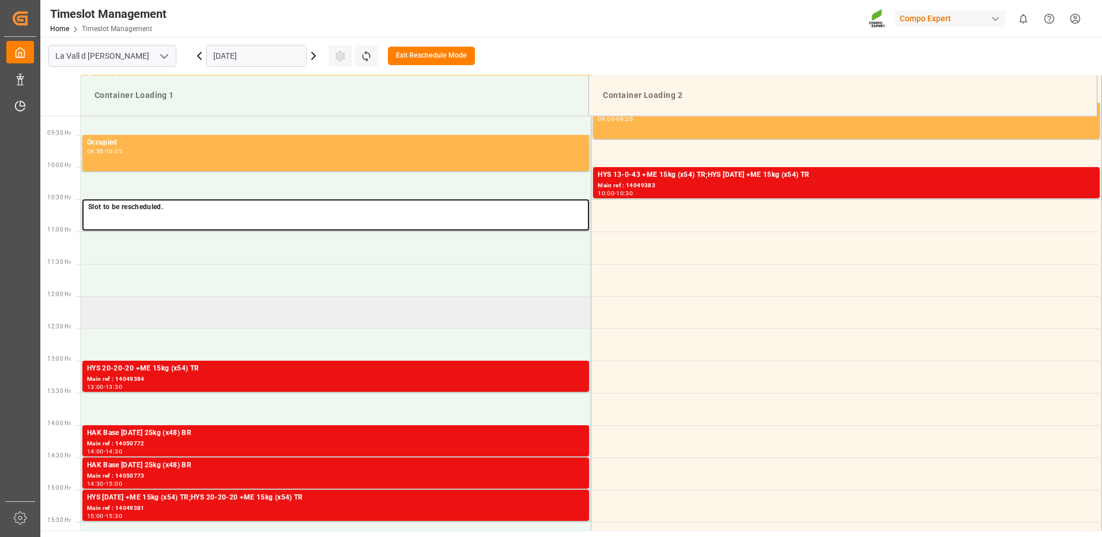
click at [394, 302] on td at bounding box center [336, 312] width 511 height 32
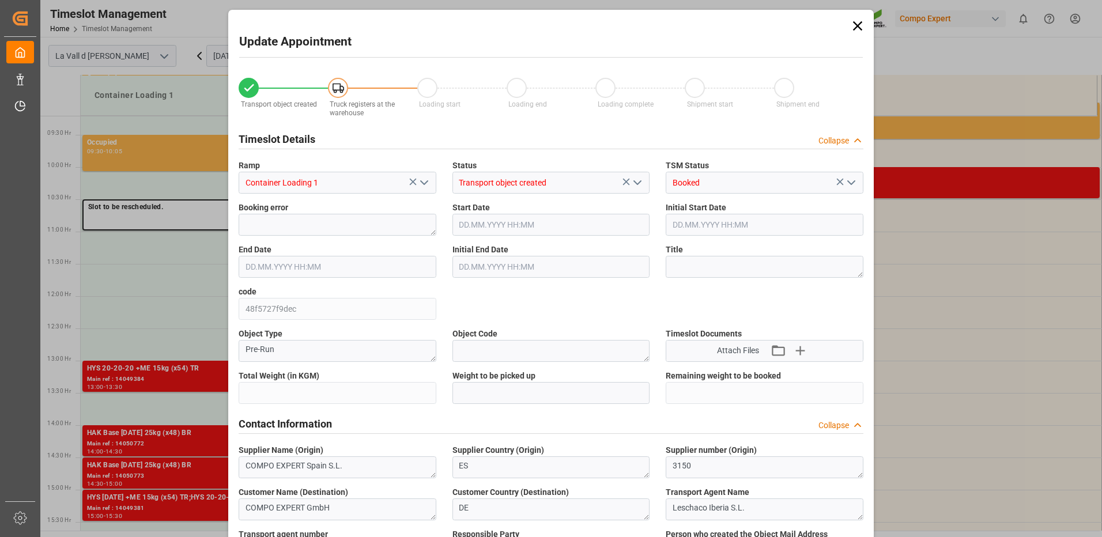
type input "16459.2"
type input "80"
type input "[DATE] 12:00"
type input "[DATE] 10:30"
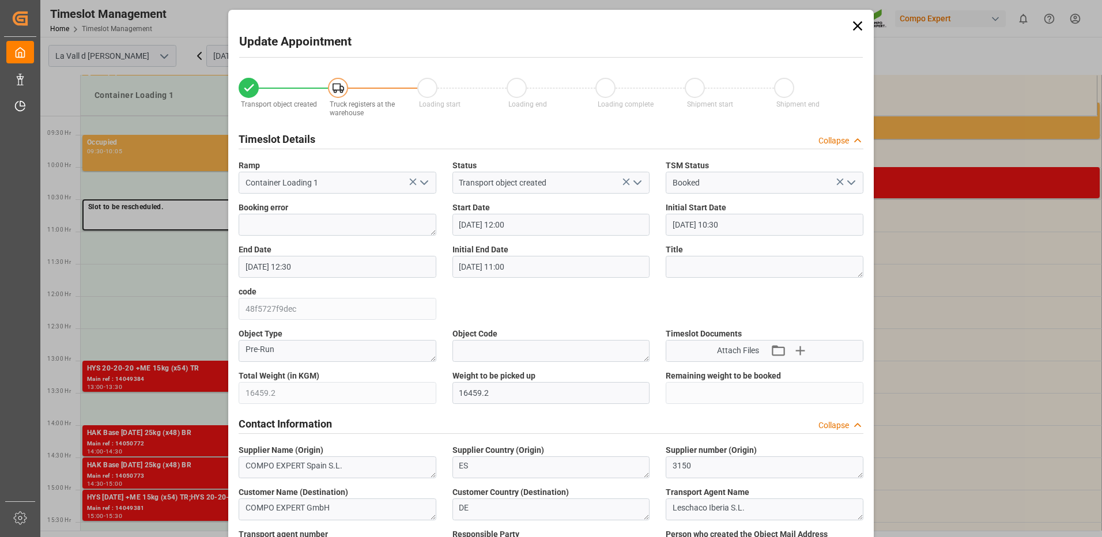
type input "[DATE] 12:30"
type input "[DATE] 11:00"
type input "[DATE] 09:56"
type input "[DATE] 12:22"
click at [851, 24] on icon at bounding box center [858, 26] width 16 height 16
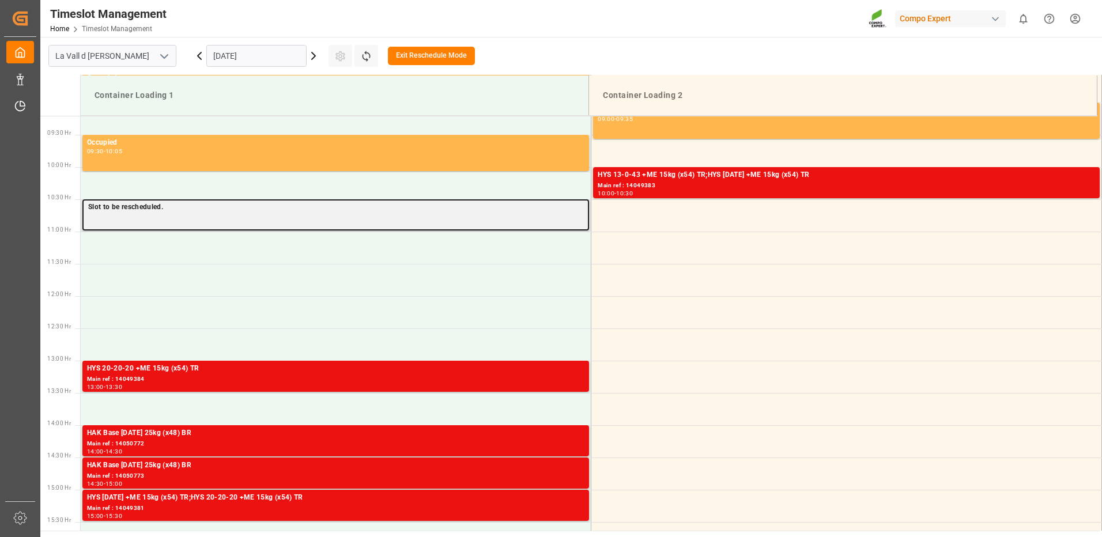
click at [287, 211] on p "Slot to be rescheduled." at bounding box center [335, 208] width 495 height 12
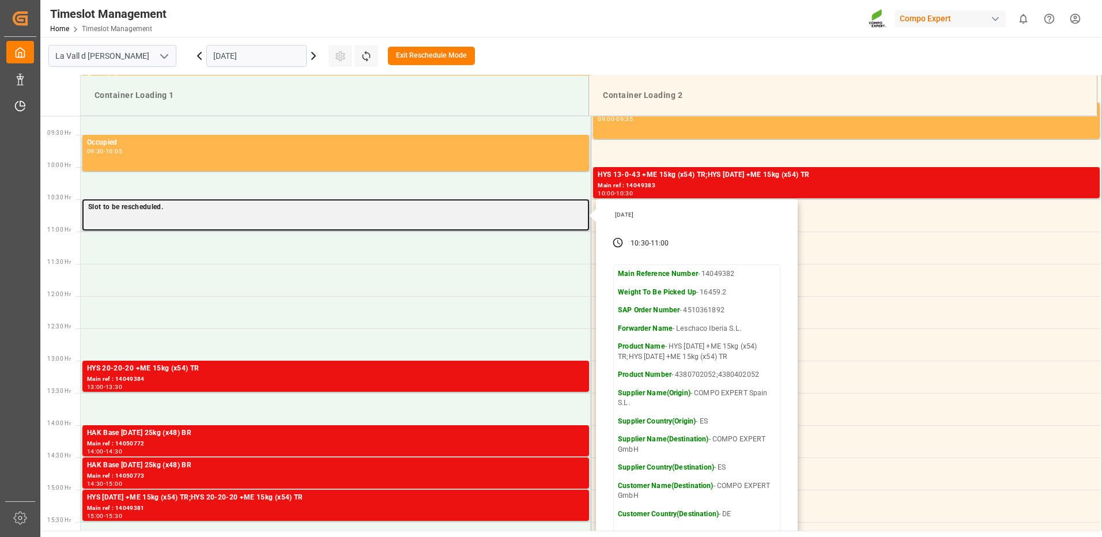
scroll to position [537, 0]
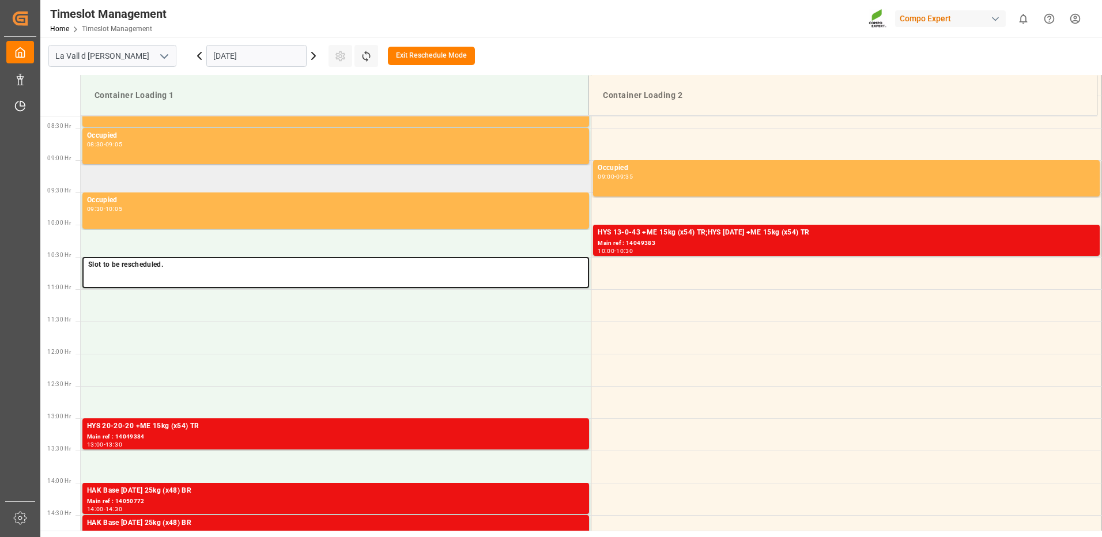
click at [308, 182] on td at bounding box center [336, 176] width 511 height 32
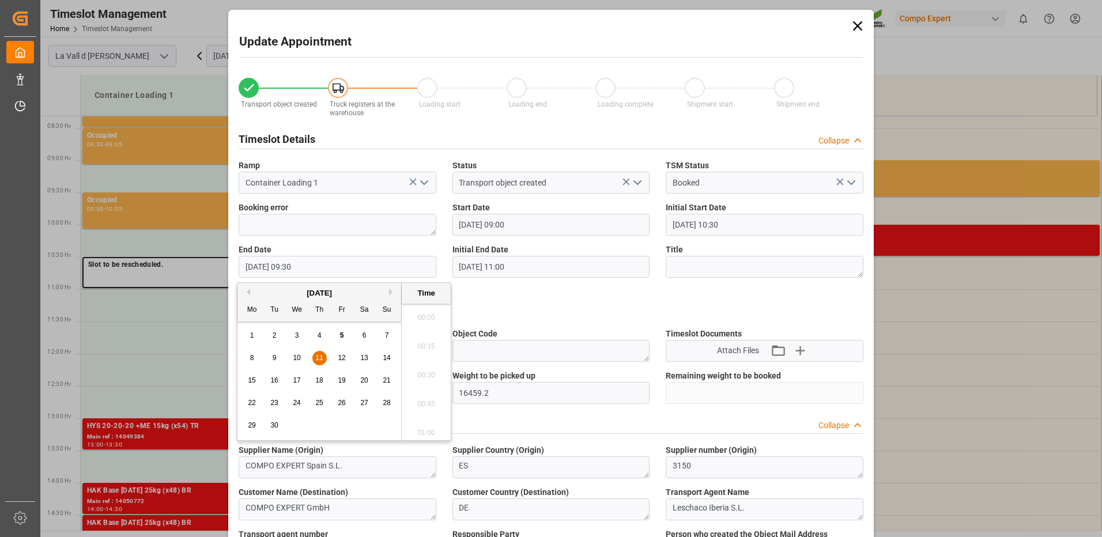
click at [329, 270] on input "[DATE] 09:30" at bounding box center [338, 267] width 198 height 22
click at [190, 271] on div "Update Appointment Transport object created Truck registers at the warehouse Lo…" at bounding box center [551, 268] width 1102 height 537
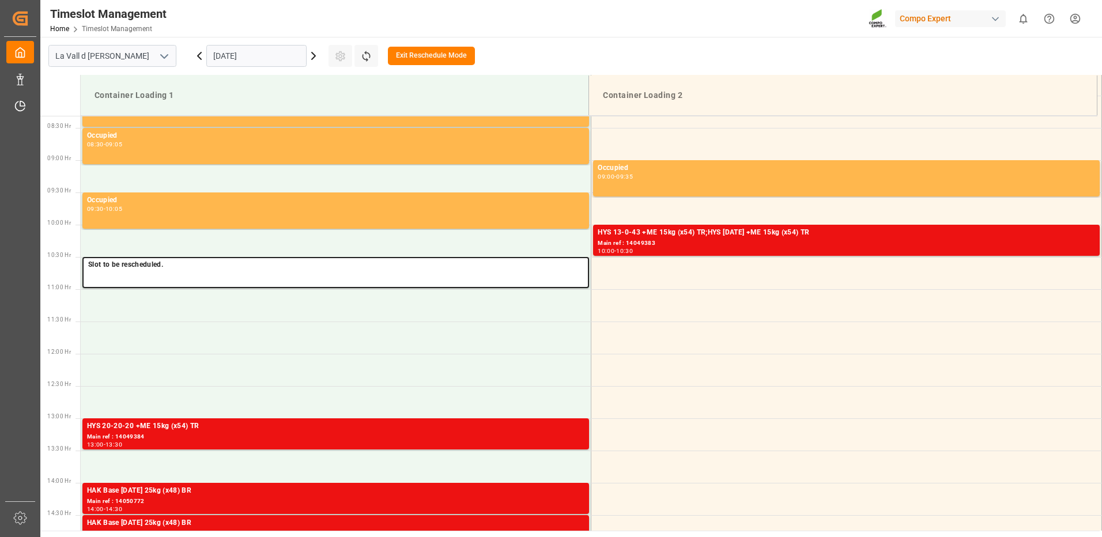
drag, startPoint x: 190, startPoint y: 271, endPoint x: 209, endPoint y: 267, distance: 19.9
click at [209, 267] on p "Slot to be rescheduled." at bounding box center [335, 265] width 495 height 12
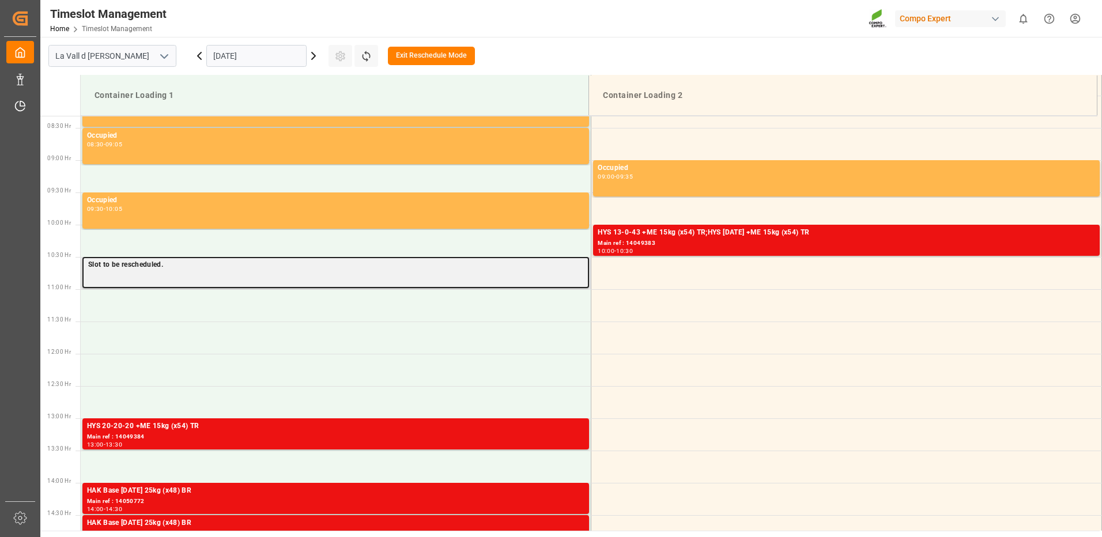
click at [447, 282] on div "Slot to be rescheduled." at bounding box center [335, 272] width 507 height 31
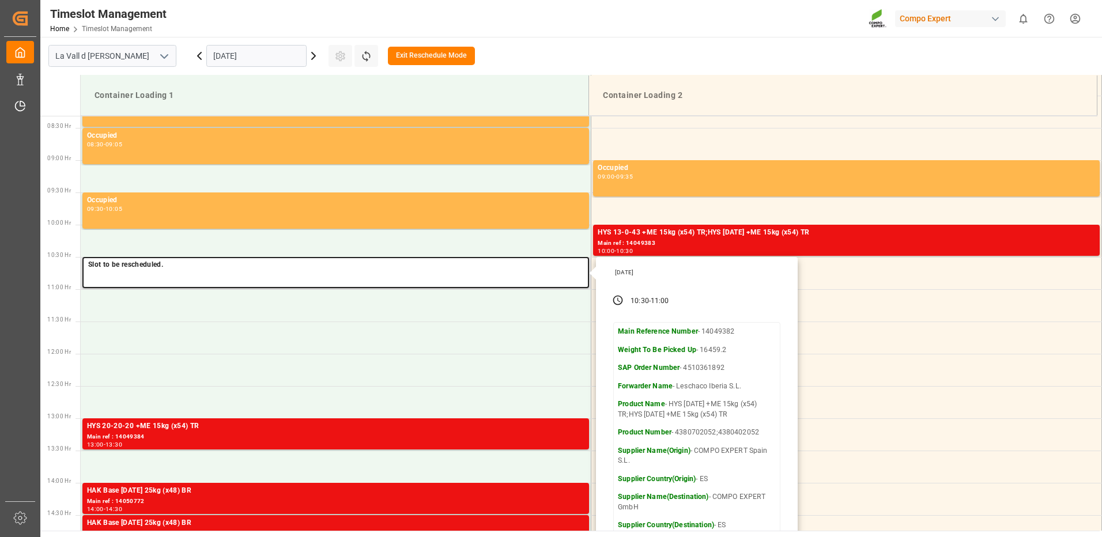
click at [616, 299] on icon at bounding box center [618, 301] width 12 height 12
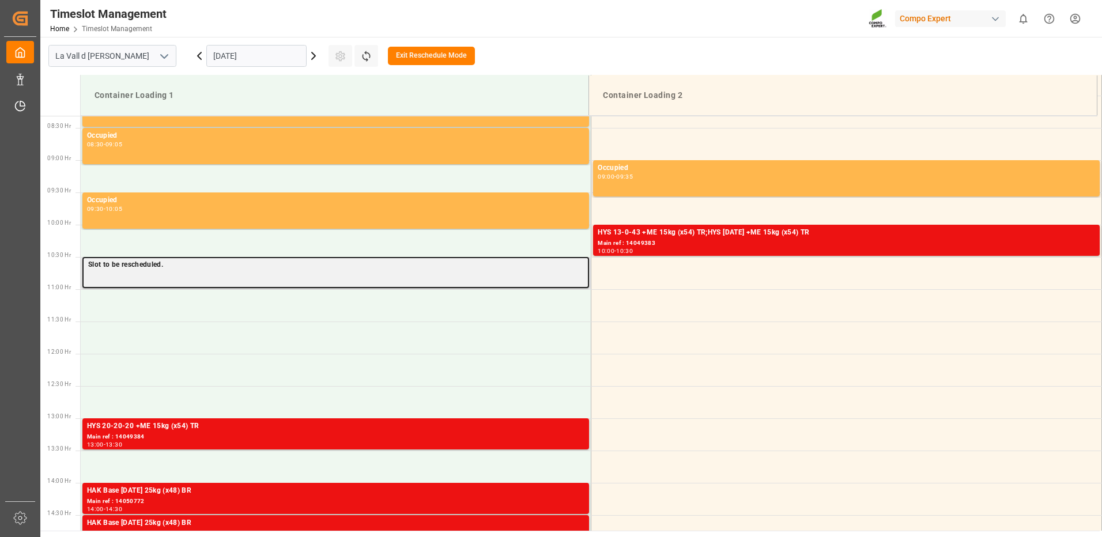
click at [531, 278] on div "Slot to be rescheduled." at bounding box center [335, 272] width 507 height 31
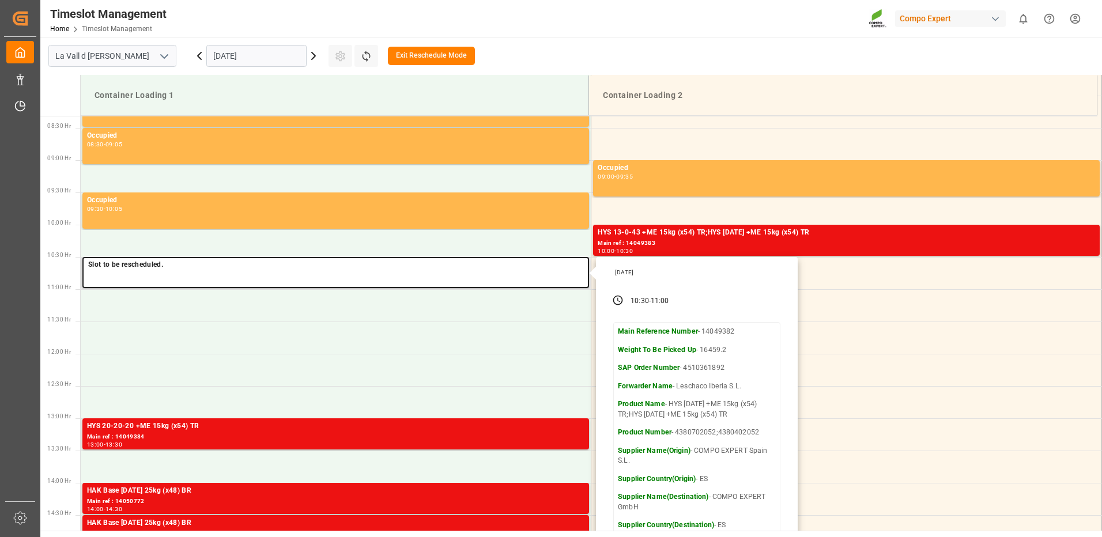
click at [616, 302] on icon at bounding box center [618, 301] width 12 height 12
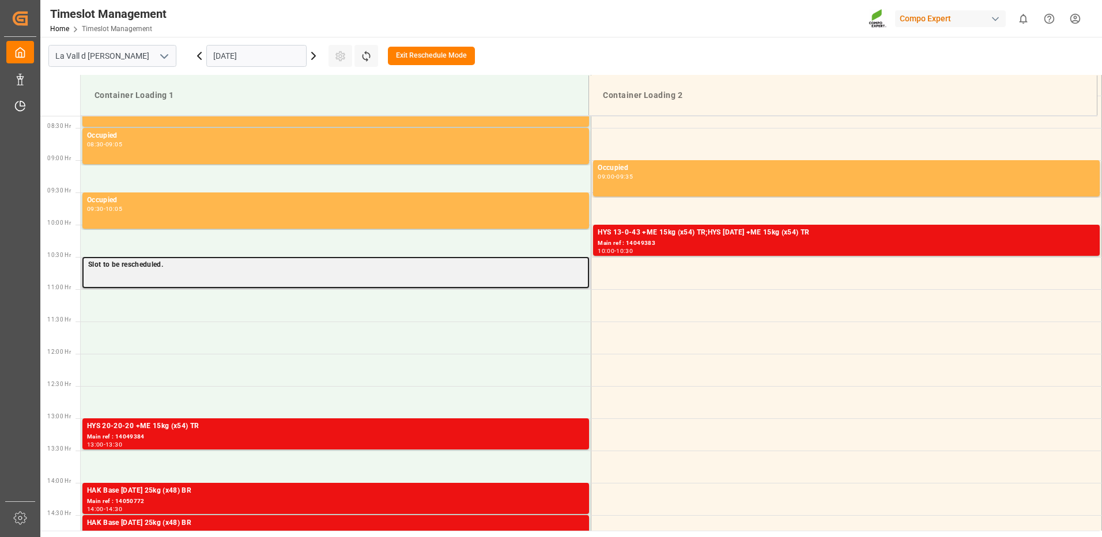
click at [528, 284] on div "Slot to be rescheduled." at bounding box center [335, 272] width 507 height 31
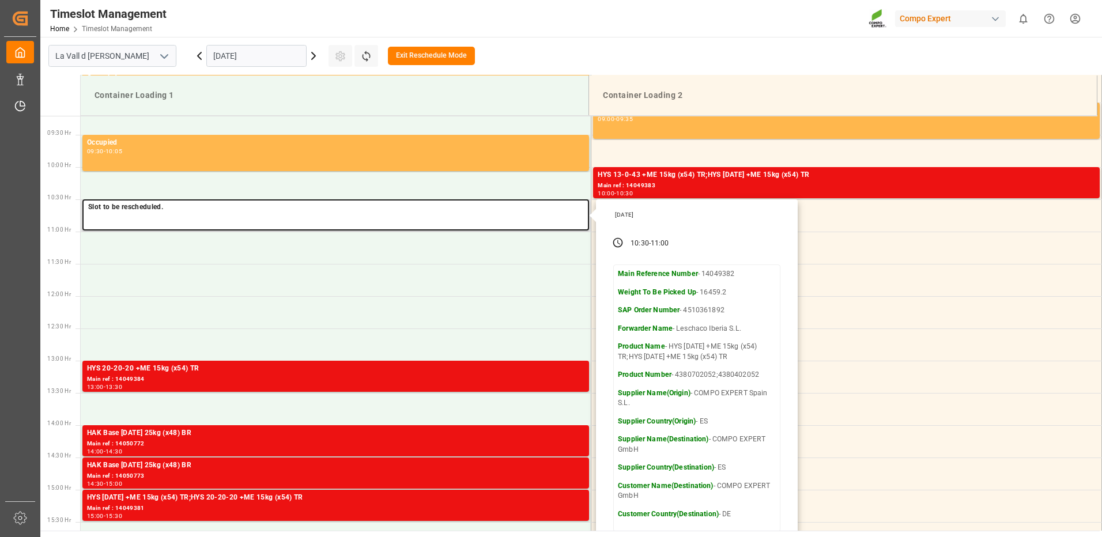
scroll to position [537, 0]
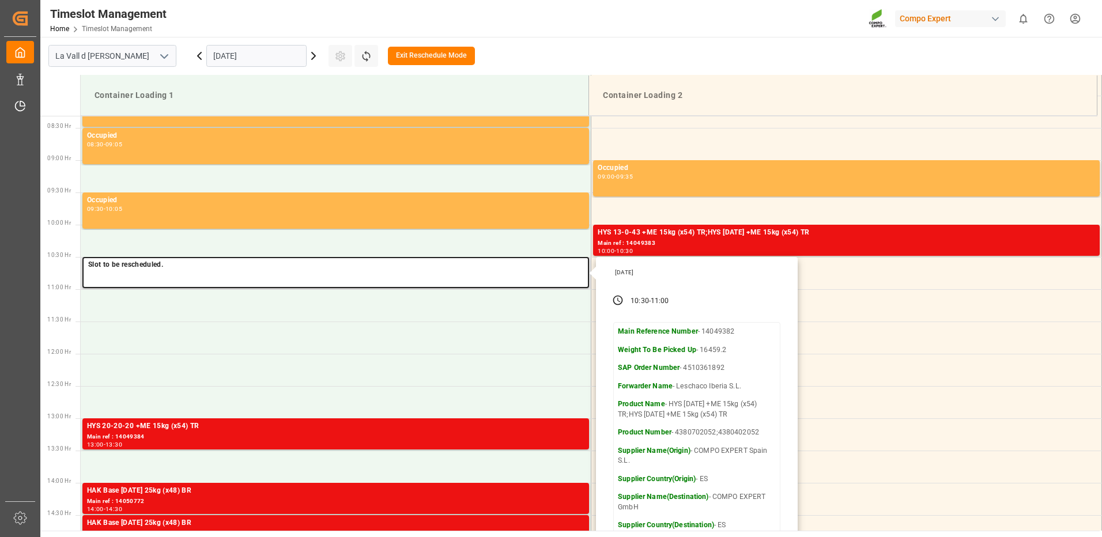
click at [673, 330] on strong "Main Reference Number" at bounding box center [658, 331] width 80 height 8
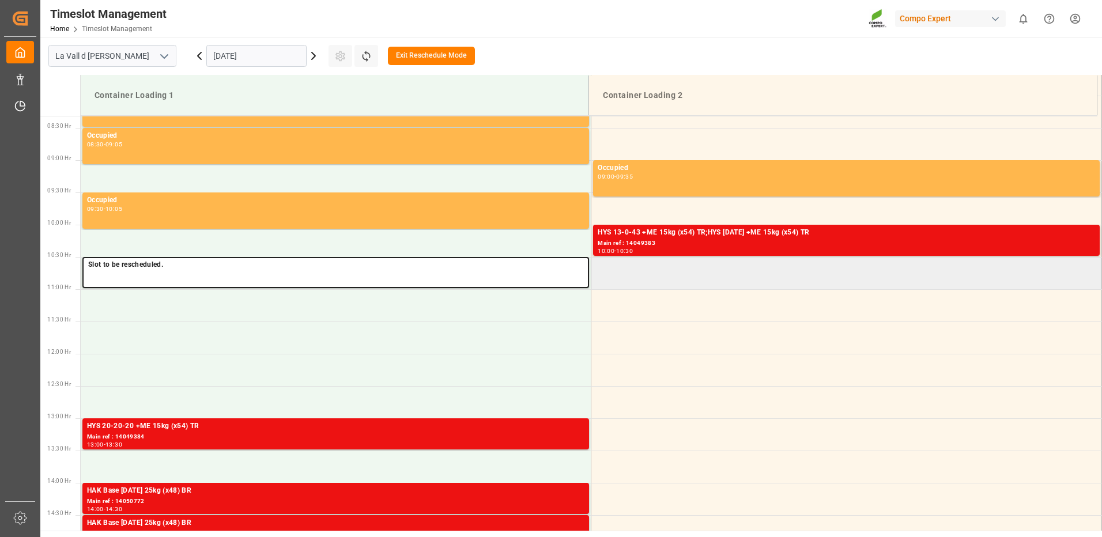
click at [635, 279] on td at bounding box center [846, 273] width 511 height 32
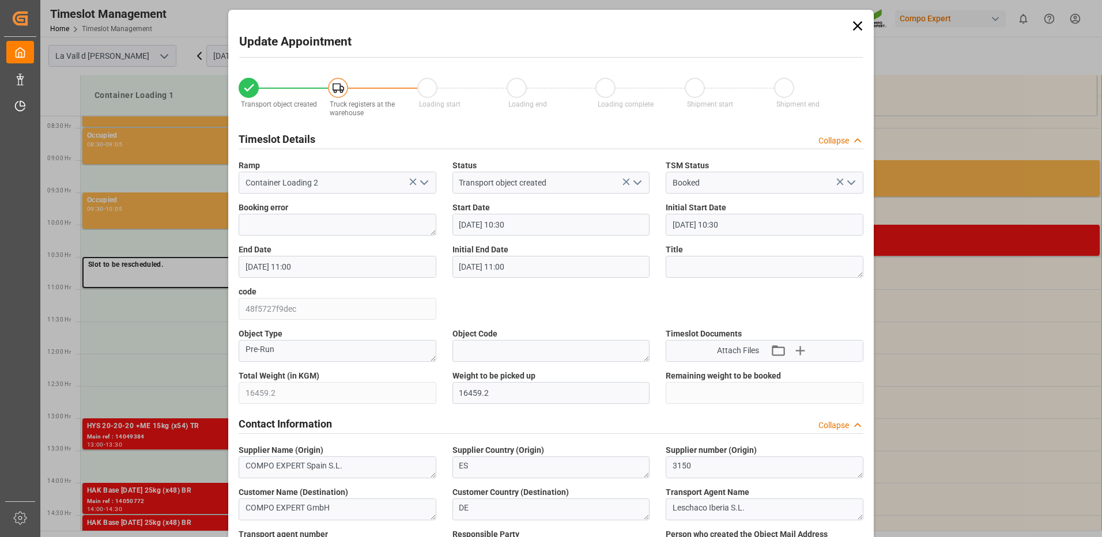
click at [520, 223] on input "[DATE] 10:30" at bounding box center [552, 225] width 198 height 22
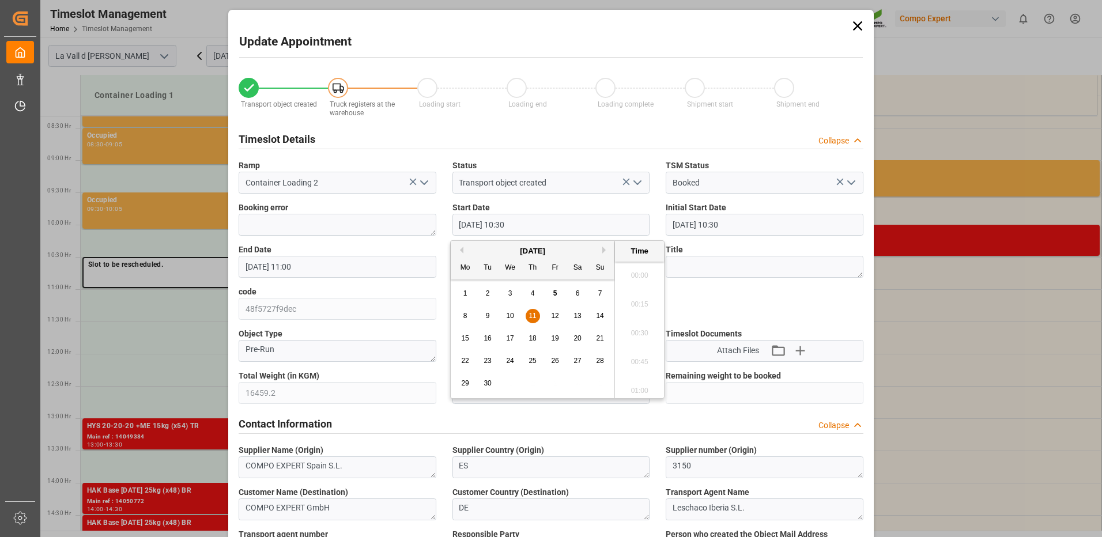
scroll to position [1157, 0]
type input "[DATE] 09:00"
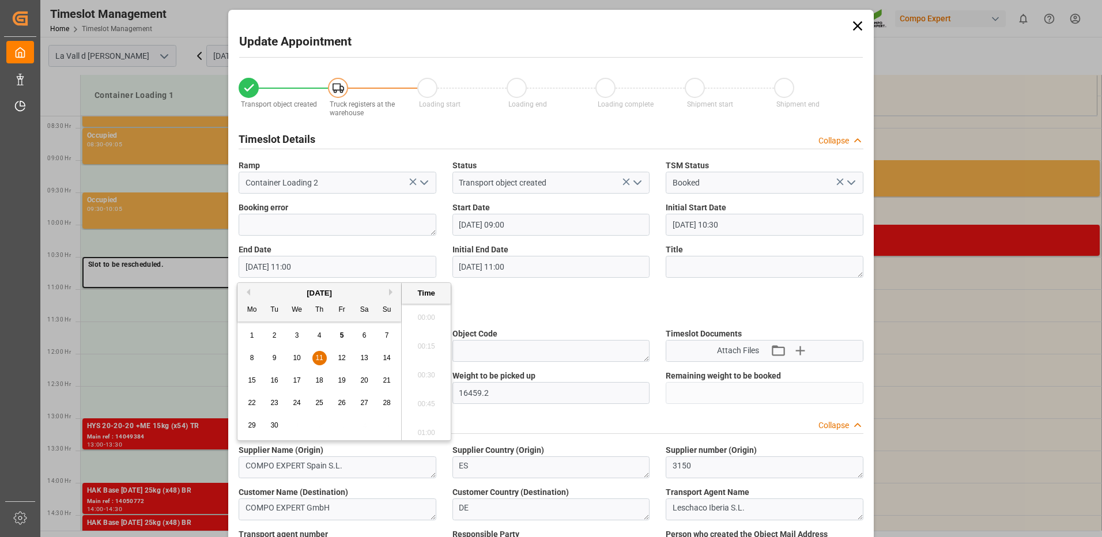
scroll to position [1215, 0]
click at [297, 267] on input "[DATE] 11:00" at bounding box center [338, 267] width 198 height 22
type input "[DATE] 09:30"
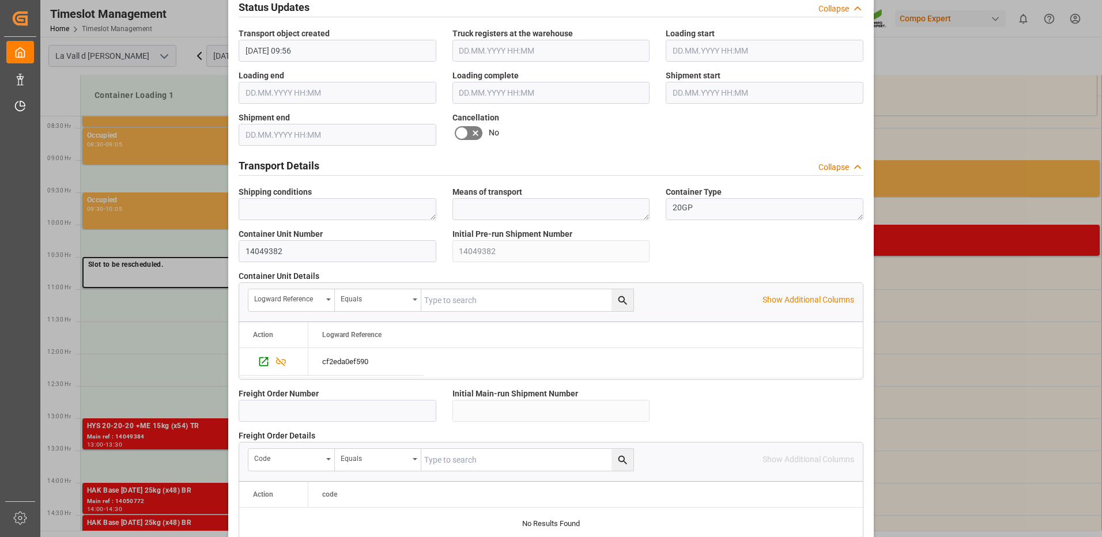
scroll to position [983, 0]
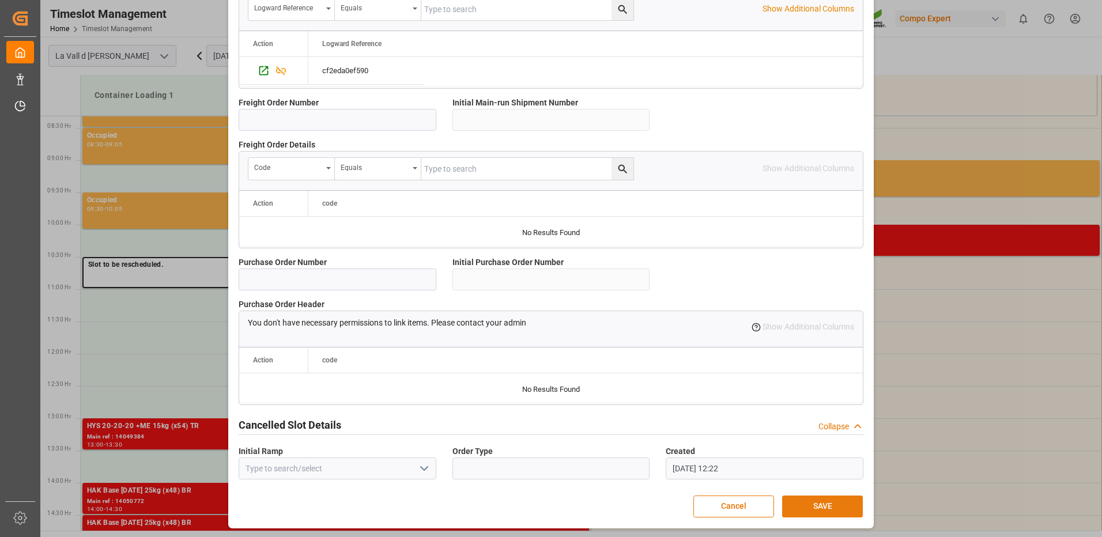
click at [832, 509] on button "SAVE" at bounding box center [822, 507] width 81 height 22
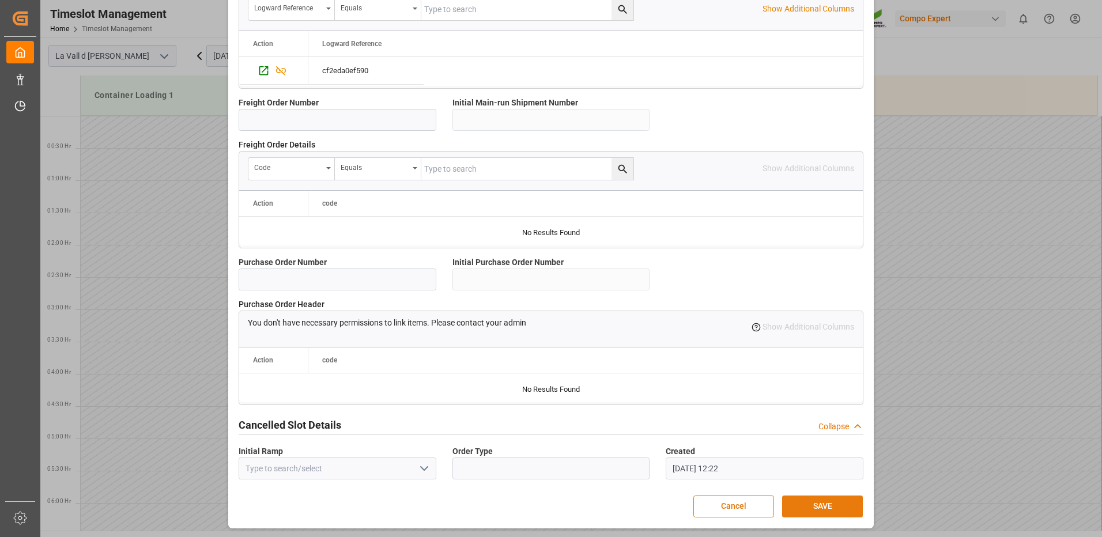
click at [831, 502] on button "SAVE" at bounding box center [822, 507] width 81 height 22
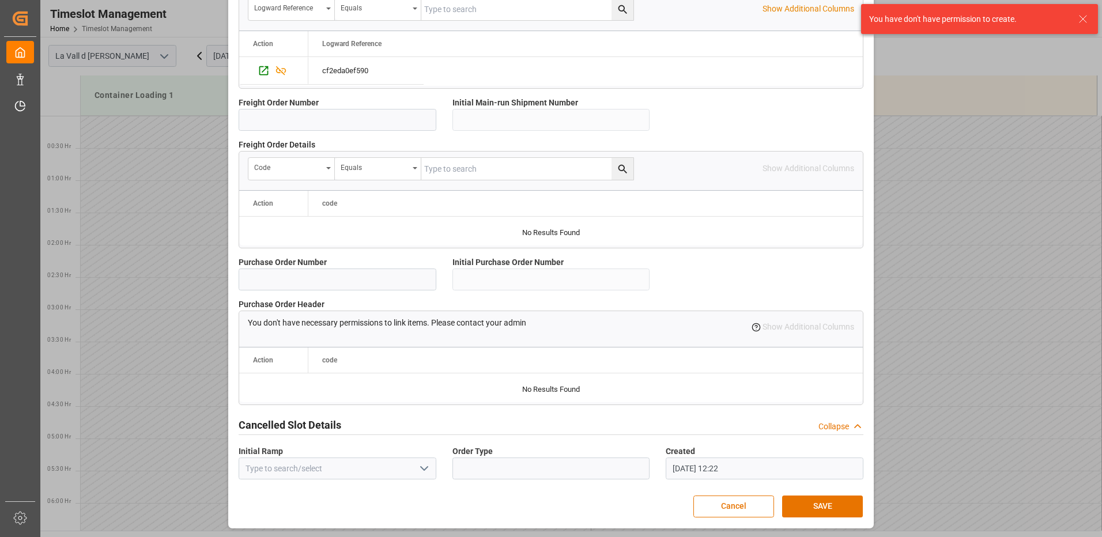
drag, startPoint x: 1086, startPoint y: 18, endPoint x: 954, endPoint y: 59, distance: 138.9
click at [1086, 18] on icon at bounding box center [1083, 19] width 14 height 14
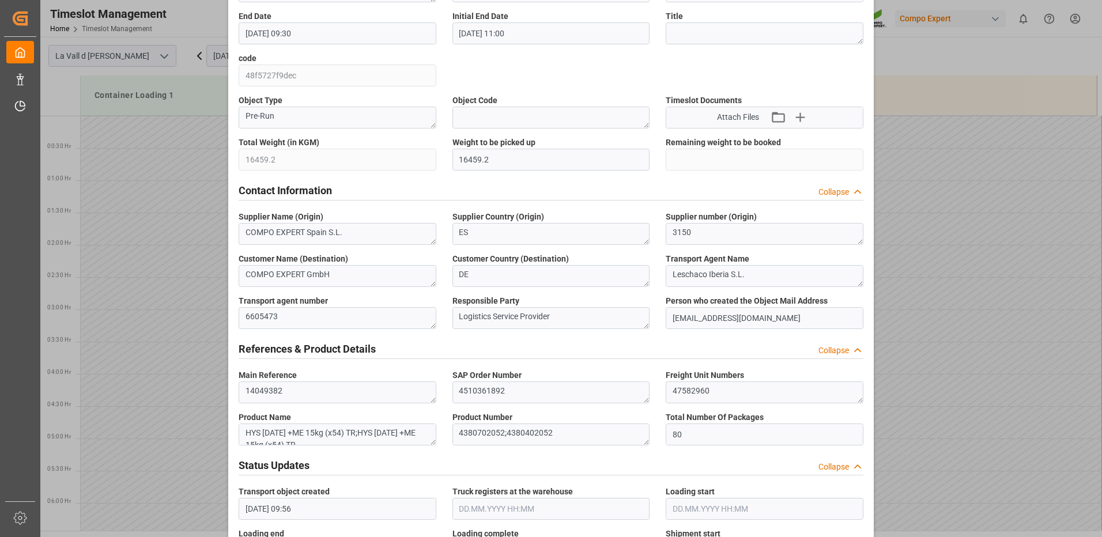
scroll to position [0, 0]
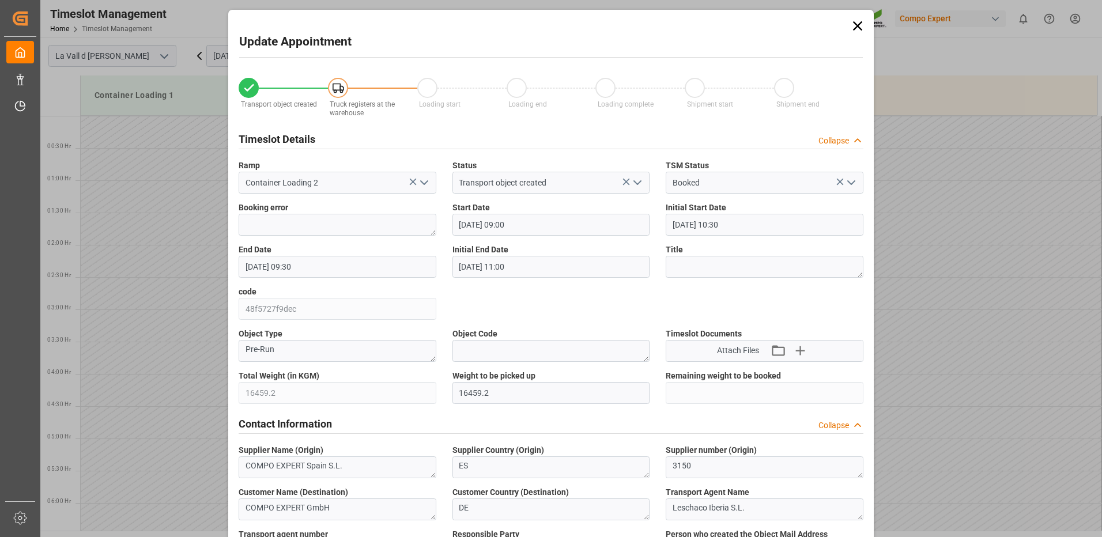
click at [857, 28] on icon at bounding box center [858, 26] width 16 height 16
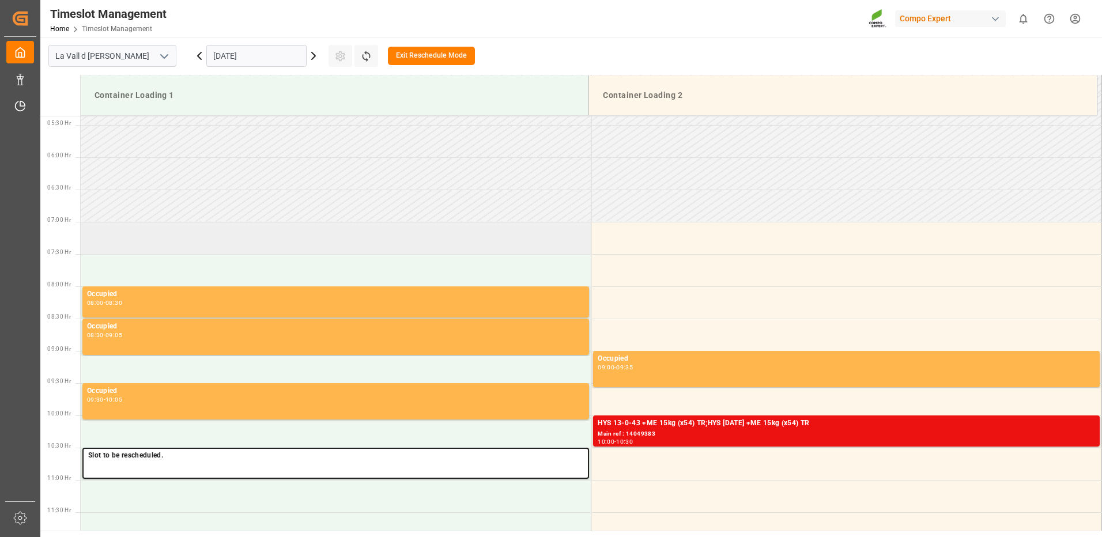
scroll to position [634, 0]
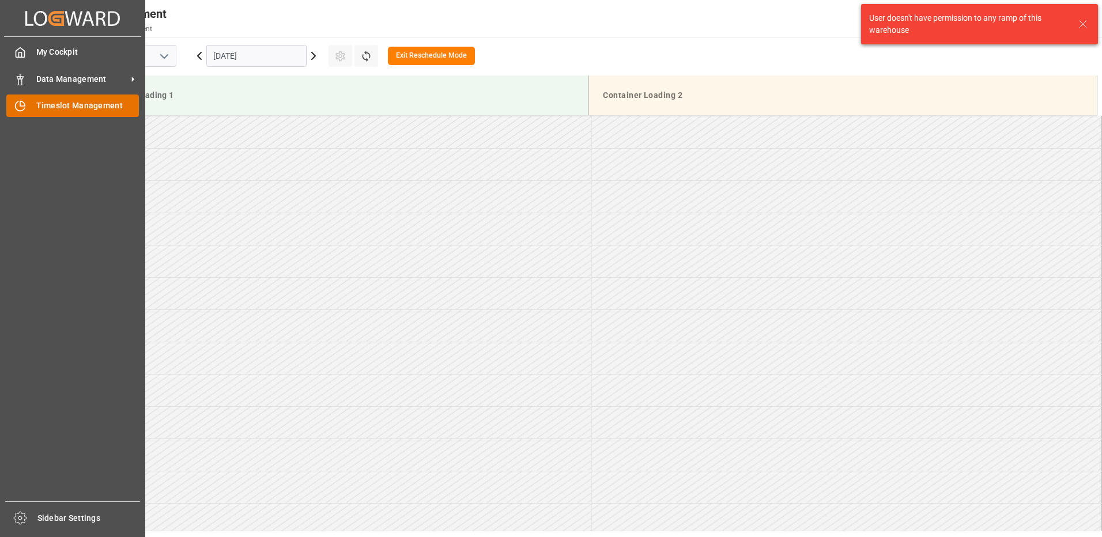
click at [24, 104] on icon at bounding box center [22, 103] width 5 height 5
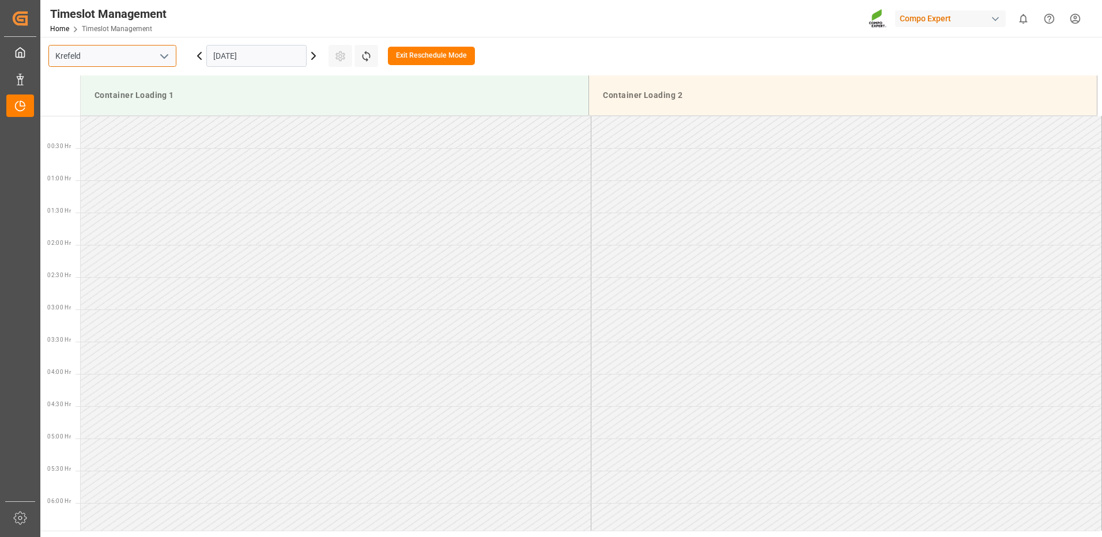
click at [145, 56] on input "Krefeld" at bounding box center [112, 56] width 128 height 22
click at [163, 63] on button "open menu" at bounding box center [163, 56] width 17 height 18
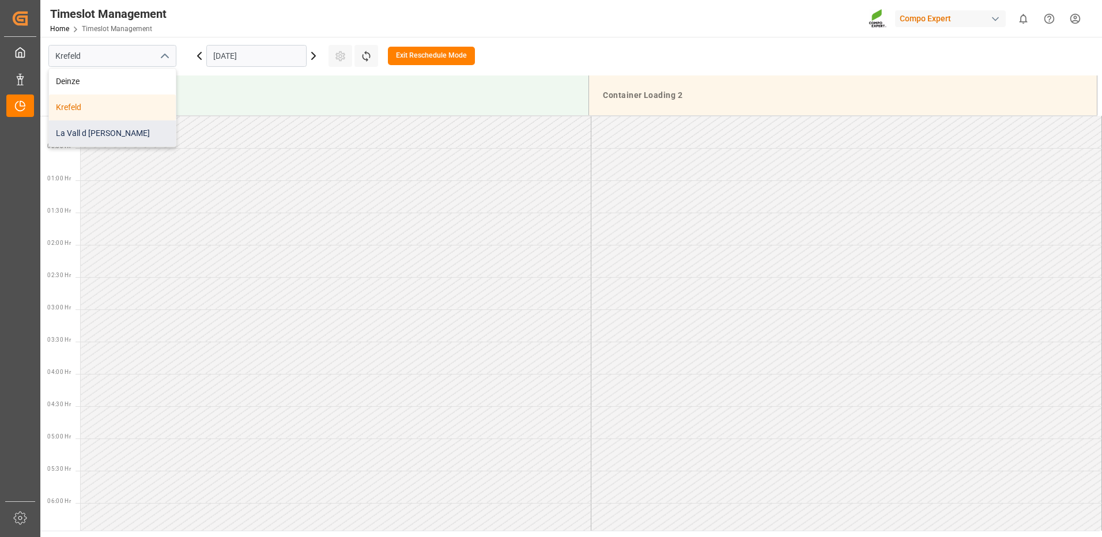
click at [130, 133] on div "La Vall d [PERSON_NAME]" at bounding box center [112, 133] width 127 height 26
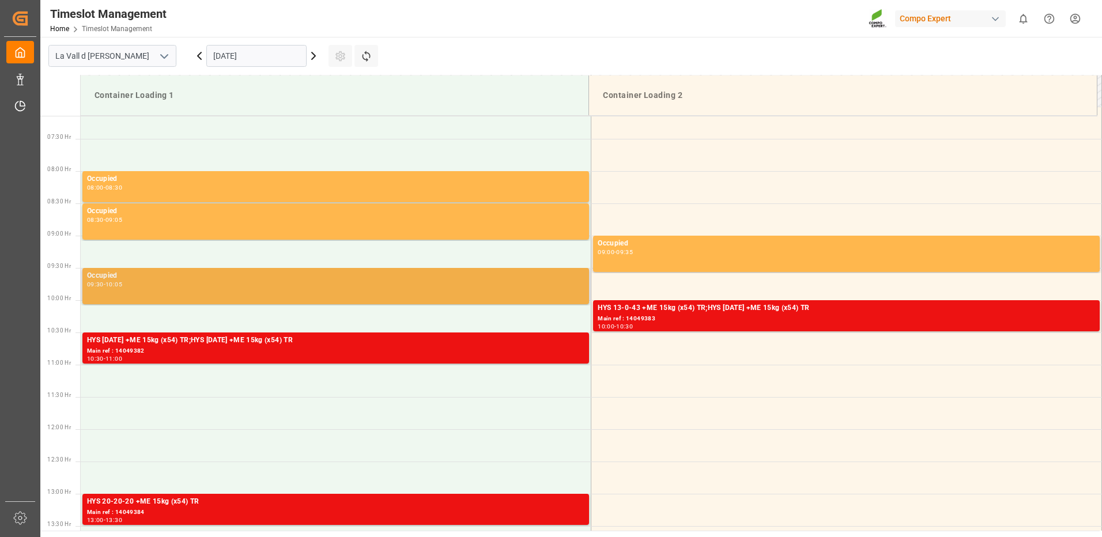
scroll to position [519, 0]
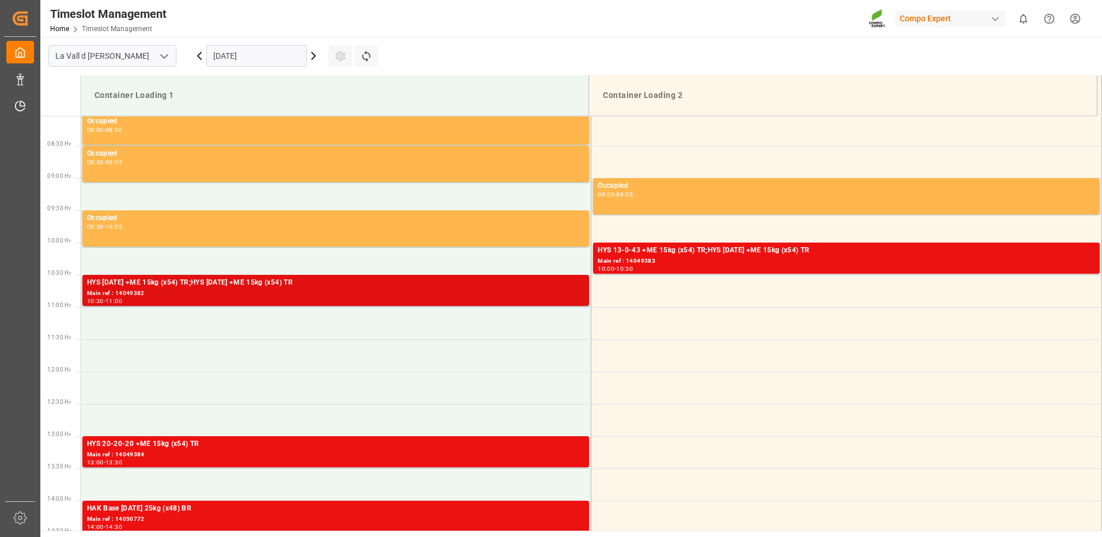
click at [406, 291] on div "Main ref : 14049382" at bounding box center [336, 294] width 498 height 10
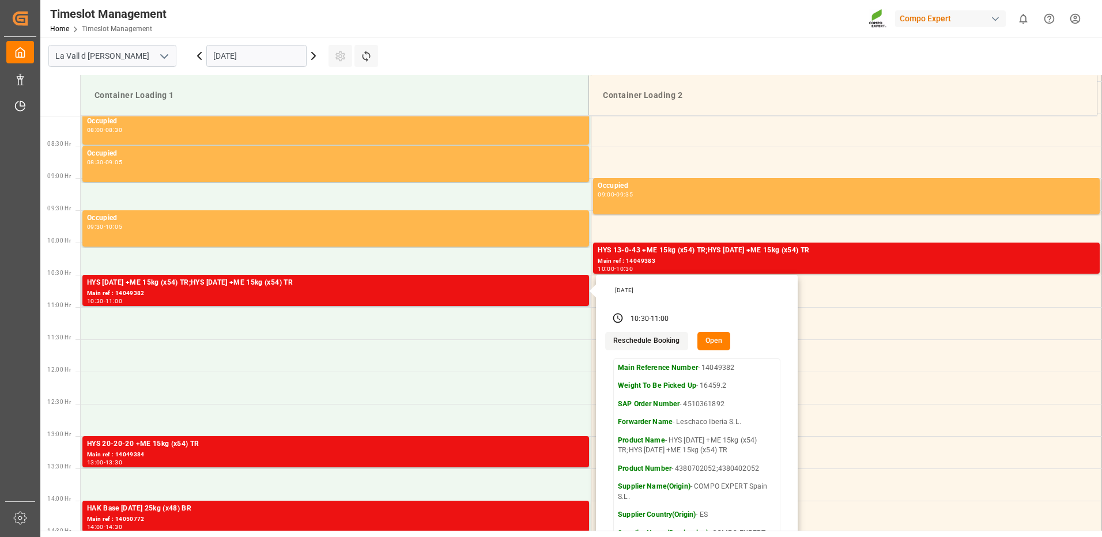
click at [710, 341] on button "Open" at bounding box center [714, 341] width 33 height 18
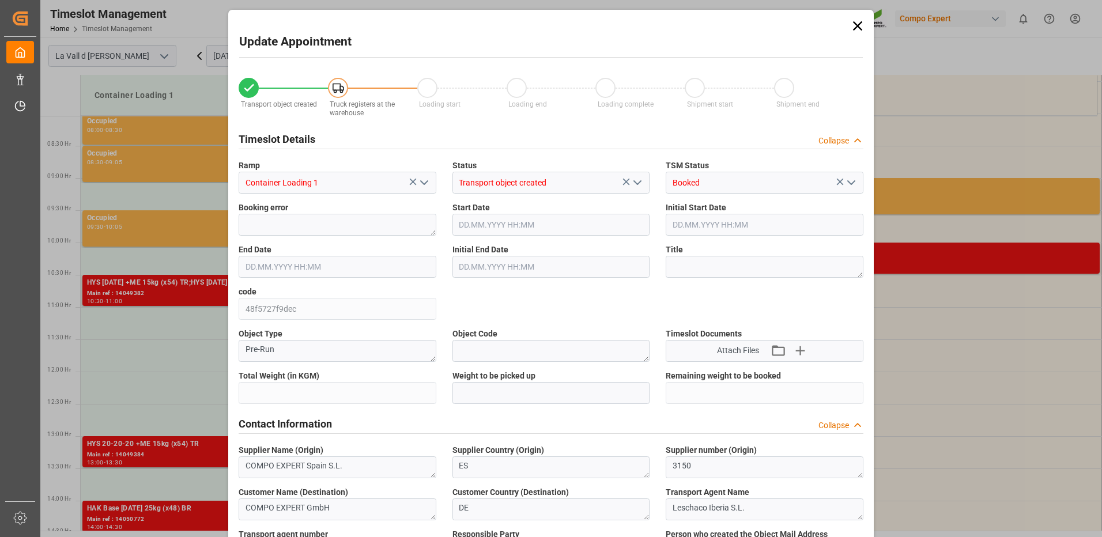
type input "16459.2"
type input "80"
type input "[DATE] 10:30"
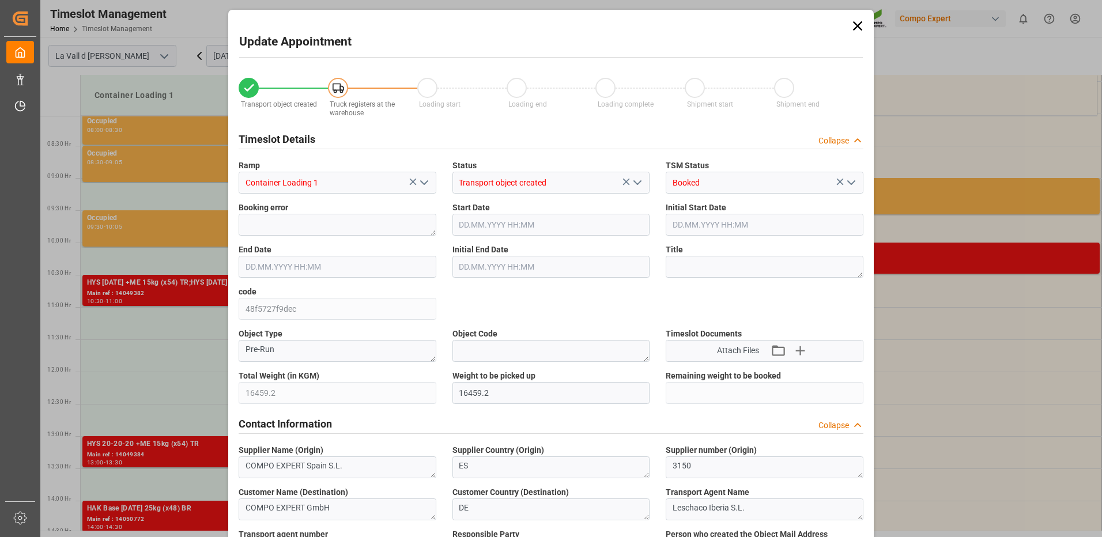
type input "[DATE] 11:00"
type input "[DATE] 09:56"
type input "[DATE] 12:22"
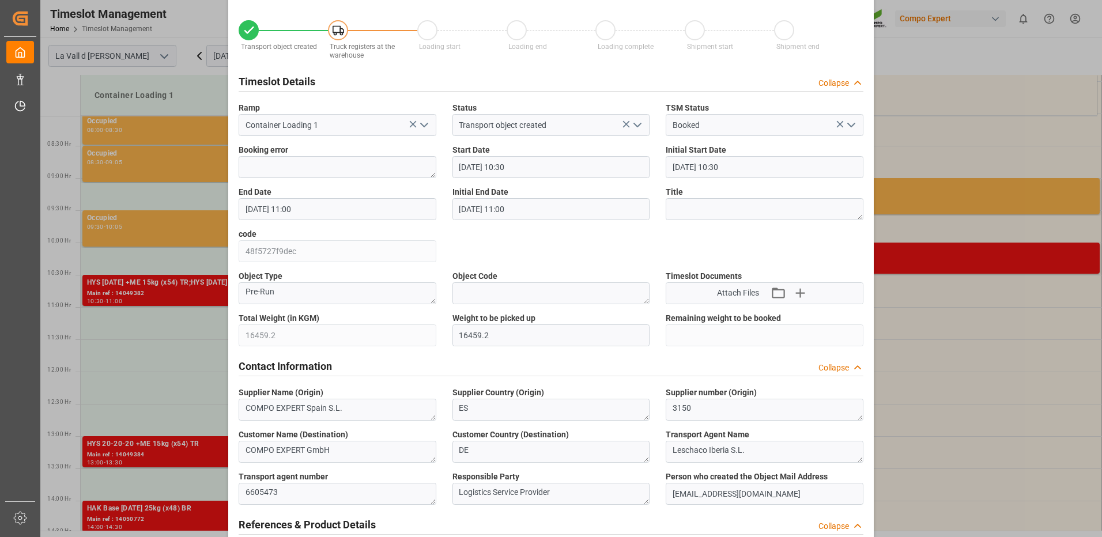
scroll to position [115, 0]
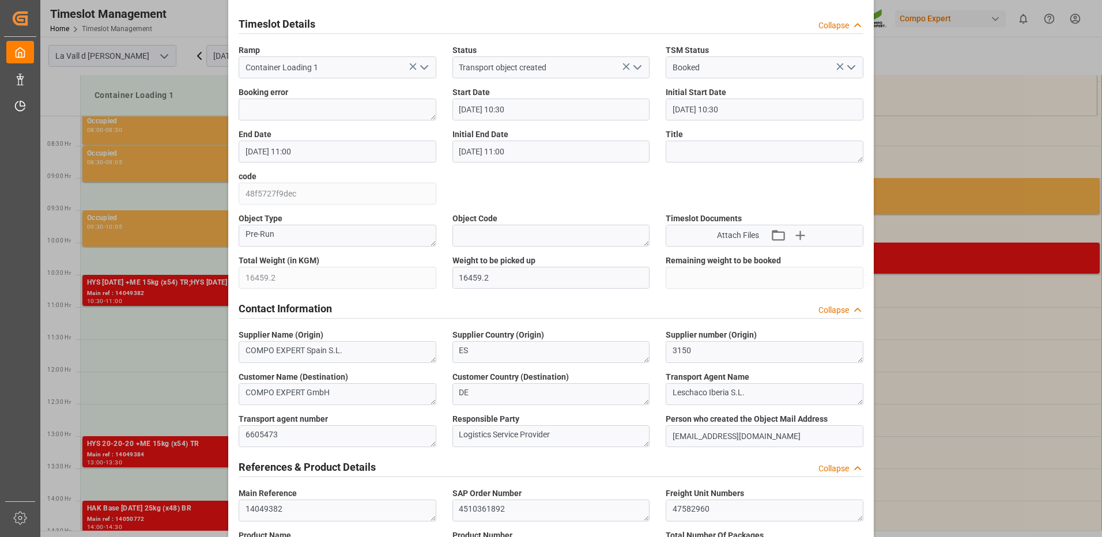
click at [508, 108] on input "[DATE] 10:30" at bounding box center [552, 110] width 198 height 22
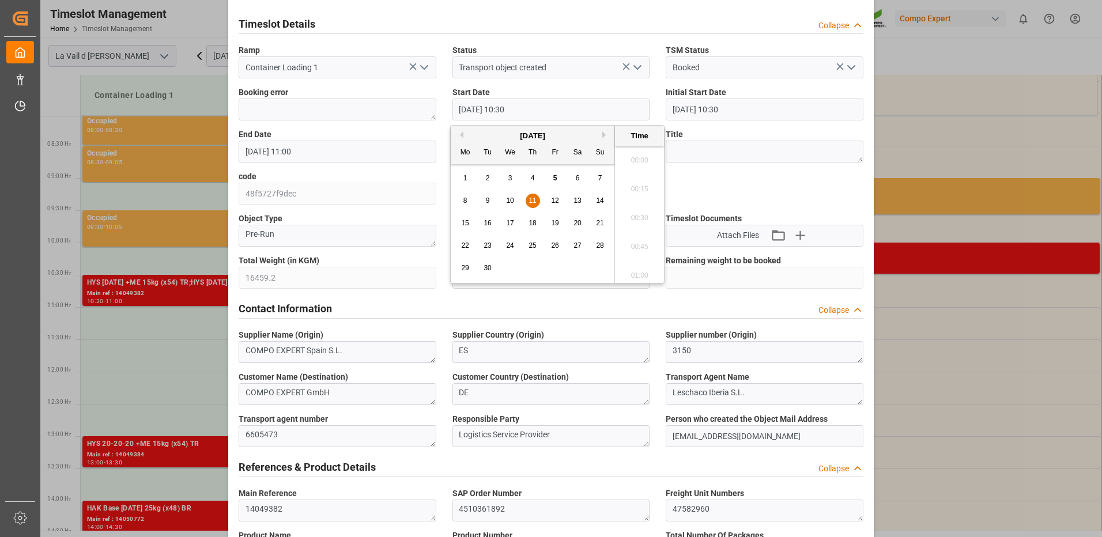
scroll to position [1157, 0]
type input "[DATE] 09:00"
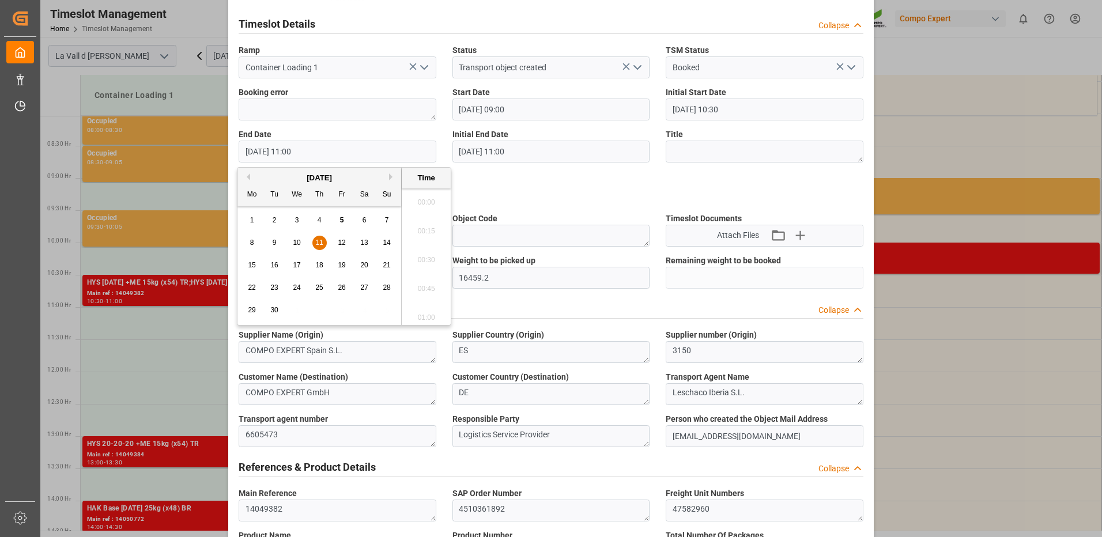
scroll to position [1215, 0]
click at [308, 150] on input "[DATE] 11:00" at bounding box center [338, 152] width 198 height 22
drag, startPoint x: 293, startPoint y: 148, endPoint x: 299, endPoint y: 152, distance: 6.2
click at [293, 149] on input "[DATE] 11:00" at bounding box center [338, 152] width 198 height 22
type input "[DATE] 09:30"
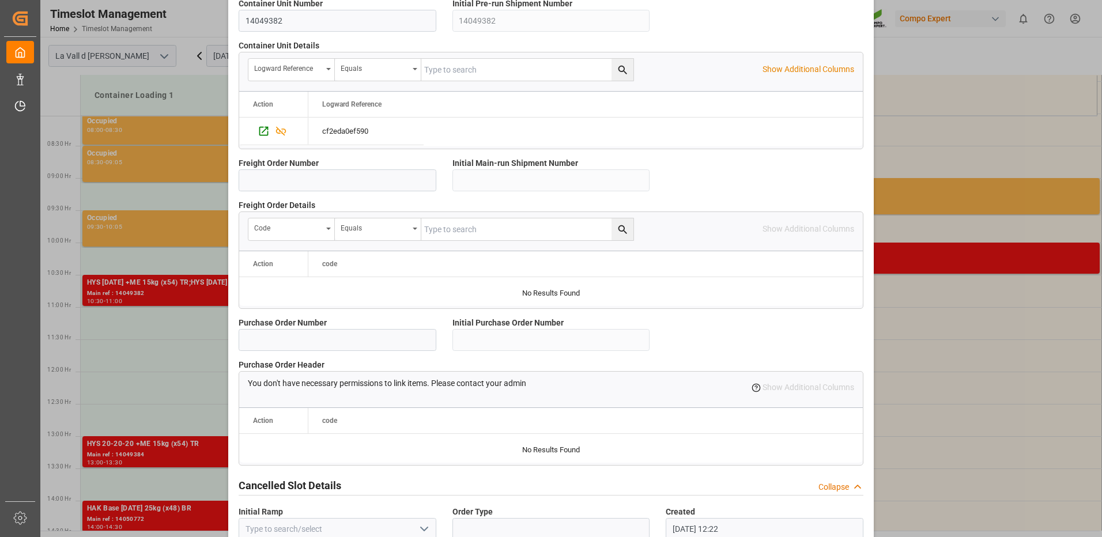
scroll to position [983, 0]
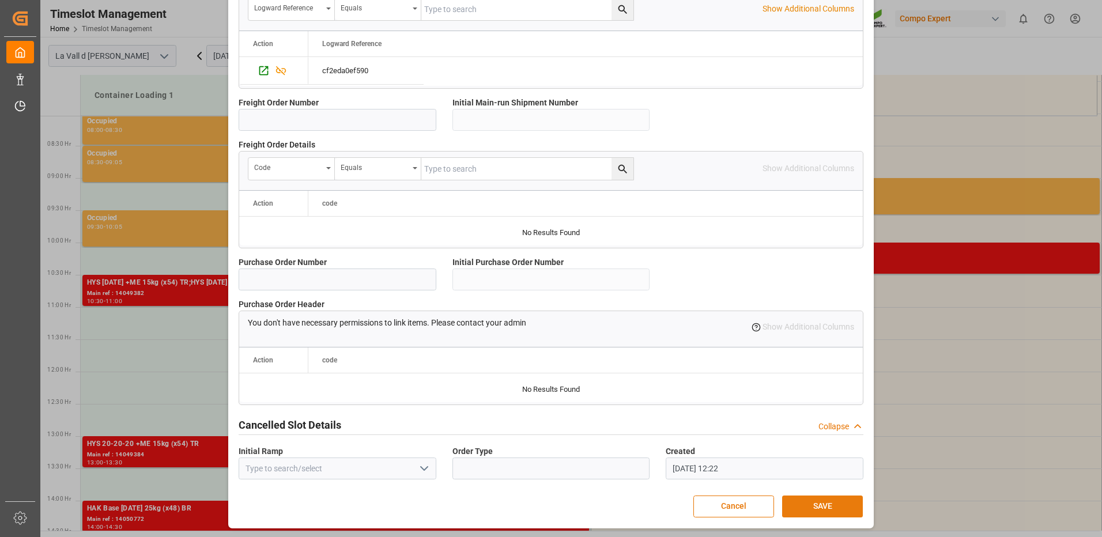
click at [834, 508] on button "SAVE" at bounding box center [822, 507] width 81 height 22
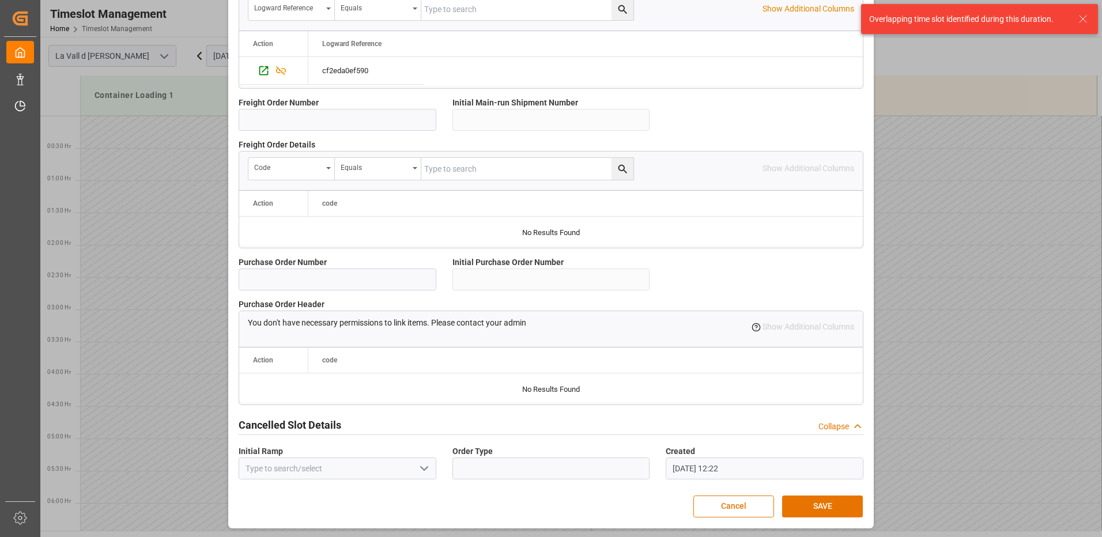
click at [1083, 17] on icon at bounding box center [1083, 19] width 14 height 14
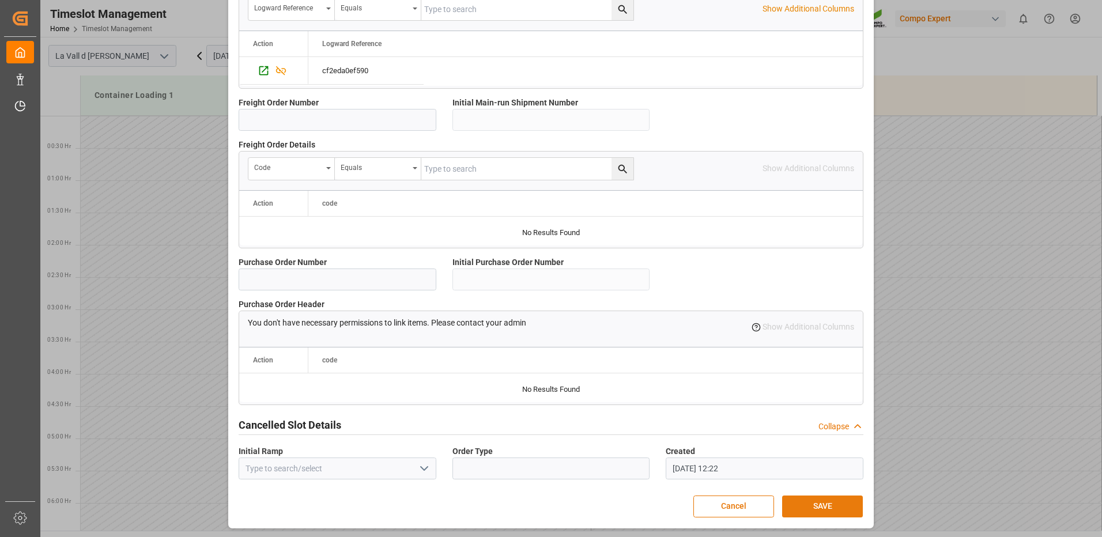
click at [813, 507] on button "SAVE" at bounding box center [822, 507] width 81 height 22
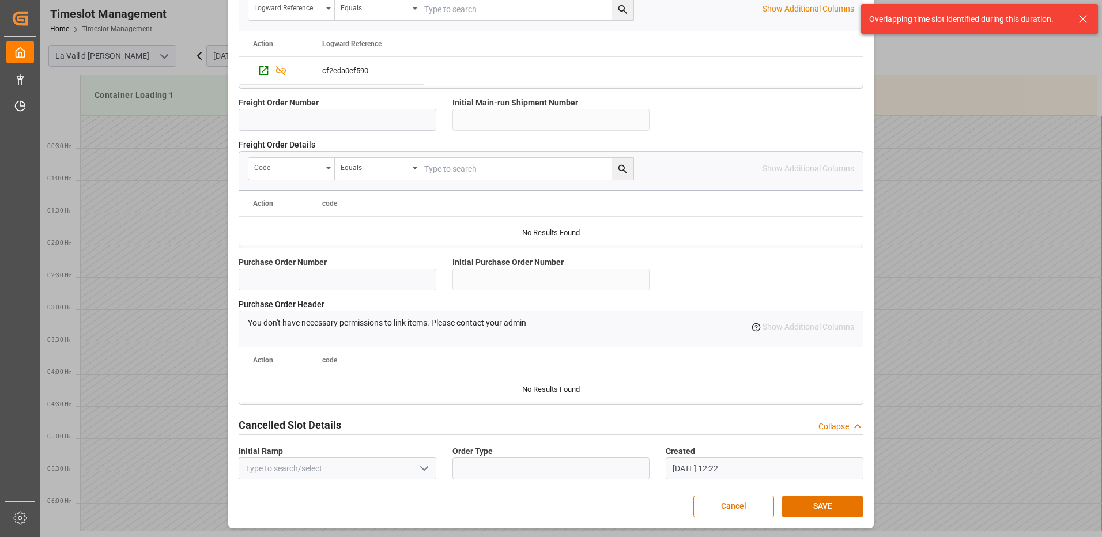
scroll to position [752, 0]
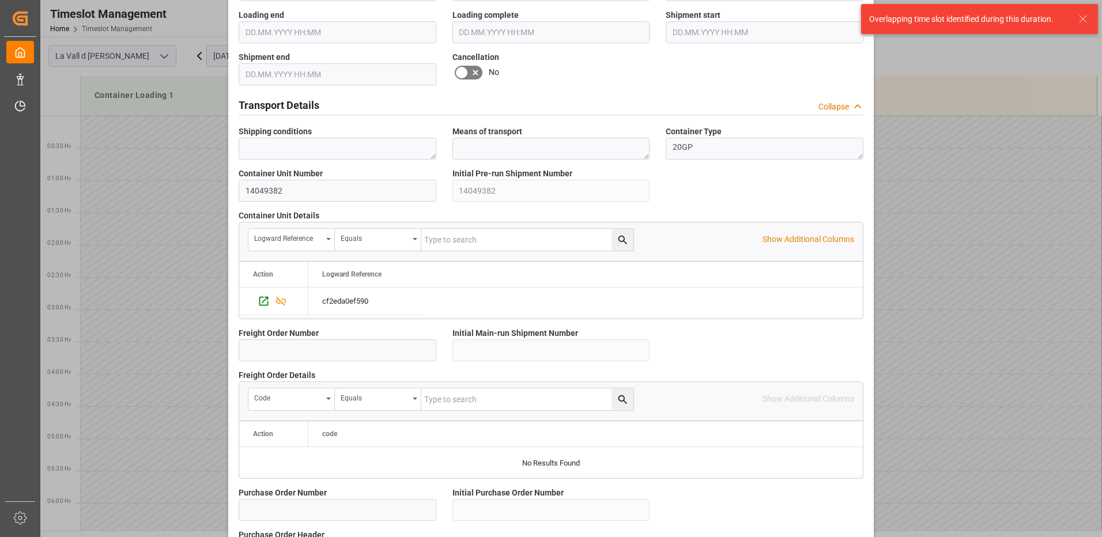
click at [1079, 17] on icon at bounding box center [1083, 19] width 14 height 14
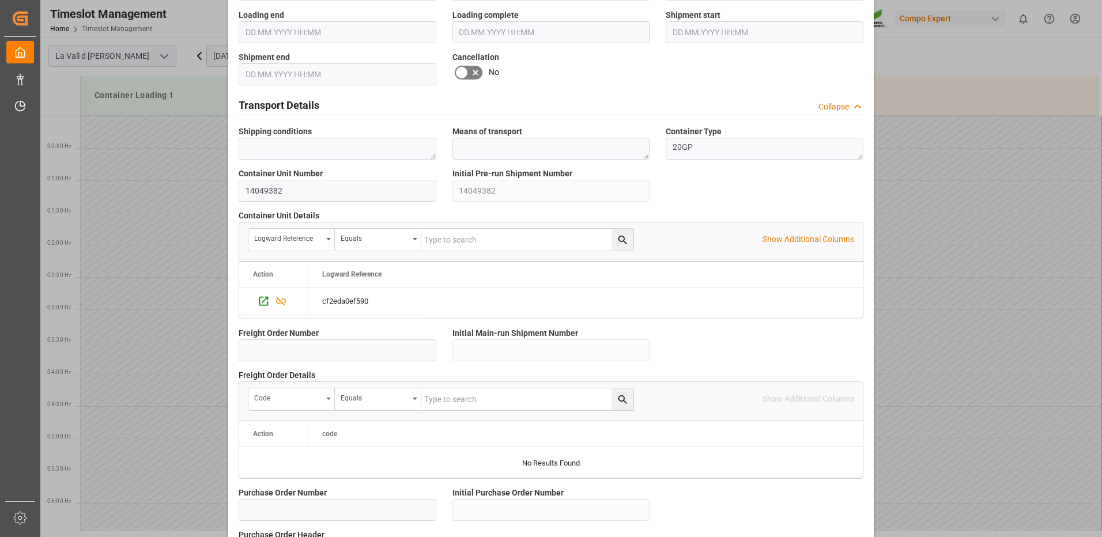
scroll to position [637, 0]
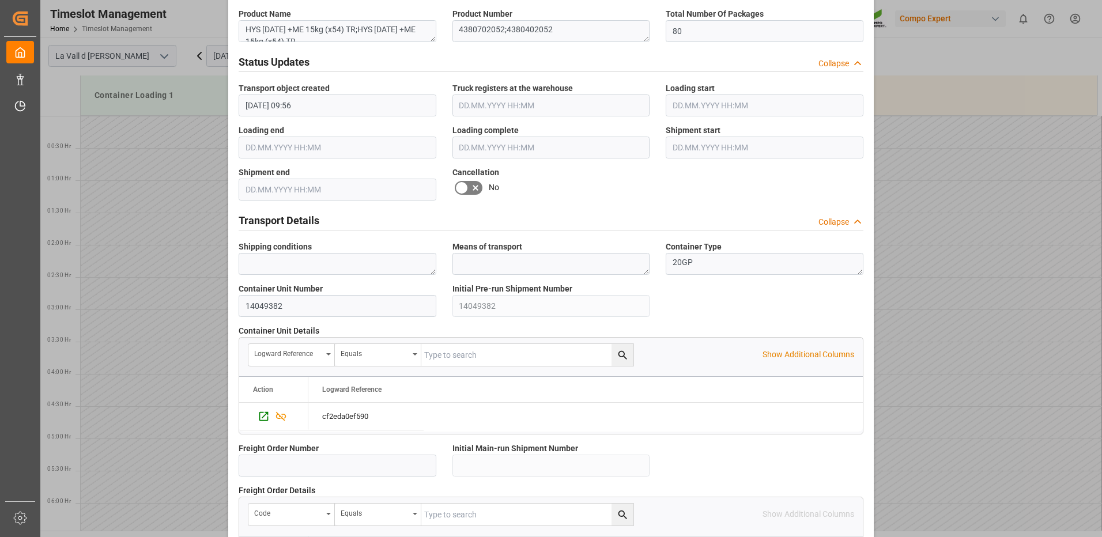
click at [160, 134] on div "Update Appointment Transport object created Truck registers at the warehouse Lo…" at bounding box center [551, 268] width 1102 height 537
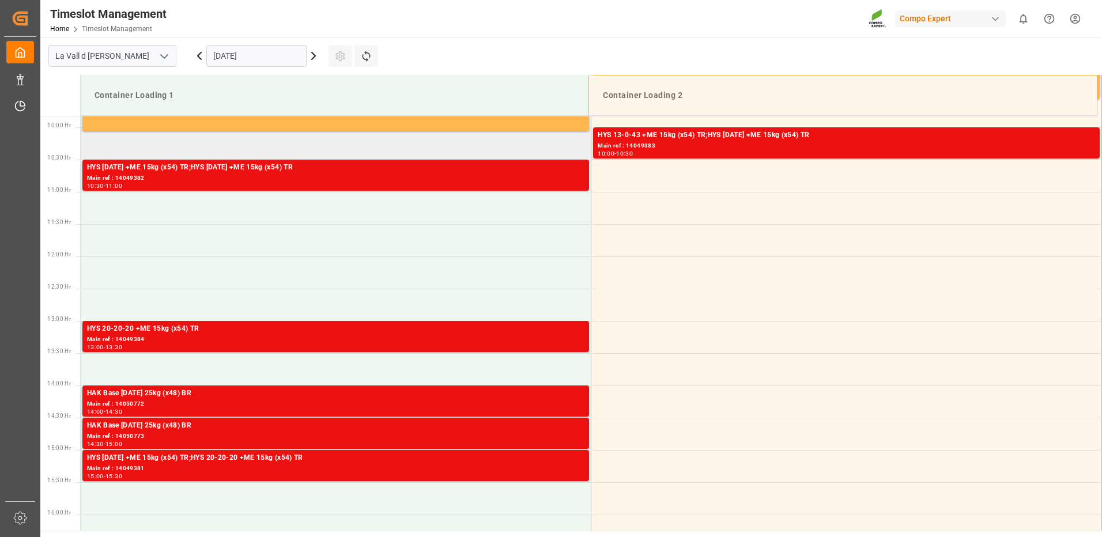
scroll to position [576, 0]
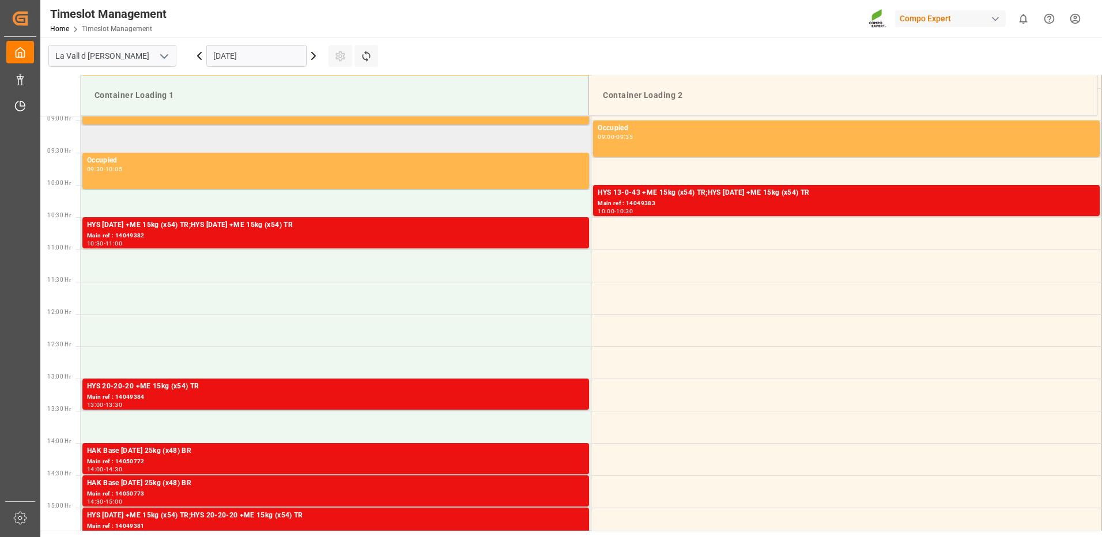
click at [145, 139] on td at bounding box center [336, 136] width 511 height 32
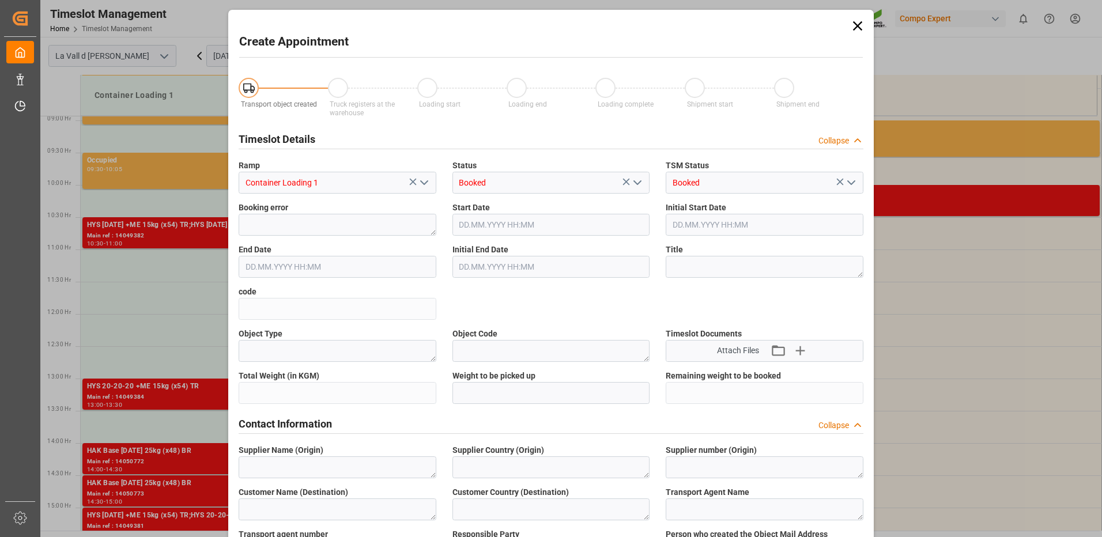
type input "[DATE] 09:00"
type input "[DATE] 09:30"
click at [145, 138] on div "Create Appointment Transport object created Truck registers at the warehouse Lo…" at bounding box center [551, 268] width 1102 height 537
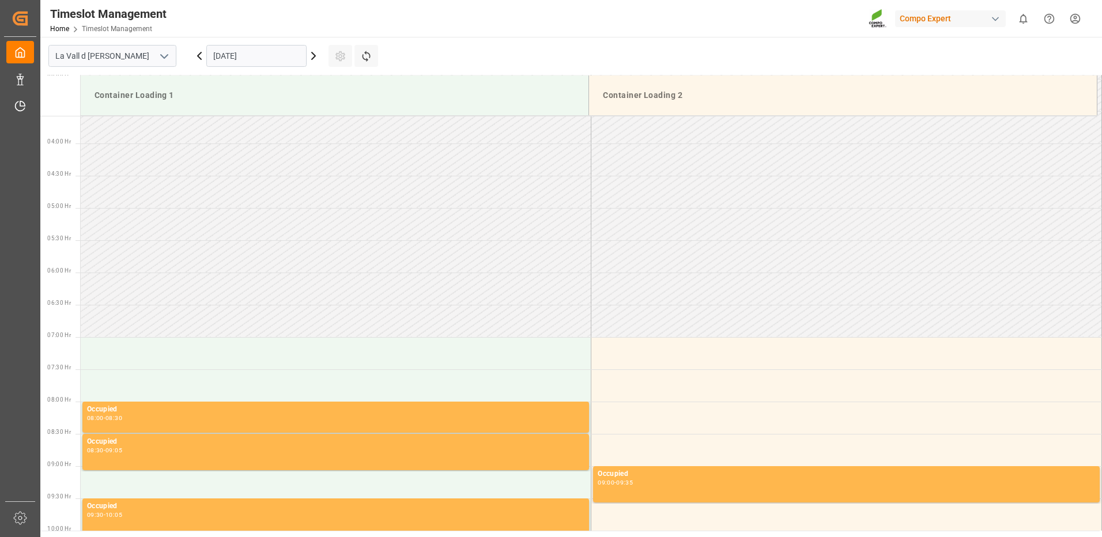
scroll to position [288, 0]
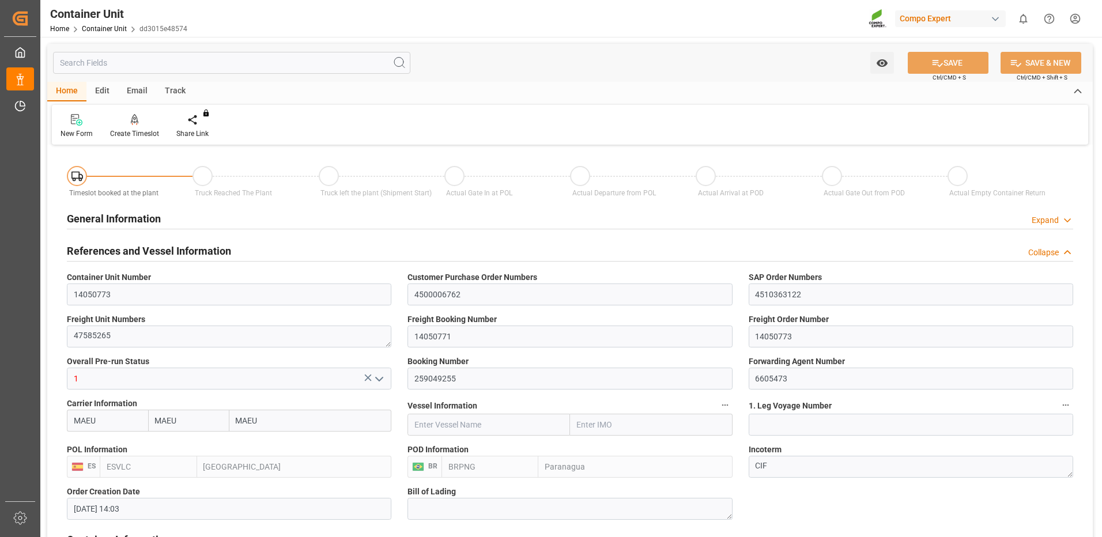
scroll to position [274, 0]
